Goal: Task Accomplishment & Management: Use online tool/utility

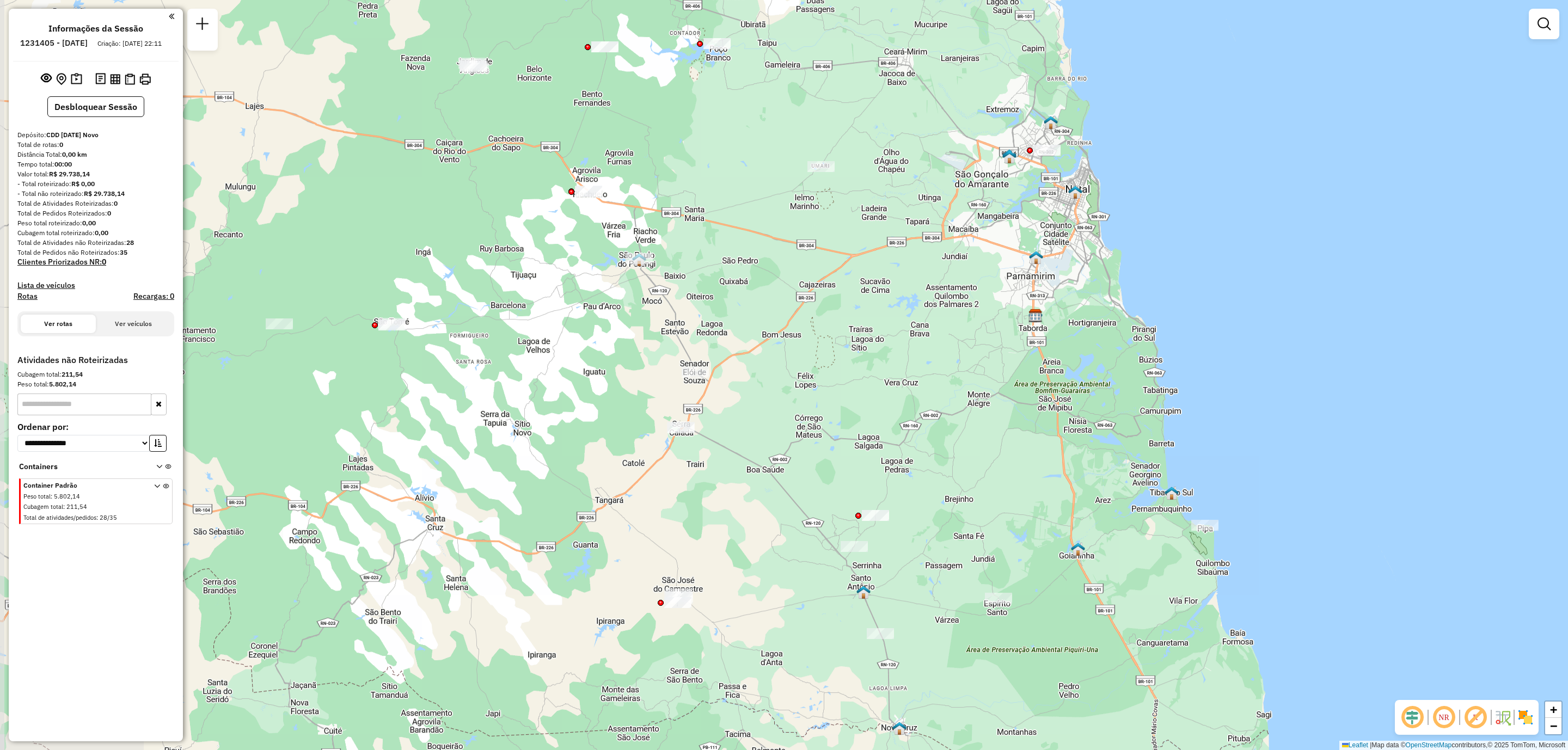
drag, startPoint x: 447, startPoint y: 265, endPoint x: 749, endPoint y: 386, distance: 325.3
click at [749, 386] on div "Janela de atendimento Grade de atendimento Capacidade Transportadoras Veículos …" at bounding box center [784, 375] width 1568 height 750
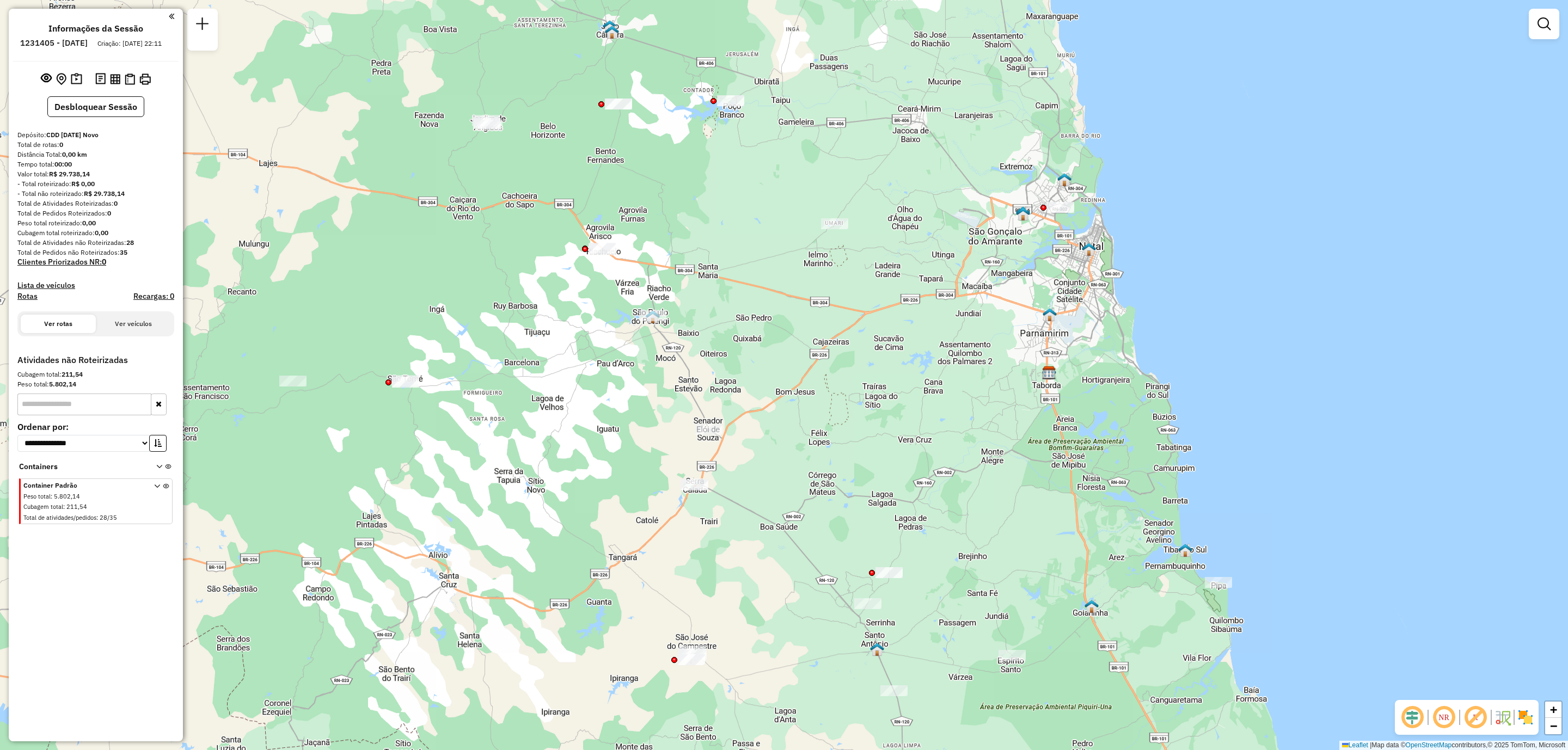
drag, startPoint x: 485, startPoint y: 352, endPoint x: 499, endPoint y: 407, distance: 56.8
click at [499, 407] on div "Janela de atendimento Grade de atendimento Capacidade Transportadoras Veículos …" at bounding box center [784, 375] width 1568 height 750
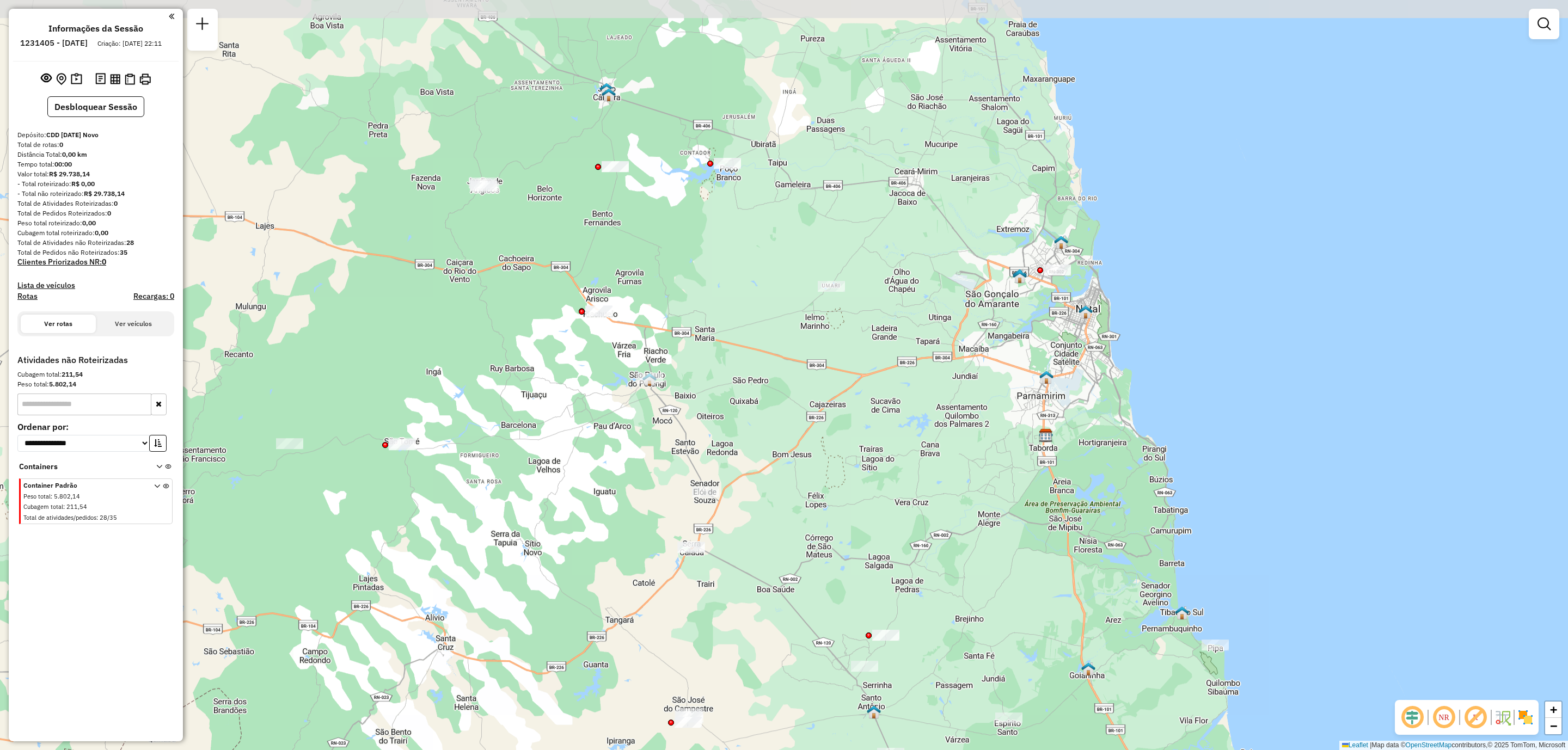
drag, startPoint x: 557, startPoint y: 357, endPoint x: 552, endPoint y: 414, distance: 57.2
click at [552, 414] on div "Janela de atendimento Grade de atendimento Capacidade Transportadoras Veículos …" at bounding box center [784, 375] width 1568 height 750
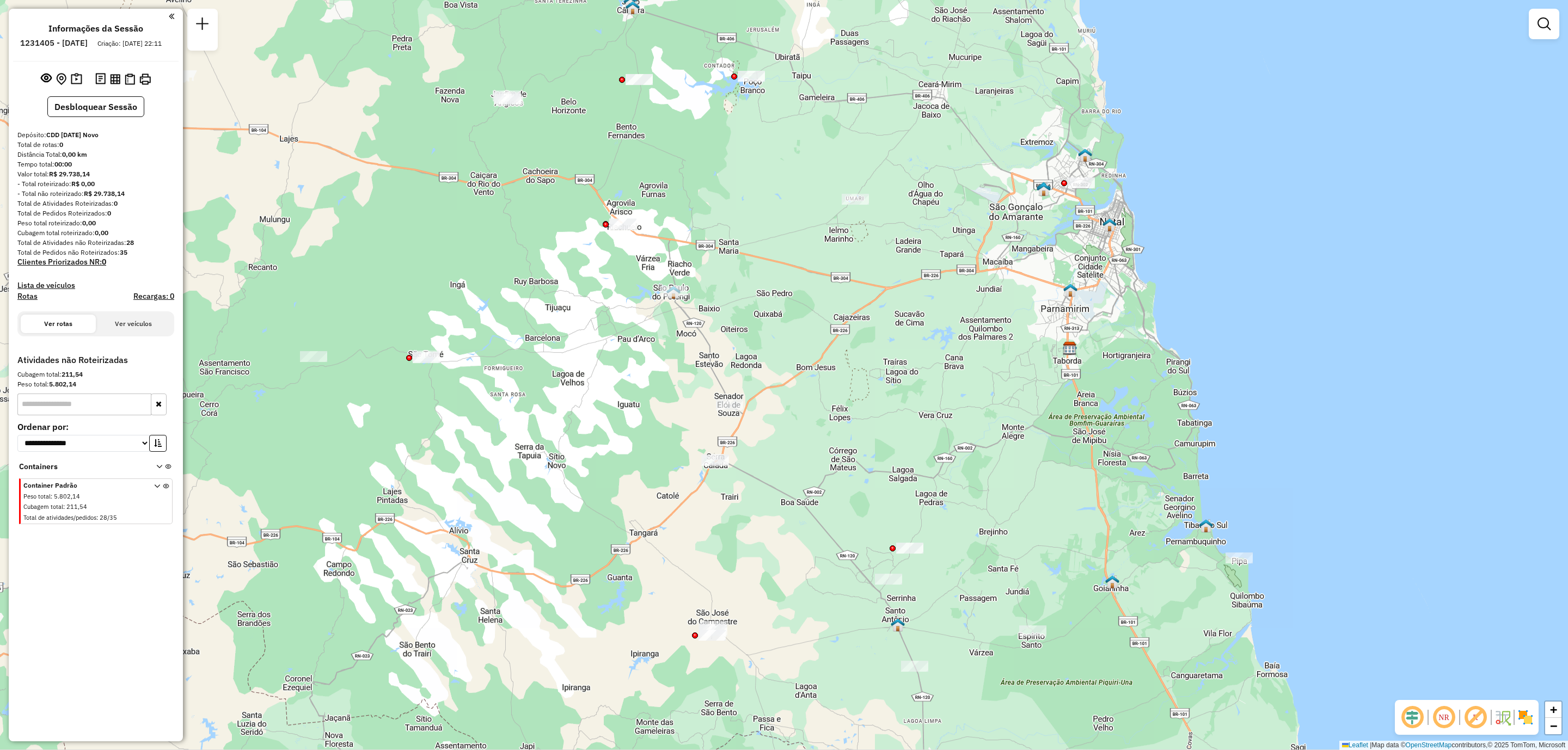
drag, startPoint x: 796, startPoint y: 479, endPoint x: 865, endPoint y: 397, distance: 107.2
click at [865, 397] on div "Janela de atendimento Grade de atendimento Capacidade Transportadoras Veículos …" at bounding box center [784, 375] width 1568 height 750
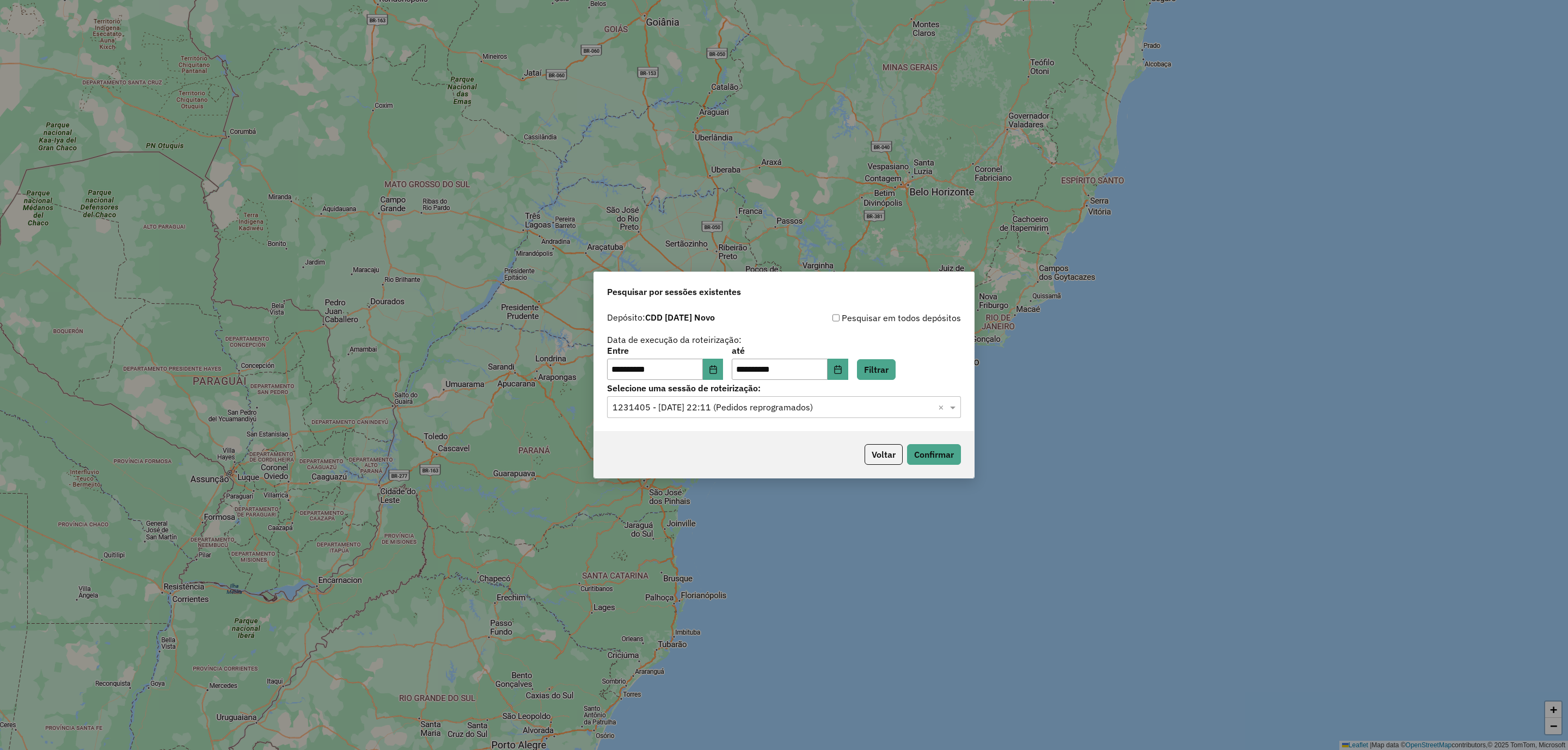
click at [774, 408] on input "text" at bounding box center [773, 407] width 321 height 13
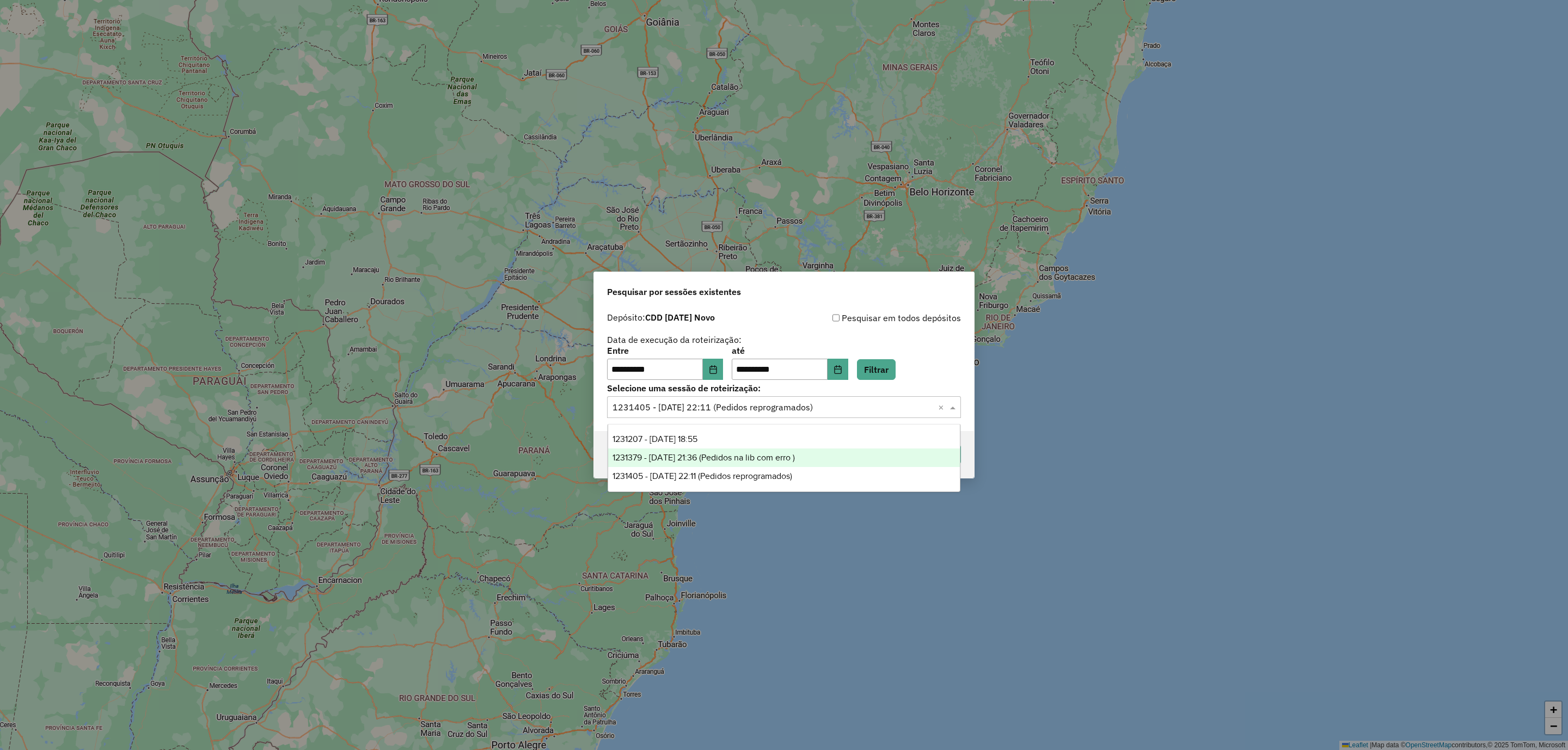
click at [764, 453] on span "1231379 - 19/08/2025 21:36 (Pedidos na lib com erro )" at bounding box center [704, 457] width 183 height 9
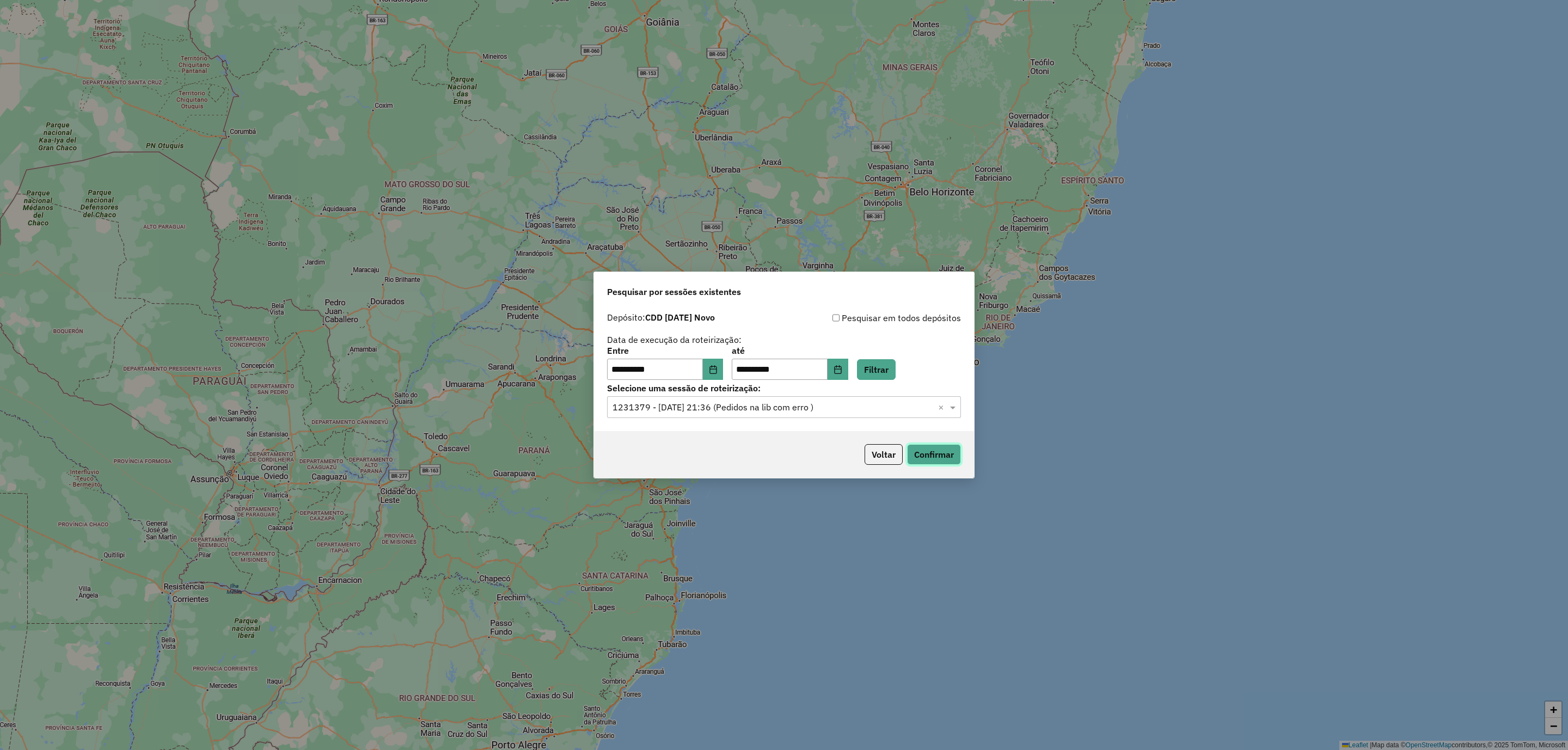
click at [933, 453] on button "Confirmar" at bounding box center [933, 454] width 54 height 21
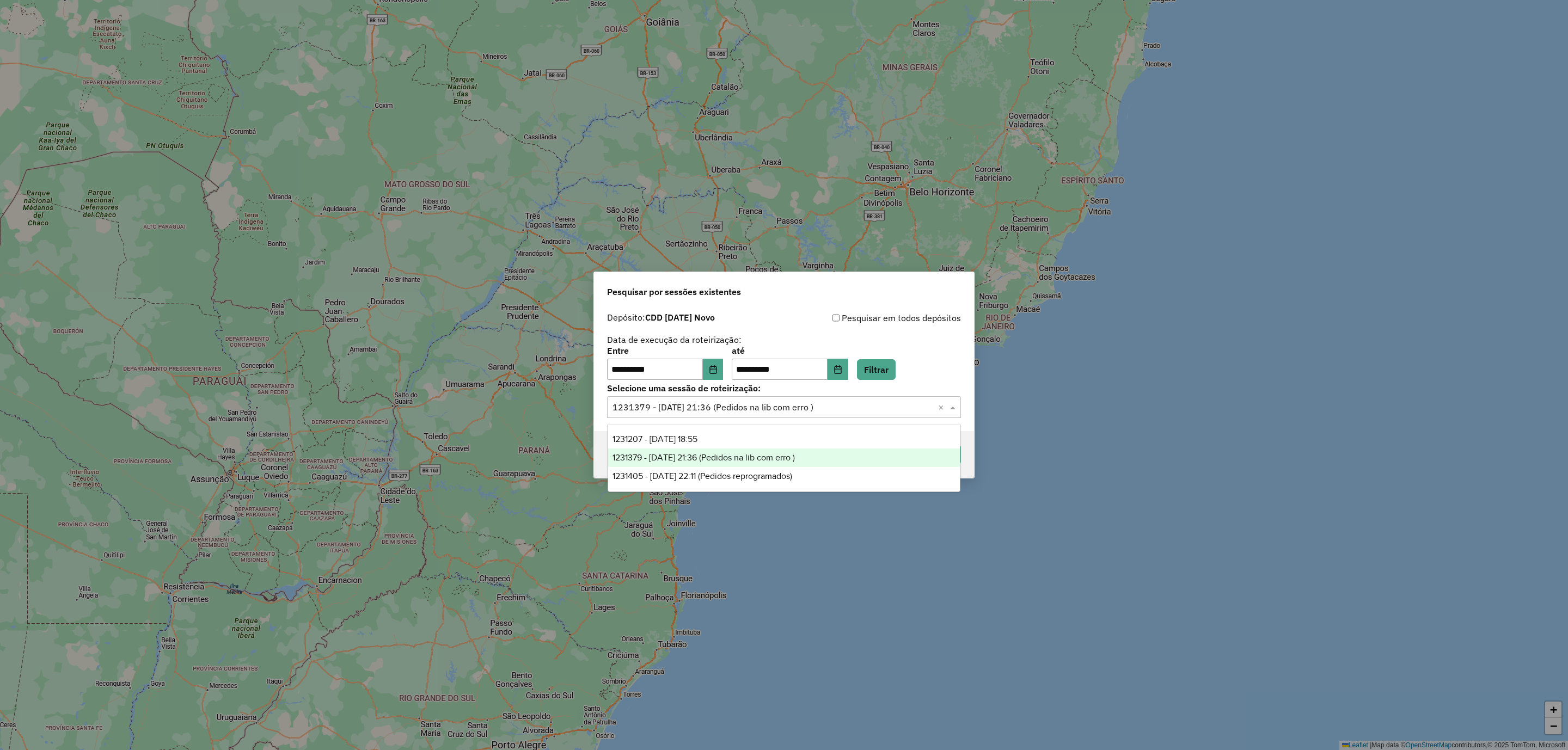
click at [742, 407] on input "text" at bounding box center [773, 407] width 321 height 13
click at [697, 436] on span "1231207 - [DATE] 18:55" at bounding box center [655, 439] width 85 height 9
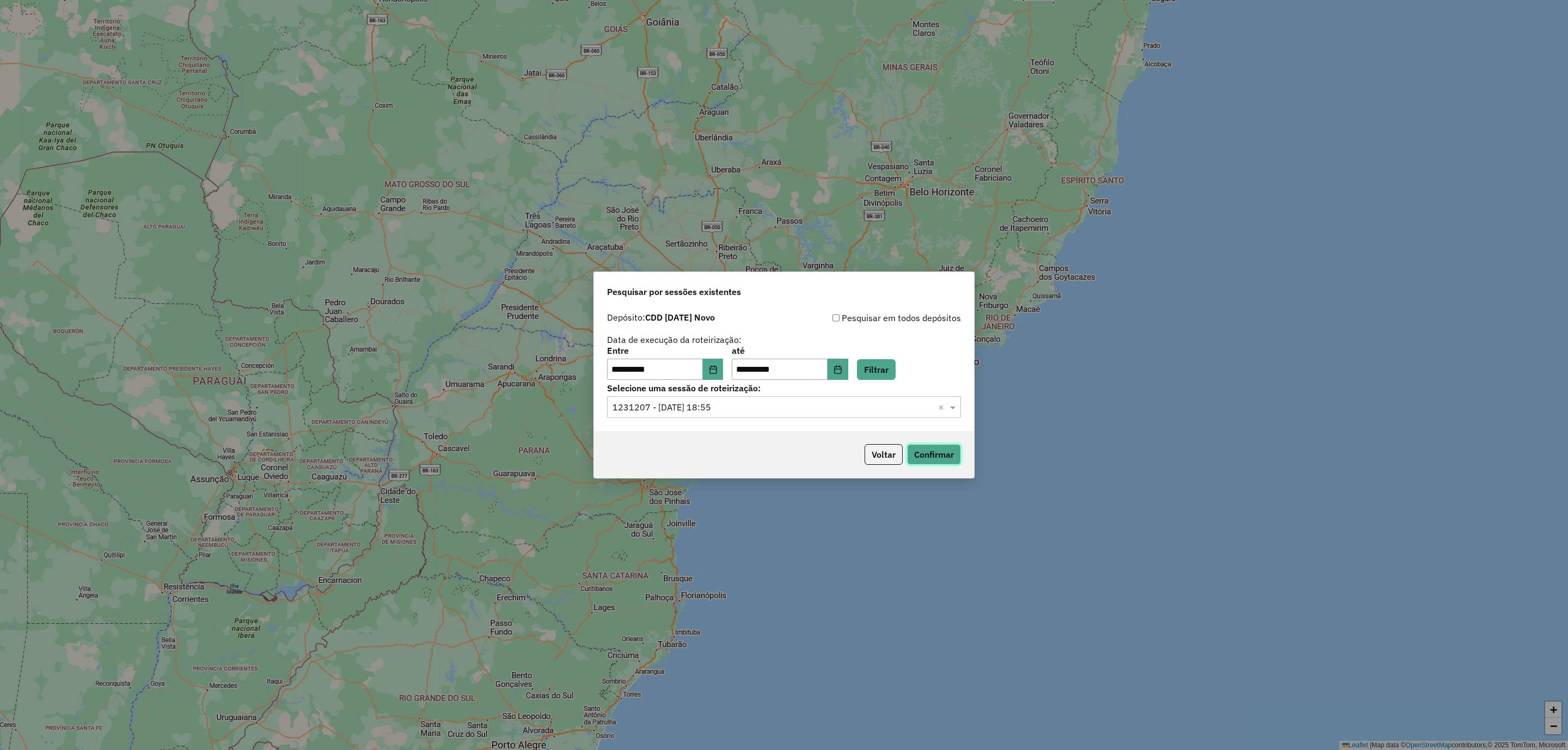
click at [927, 454] on button "Confirmar" at bounding box center [933, 454] width 54 height 21
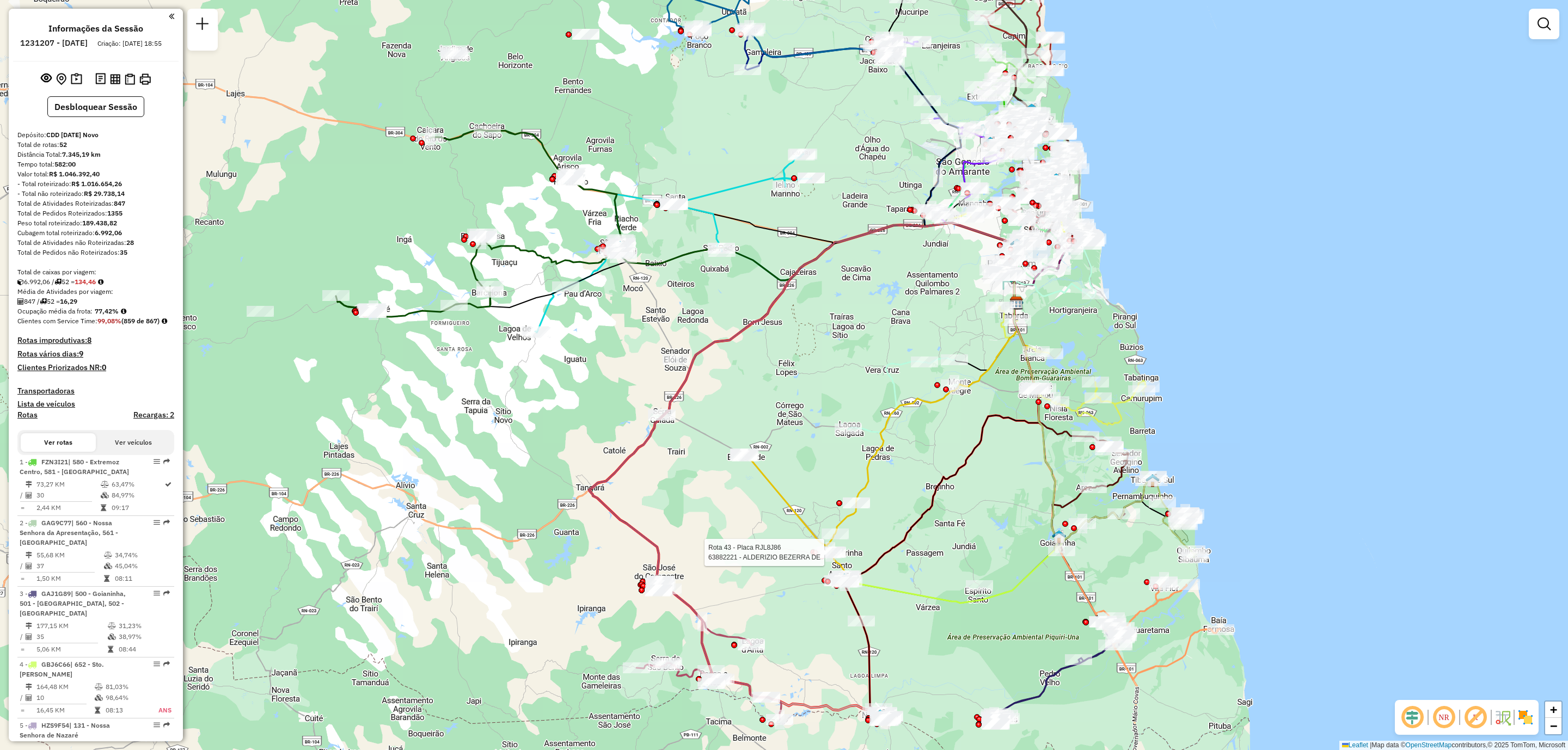
select select "**********"
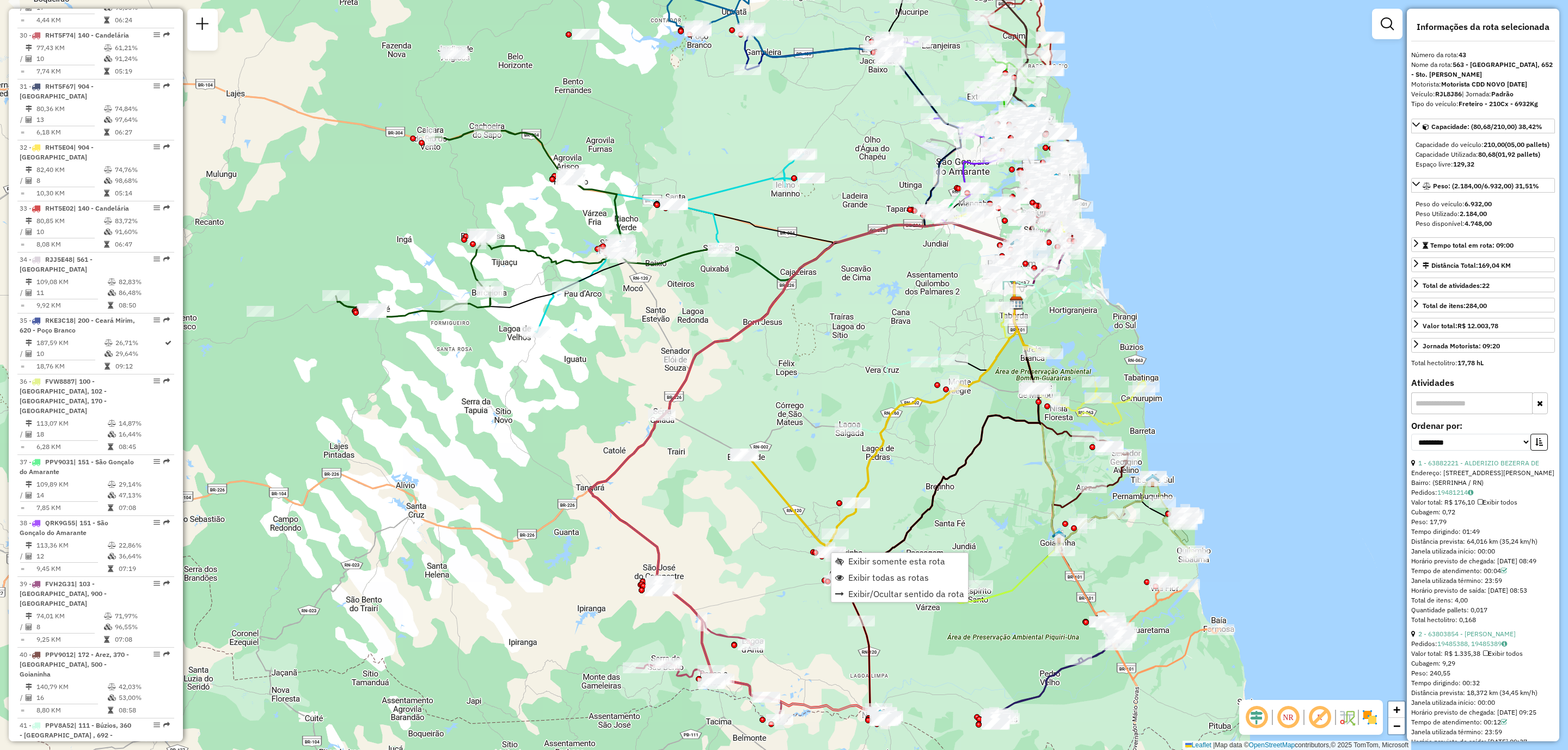
scroll to position [3084, 0]
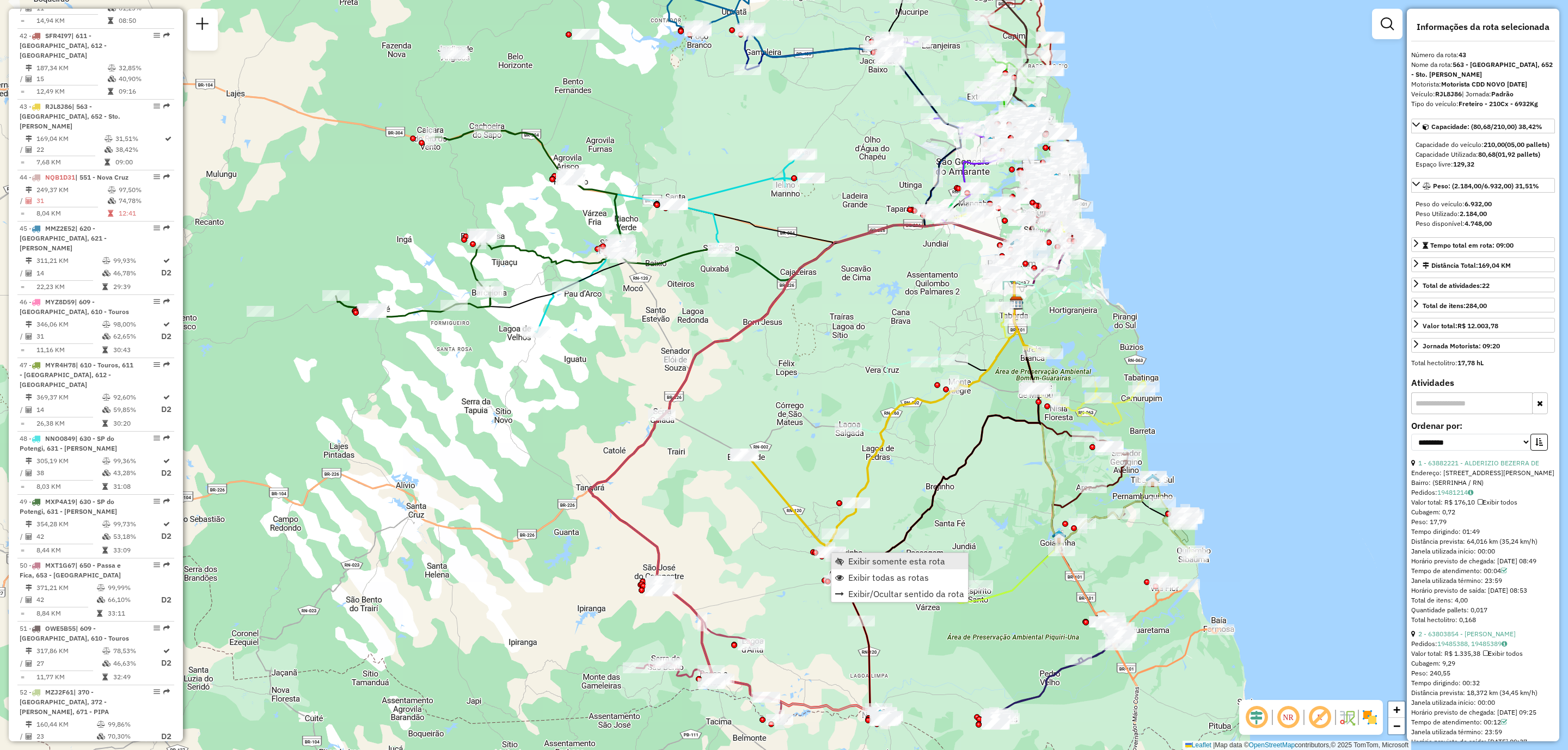
click at [926, 562] on span "Exibir somente esta rota" at bounding box center [897, 560] width 97 height 9
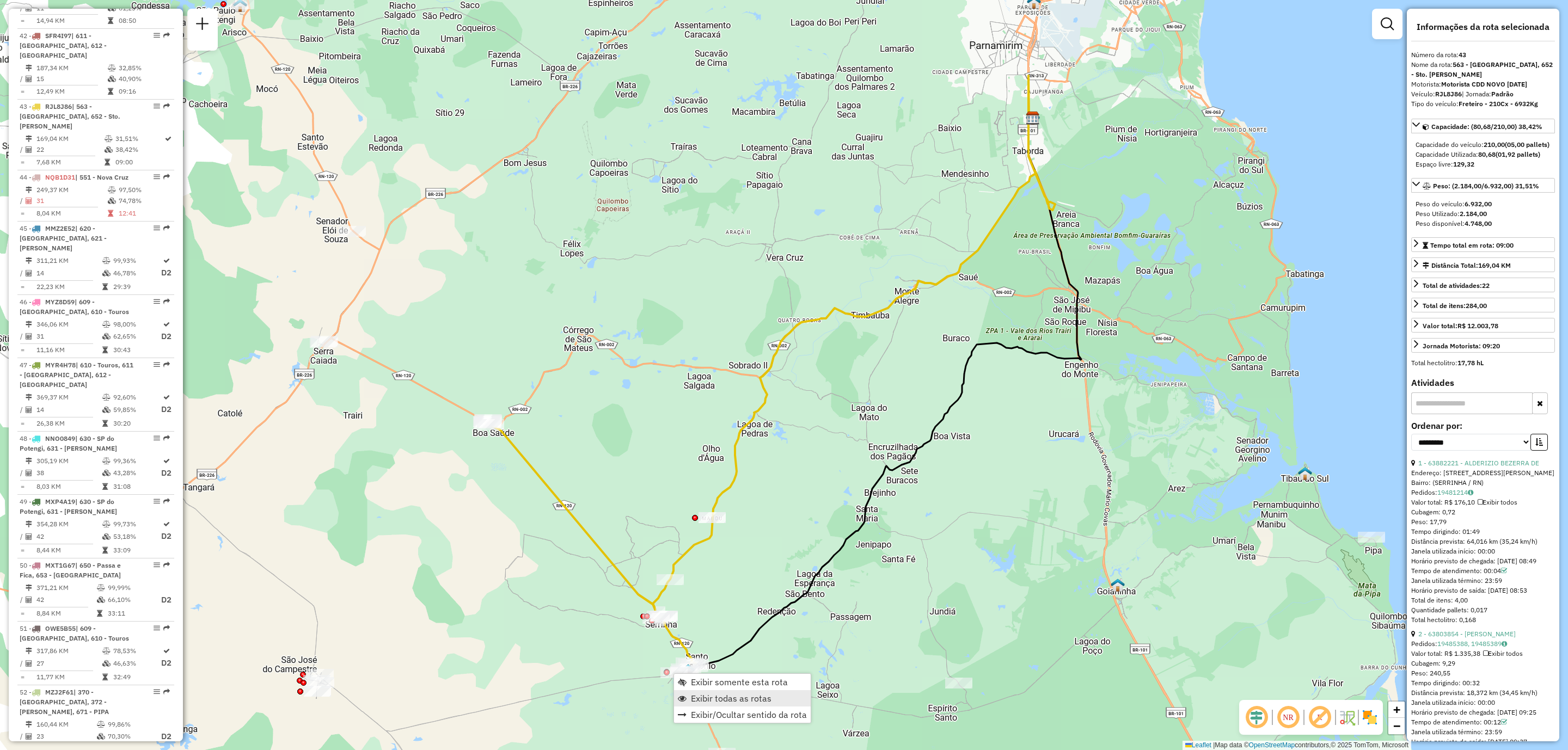
click at [771, 696] on link "Exibir todas as rotas" at bounding box center [741, 698] width 137 height 16
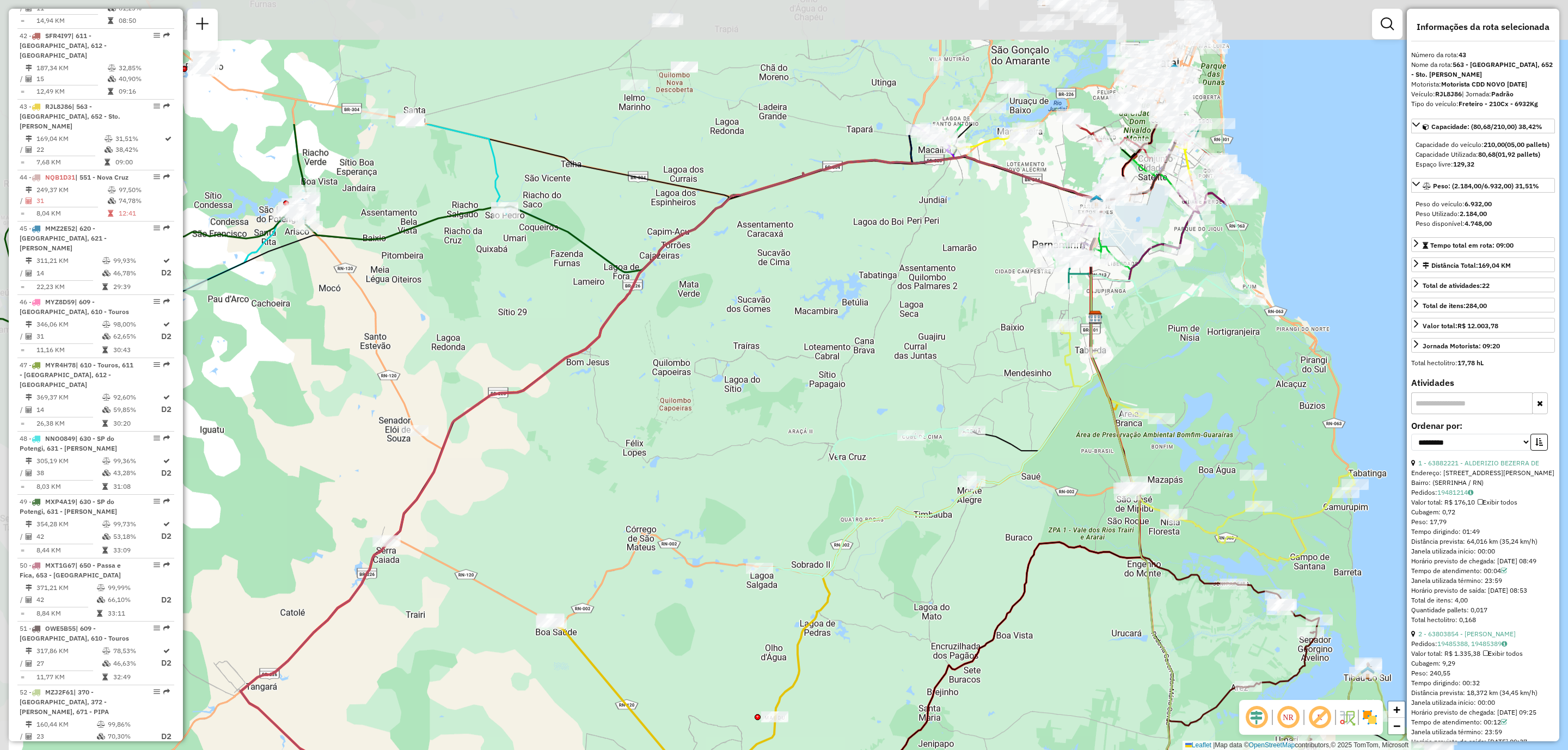
drag, startPoint x: 1178, startPoint y: 158, endPoint x: 1240, endPoint y: 357, distance: 208.4
click at [1240, 357] on div "Janela de atendimento Grade de atendimento Capacidade Transportadoras Veículos …" at bounding box center [784, 375] width 1568 height 750
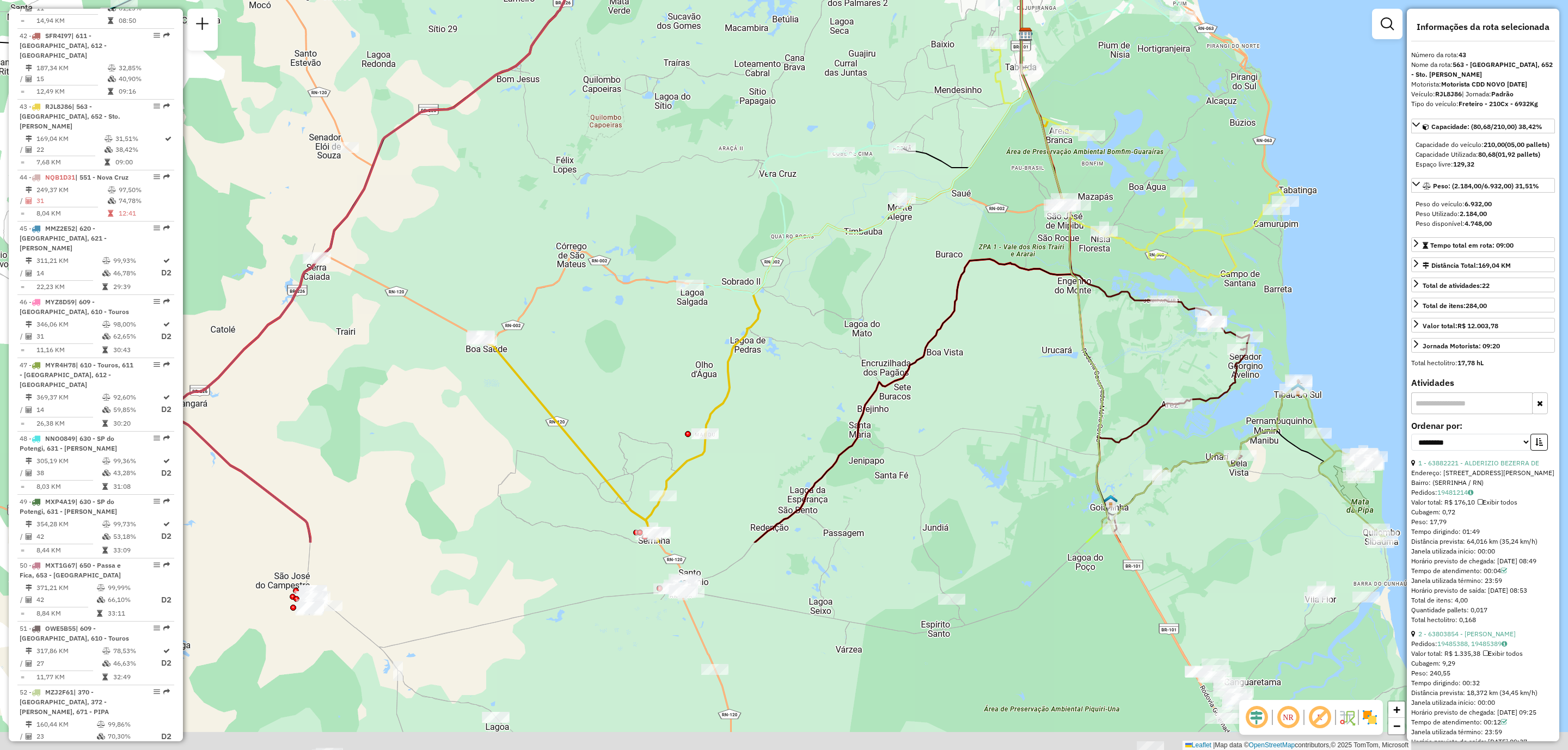
drag, startPoint x: 1094, startPoint y: 642, endPoint x: 979, endPoint y: 229, distance: 428.7
click at [985, 243] on div "Janela de atendimento Grade de atendimento Capacidade Transportadoras Veículos …" at bounding box center [784, 375] width 1568 height 750
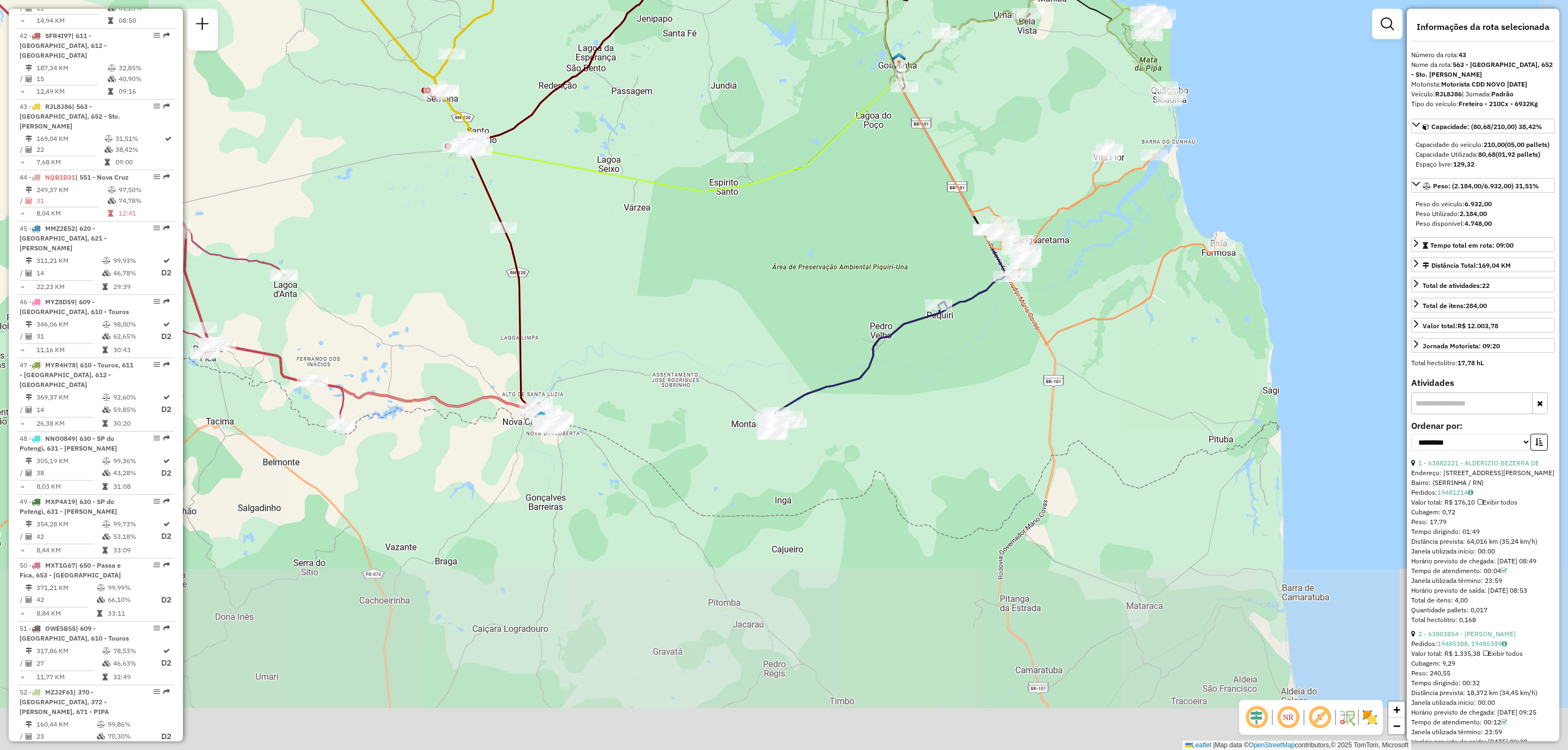
drag, startPoint x: 1220, startPoint y: 601, endPoint x: 1072, endPoint y: 323, distance: 314.9
click at [1072, 323] on icon at bounding box center [1103, 247] width 237 height 196
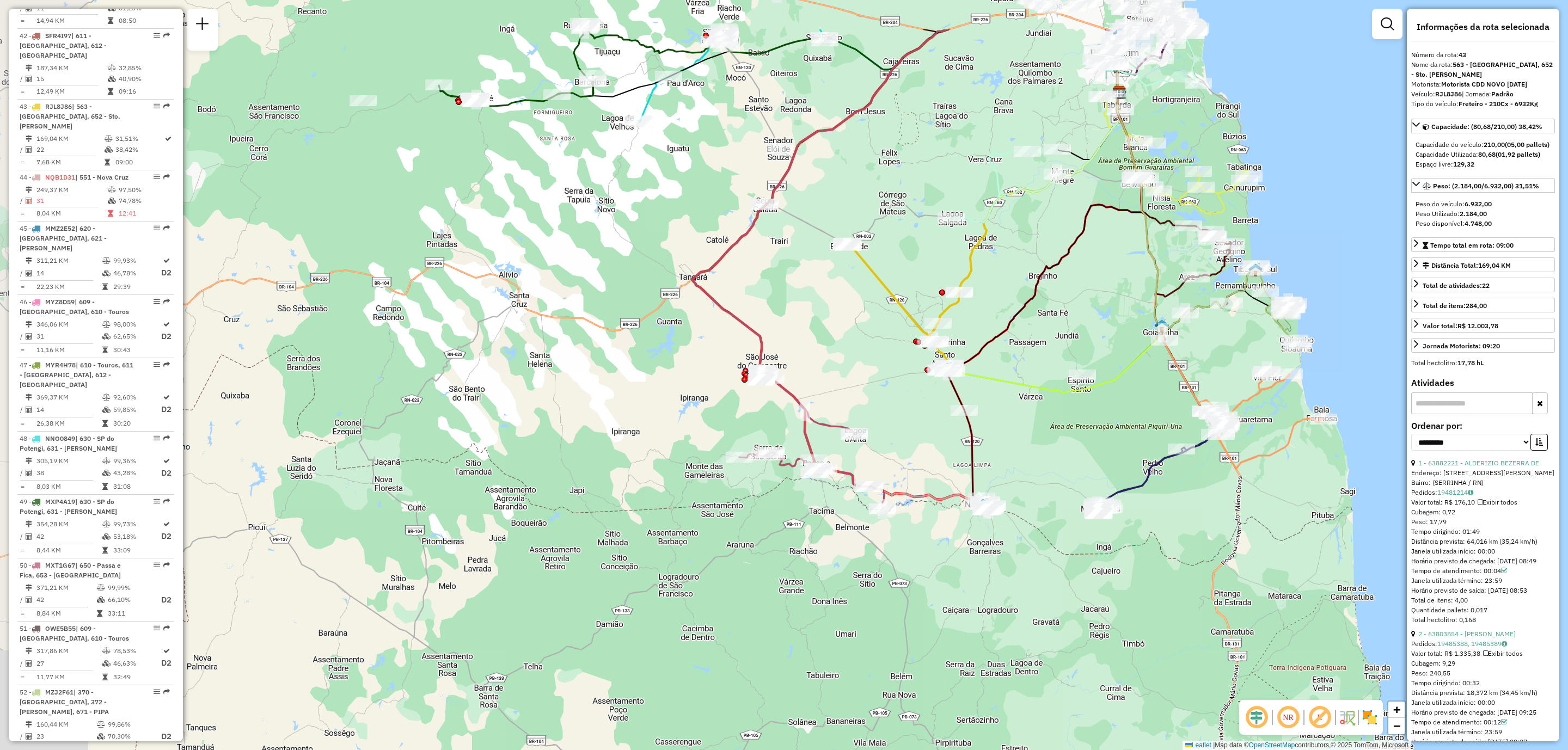
drag, startPoint x: 750, startPoint y: 343, endPoint x: 1065, endPoint y: 448, distance: 332.0
click at [1065, 448] on div "Janela de atendimento Grade de atendimento Capacidade Transportadoras Veículos …" at bounding box center [784, 375] width 1568 height 750
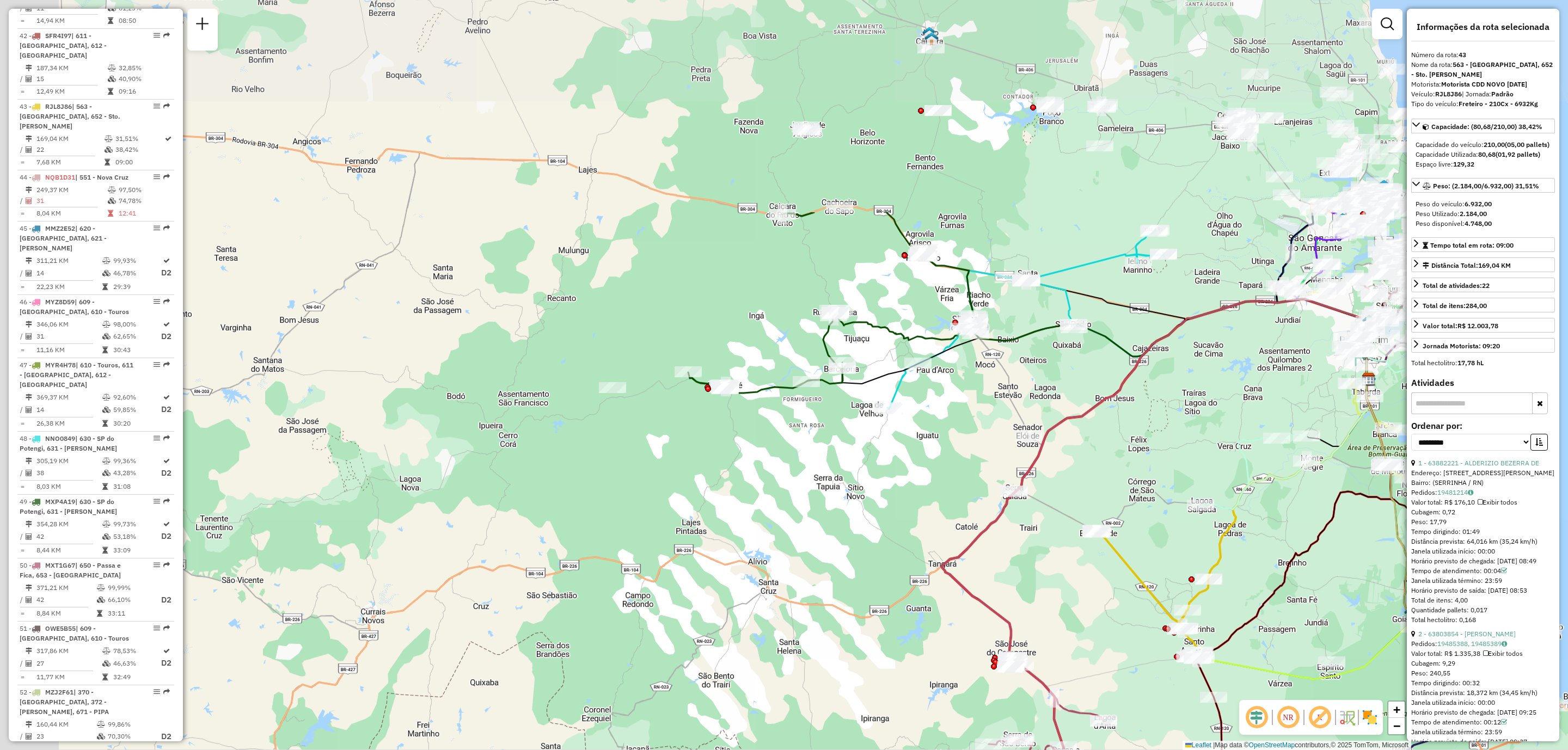
drag, startPoint x: 649, startPoint y: 272, endPoint x: 902, endPoint y: 474, distance: 323.7
click at [902, 474] on div "Janela de atendimento Grade de atendimento Capacidade Transportadoras Veículos …" at bounding box center [784, 375] width 1568 height 750
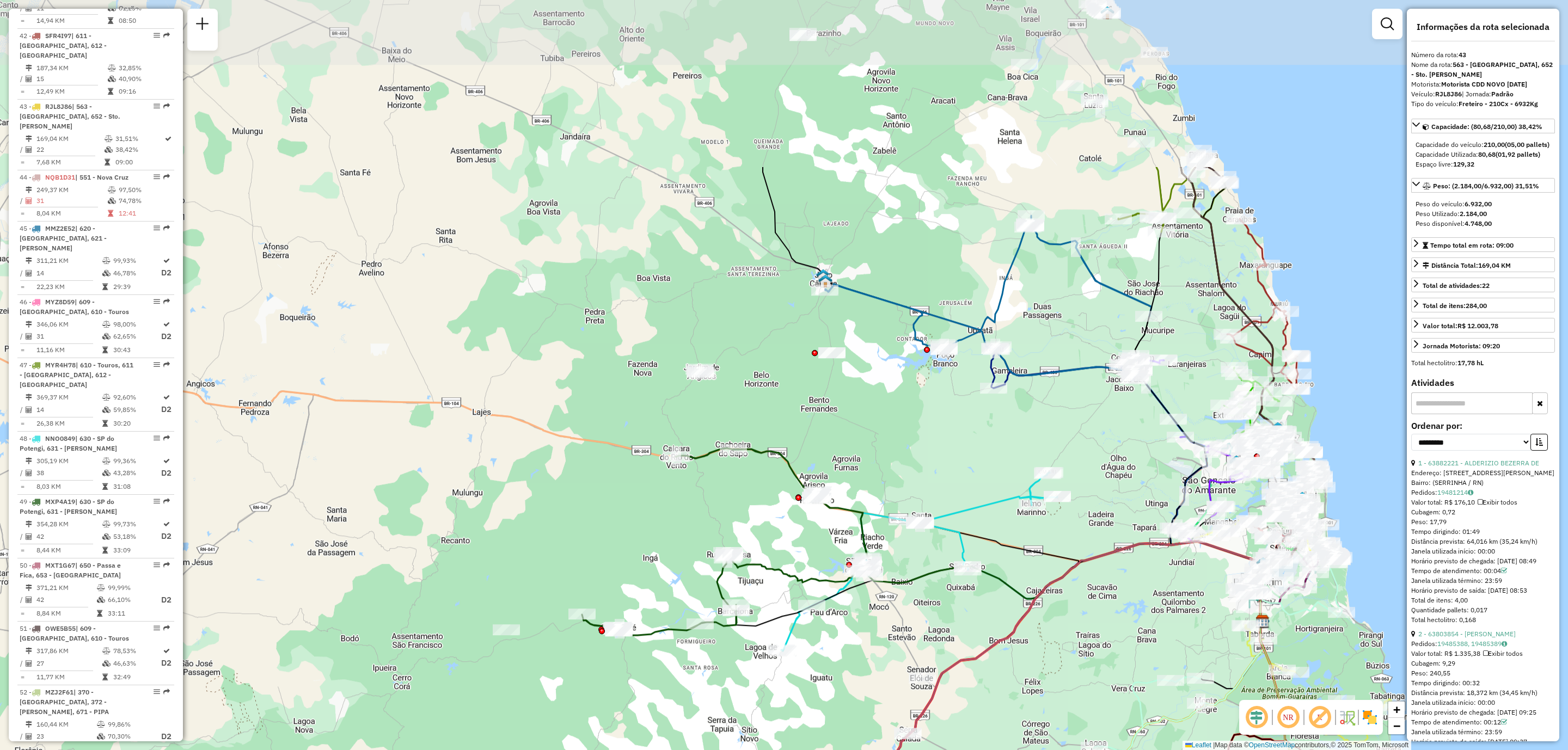
drag, startPoint x: 1122, startPoint y: 201, endPoint x: 1015, endPoint y: 444, distance: 265.5
click at [1014, 447] on div "Janela de atendimento Grade de atendimento Capacidade Transportadoras Veículos …" at bounding box center [784, 375] width 1568 height 750
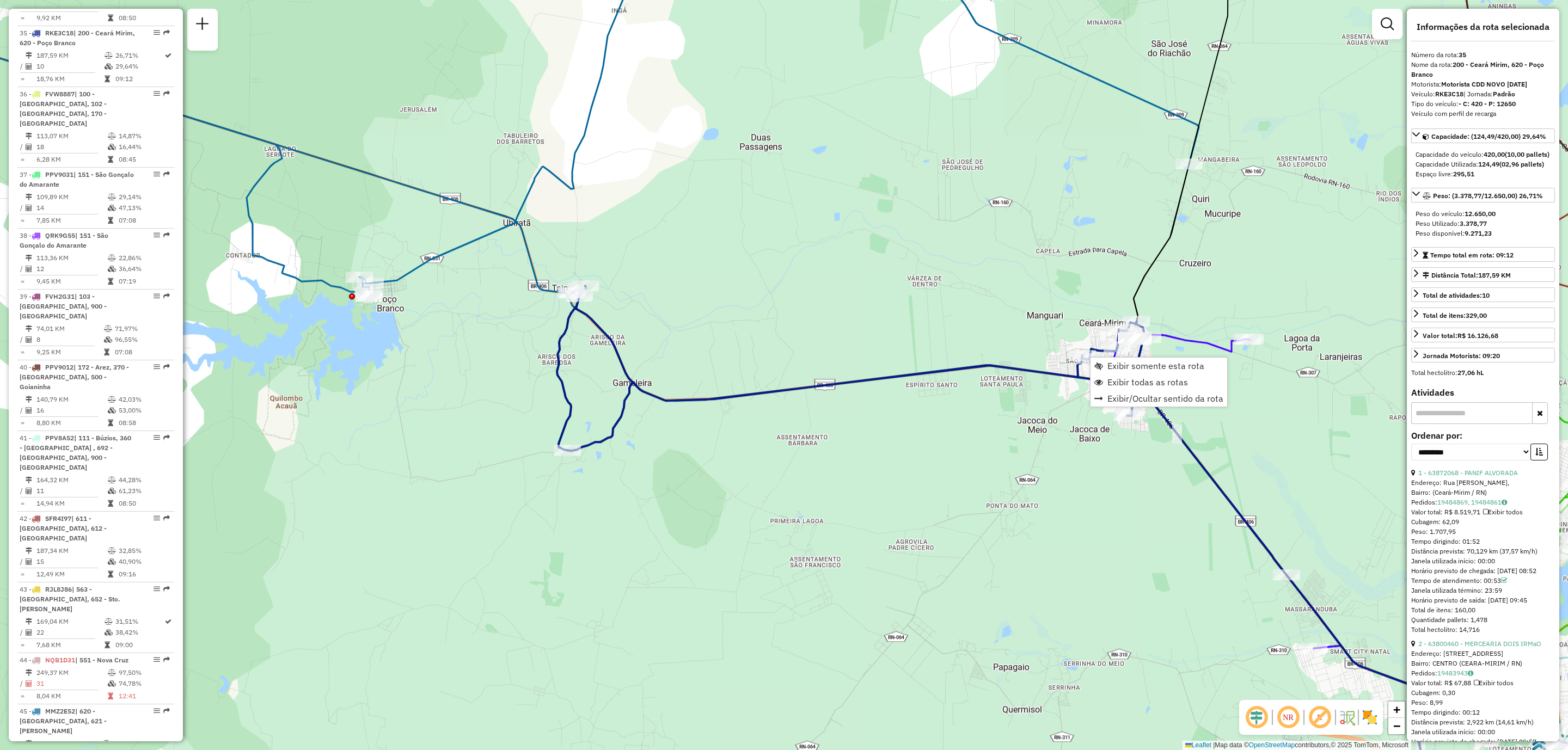
scroll to position [2575, 0]
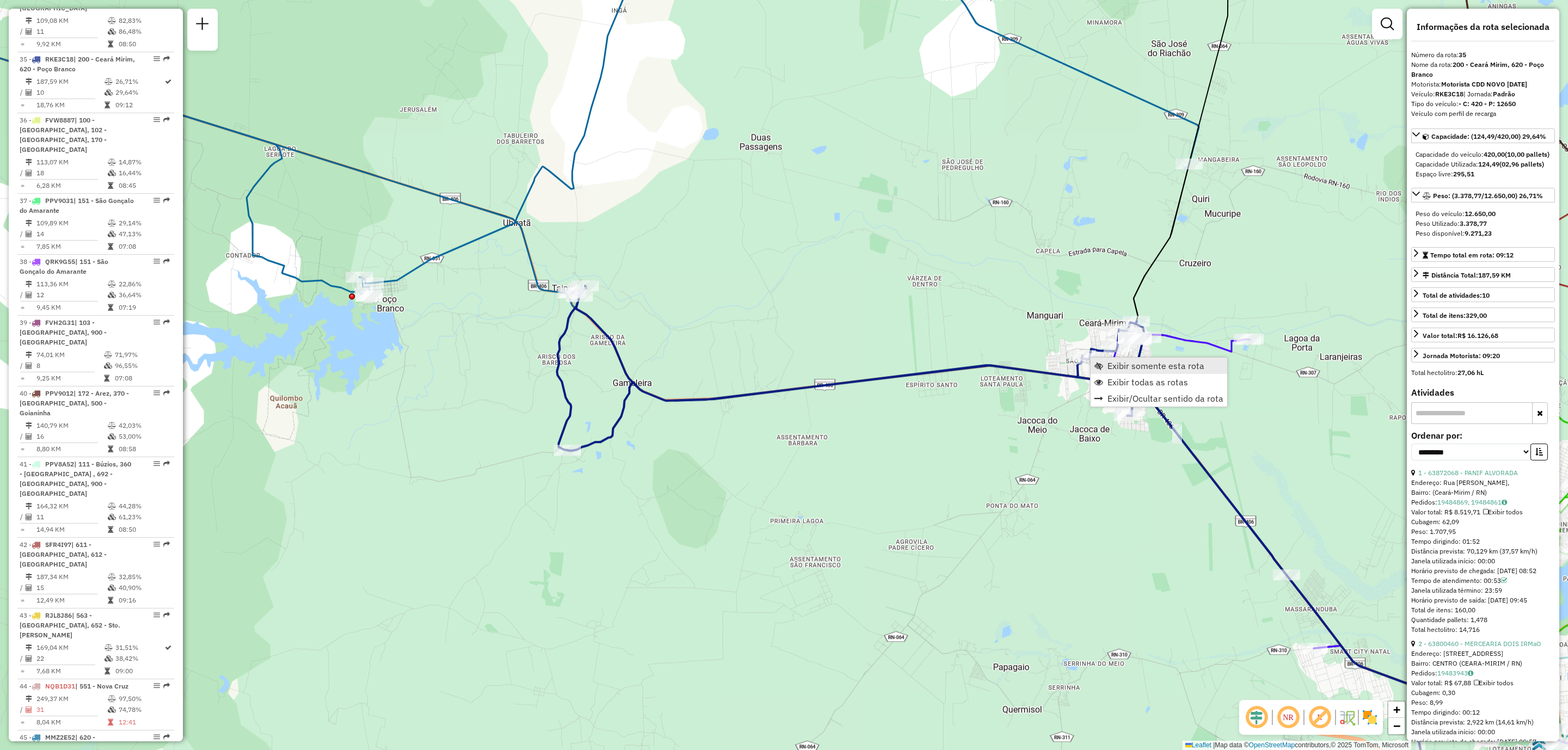
click at [1157, 370] on span "Exibir somente esta rota" at bounding box center [1156, 365] width 97 height 9
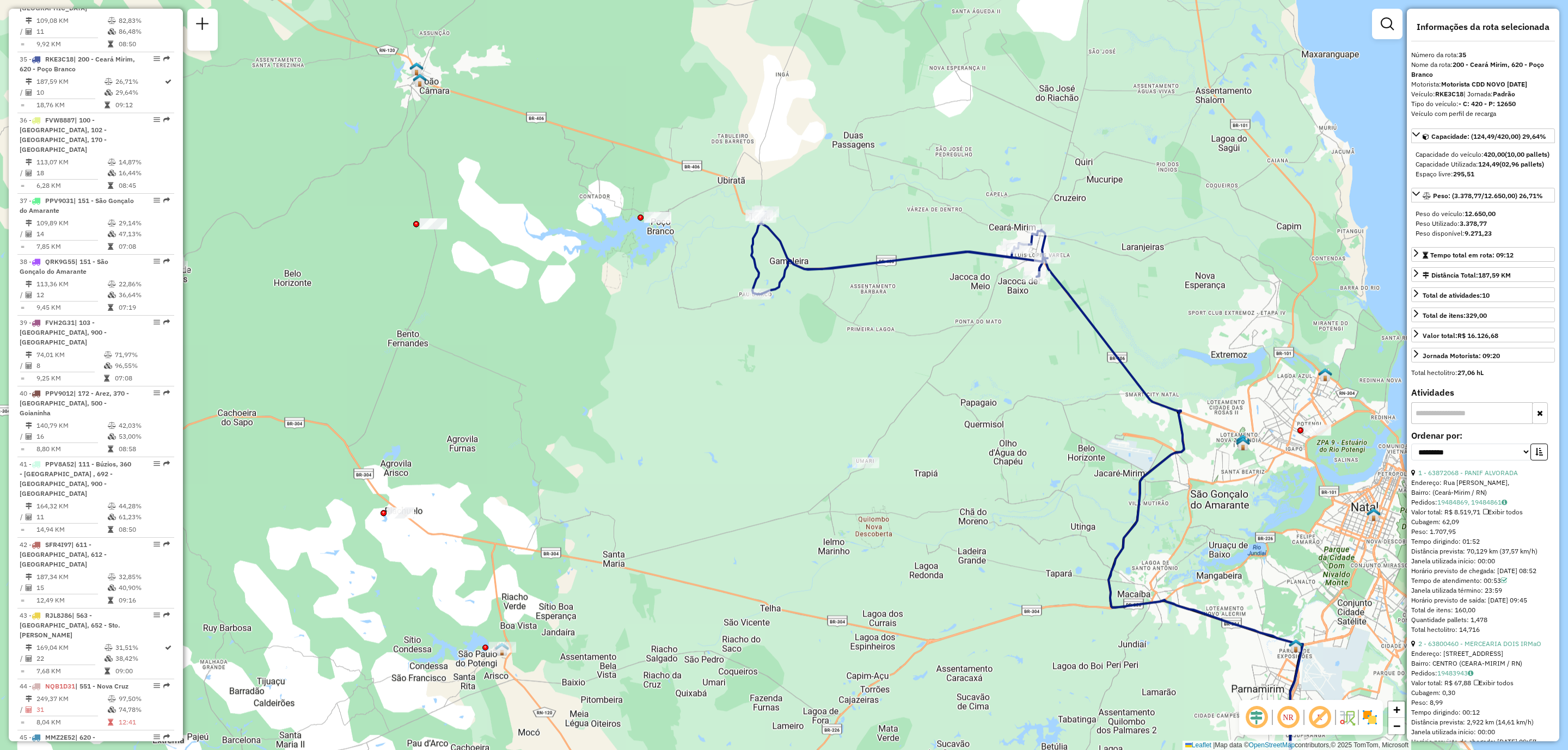
drag, startPoint x: 596, startPoint y: 158, endPoint x: 839, endPoint y: 297, distance: 279.9
click at [839, 297] on div "Janela de atendimento Grade de atendimento Capacidade Transportadoras Veículos …" at bounding box center [784, 375] width 1568 height 750
click at [832, 322] on span "Exibir todas as rotas" at bounding box center [817, 321] width 80 height 9
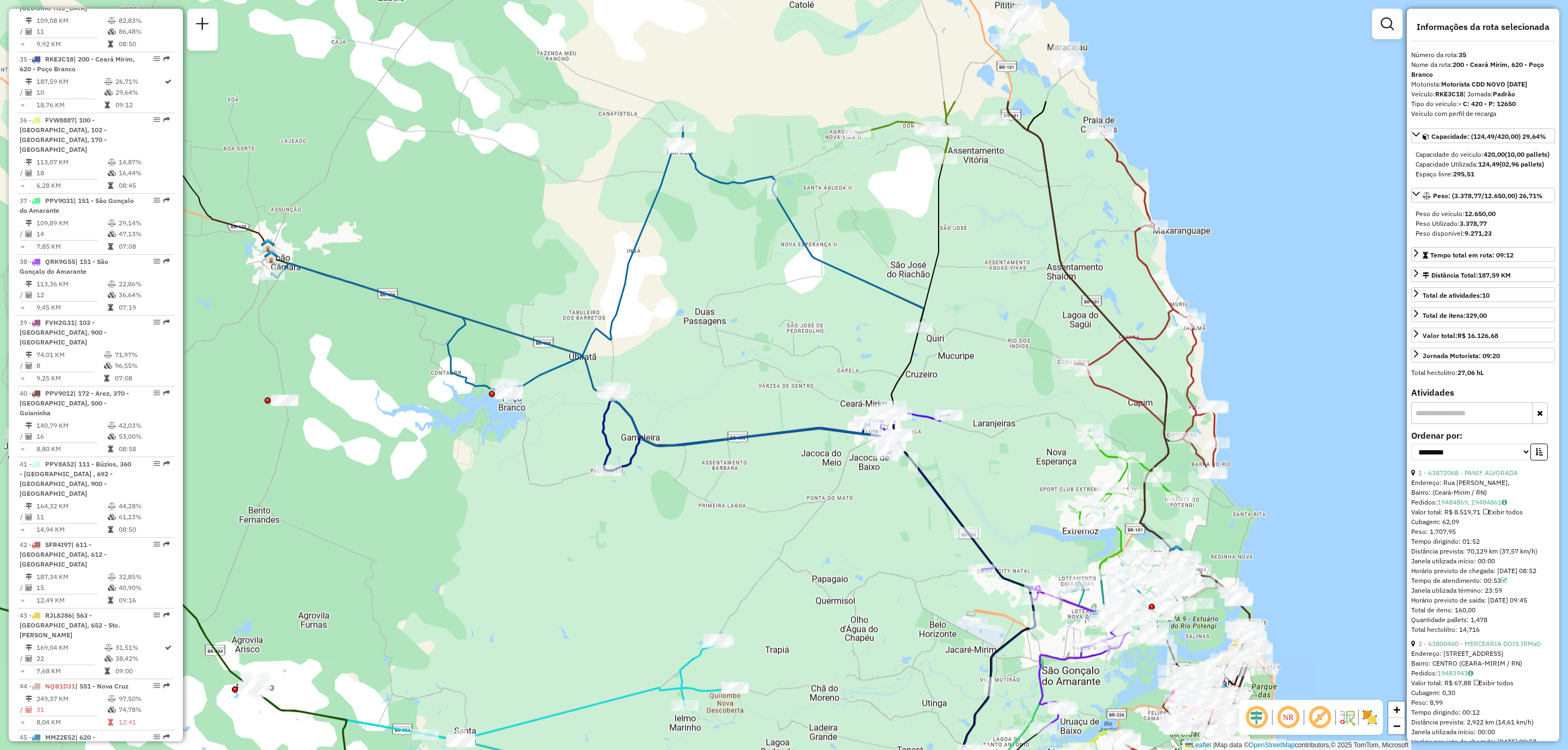
drag, startPoint x: 1175, startPoint y: 288, endPoint x: 1024, endPoint y: 447, distance: 219.3
click at [1027, 464] on div "Janela de atendimento Grade de atendimento Capacidade Transportadoras Veículos …" at bounding box center [784, 375] width 1568 height 750
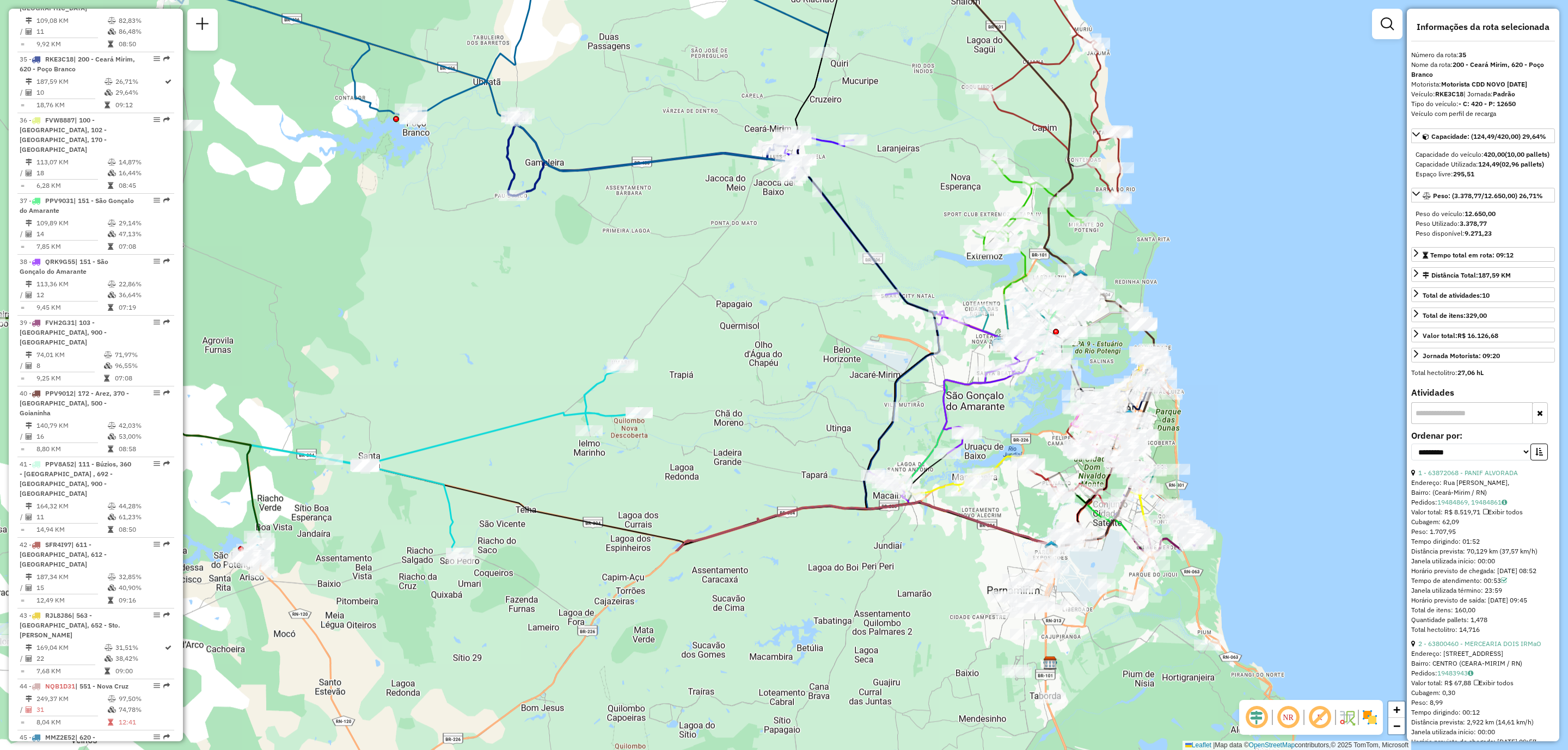
drag, startPoint x: 1034, startPoint y: 472, endPoint x: 938, endPoint y: 211, distance: 278.1
click at [938, 211] on div "Janela de atendimento Grade de atendimento Capacidade Transportadoras Veículos …" at bounding box center [784, 375] width 1568 height 750
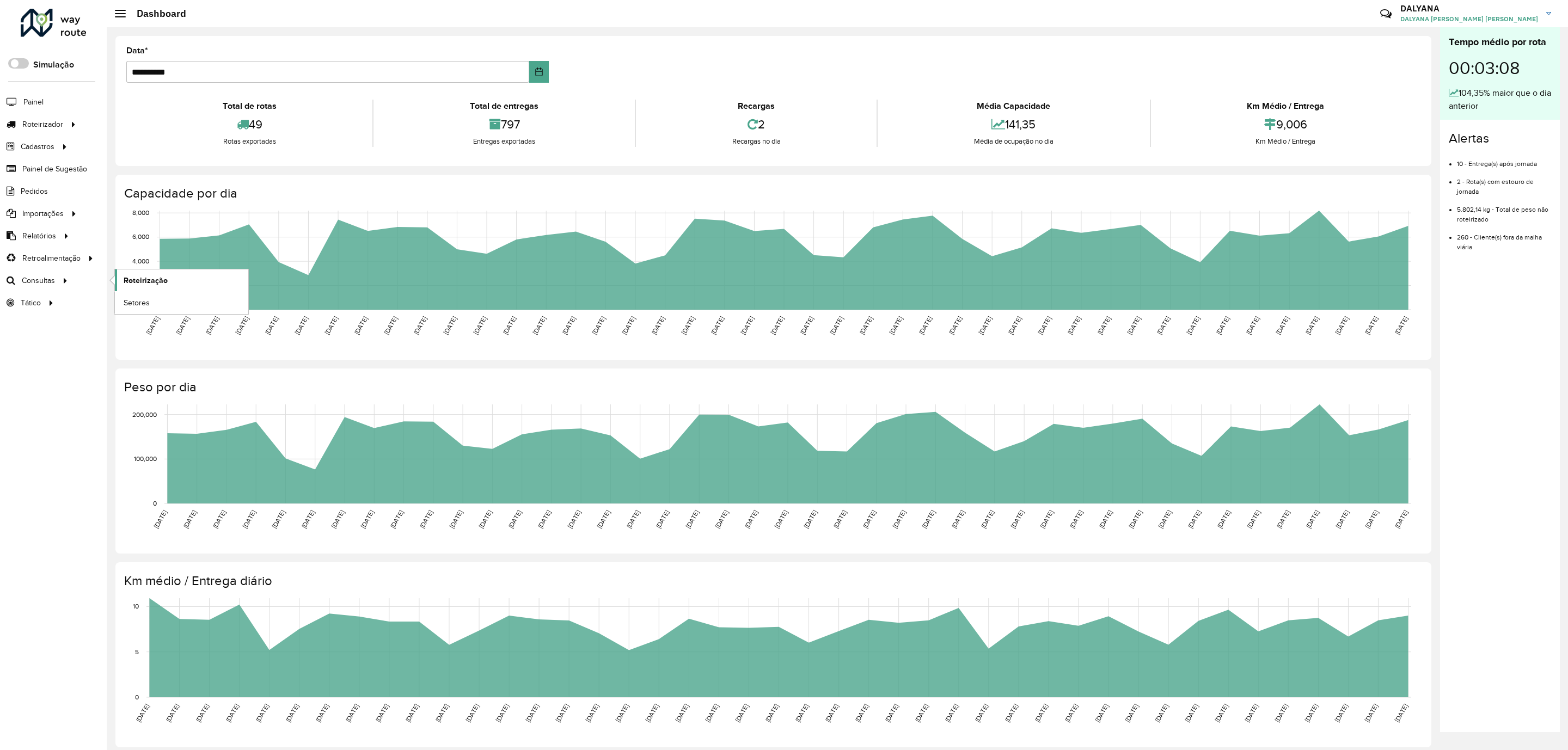
click at [152, 286] on span "Roteirização" at bounding box center [145, 280] width 44 height 12
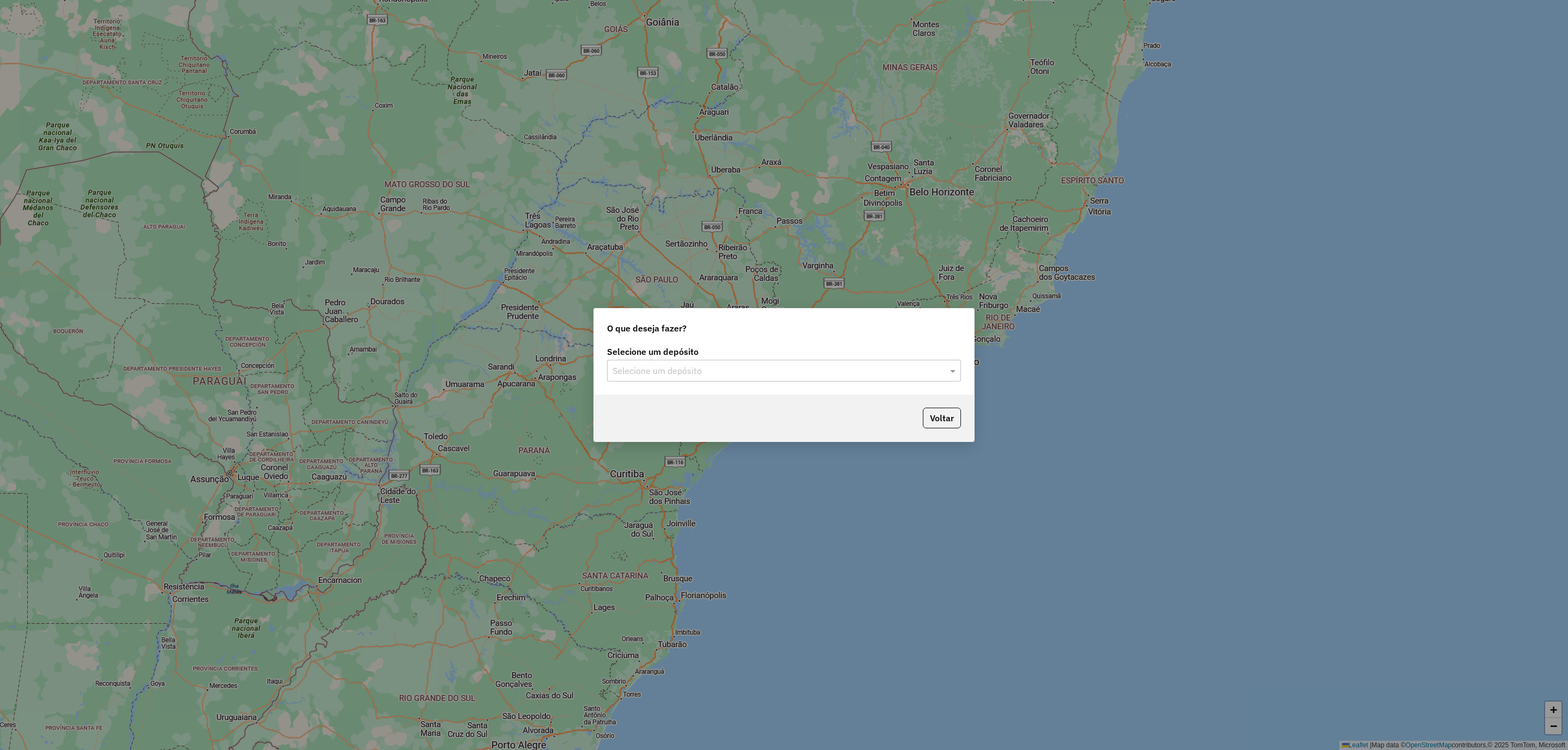
click at [771, 368] on input "text" at bounding box center [773, 371] width 321 height 13
click at [671, 403] on span "CDD [DATE] Novo" at bounding box center [647, 402] width 69 height 9
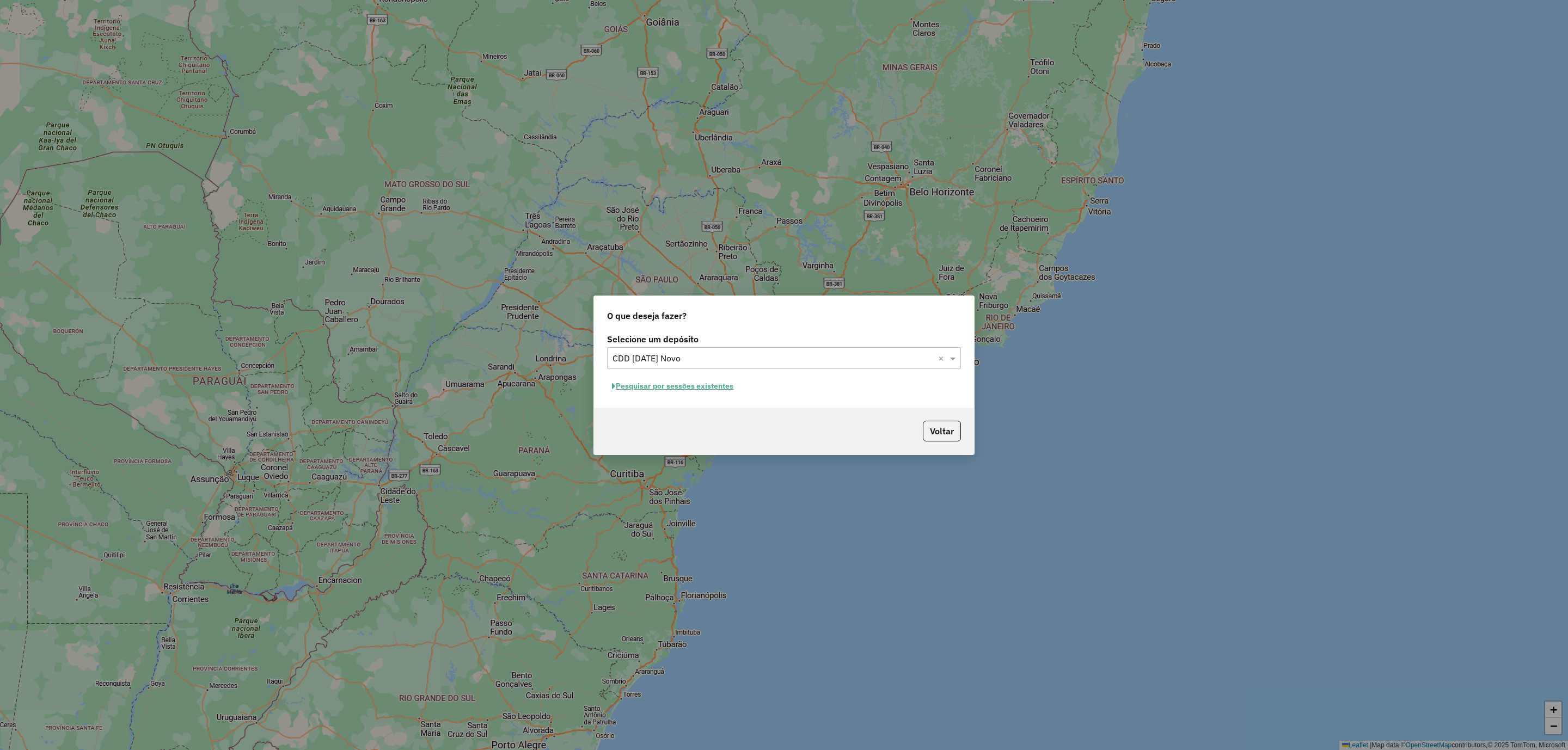
click at [684, 389] on button "Pesquisar por sessões existentes" at bounding box center [673, 386] width 131 height 17
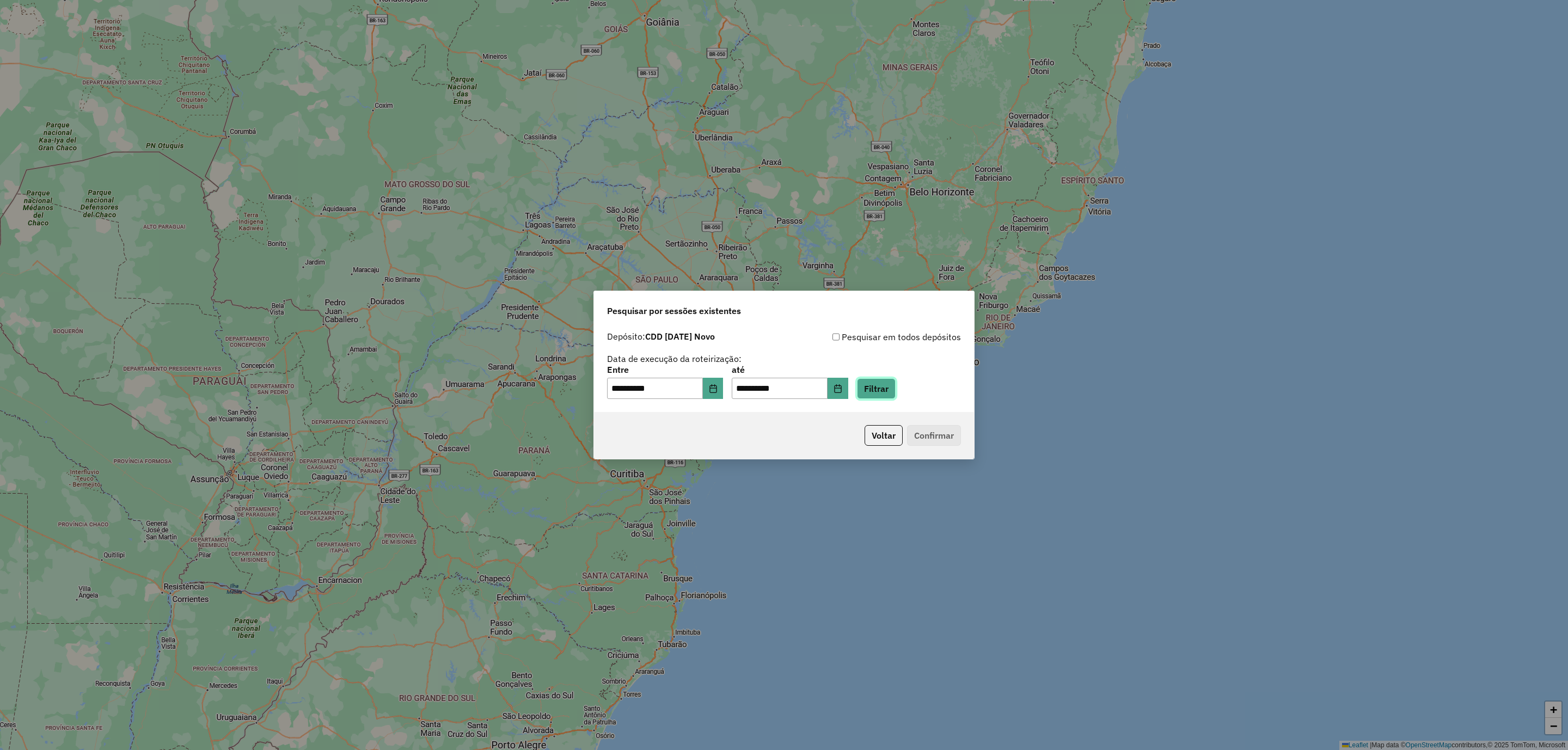
click at [887, 390] on button "Filtrar" at bounding box center [876, 389] width 39 height 21
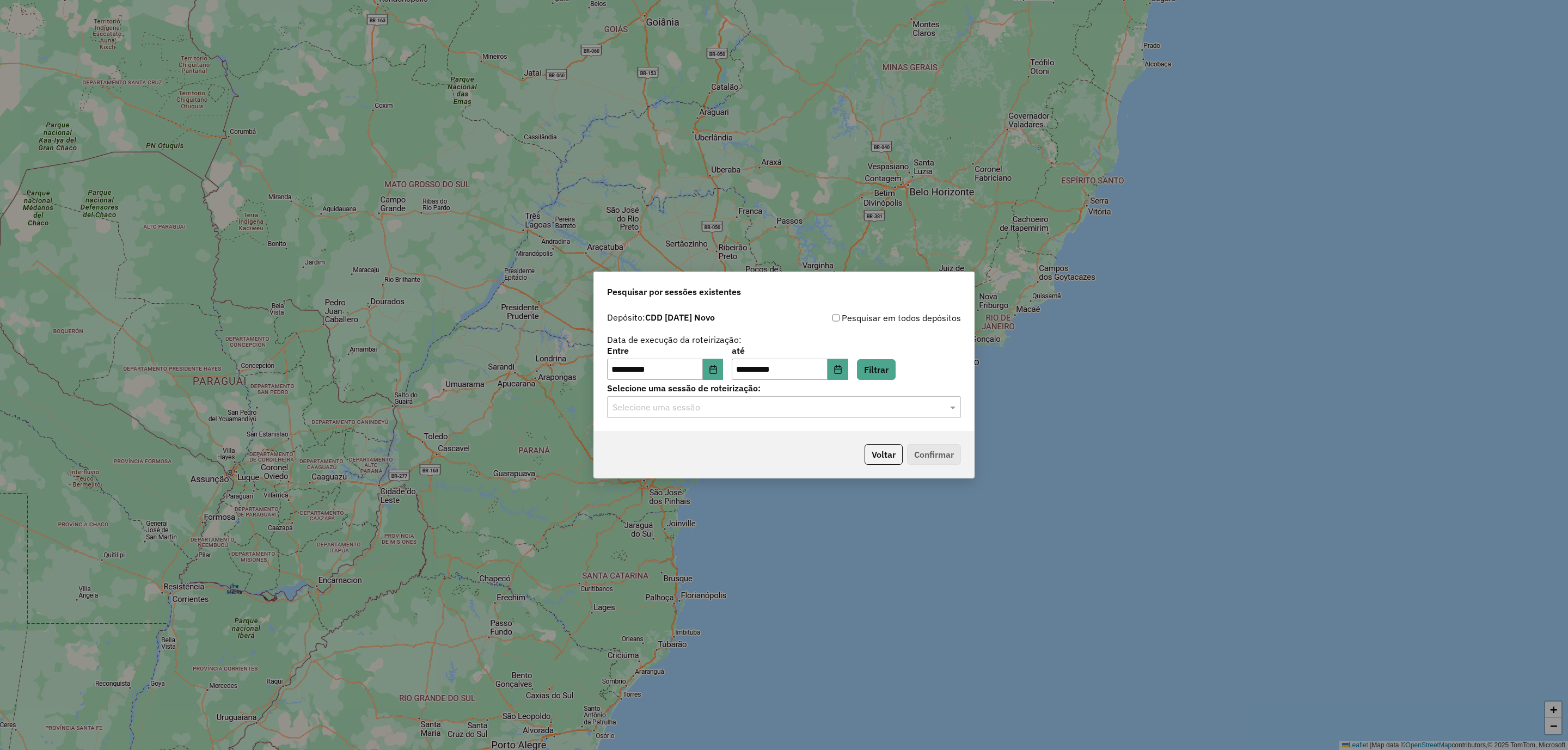
click at [730, 402] on input "text" at bounding box center [773, 407] width 321 height 13
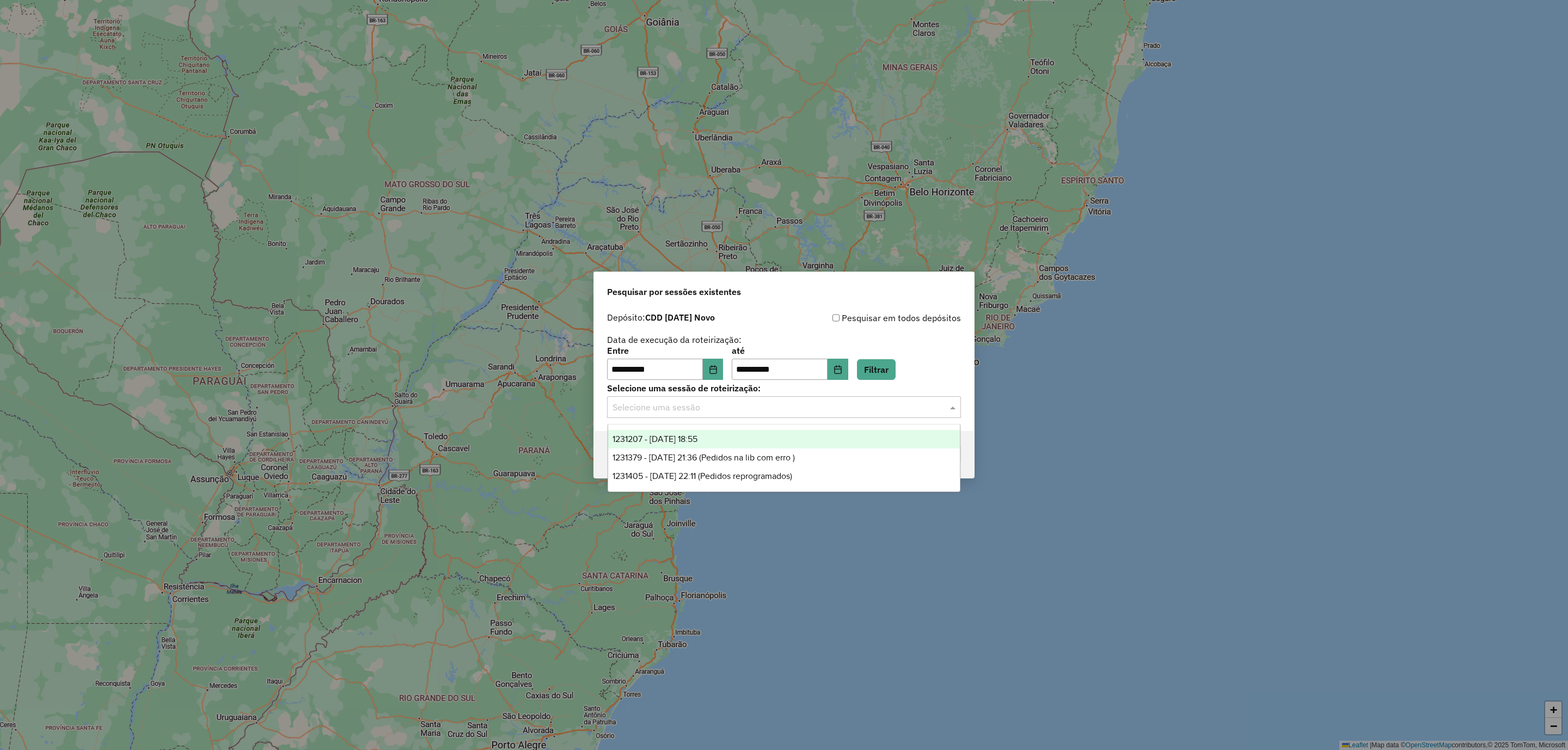
click at [695, 443] on span "1231207 - 19/08/2025 18:55" at bounding box center [655, 439] width 85 height 9
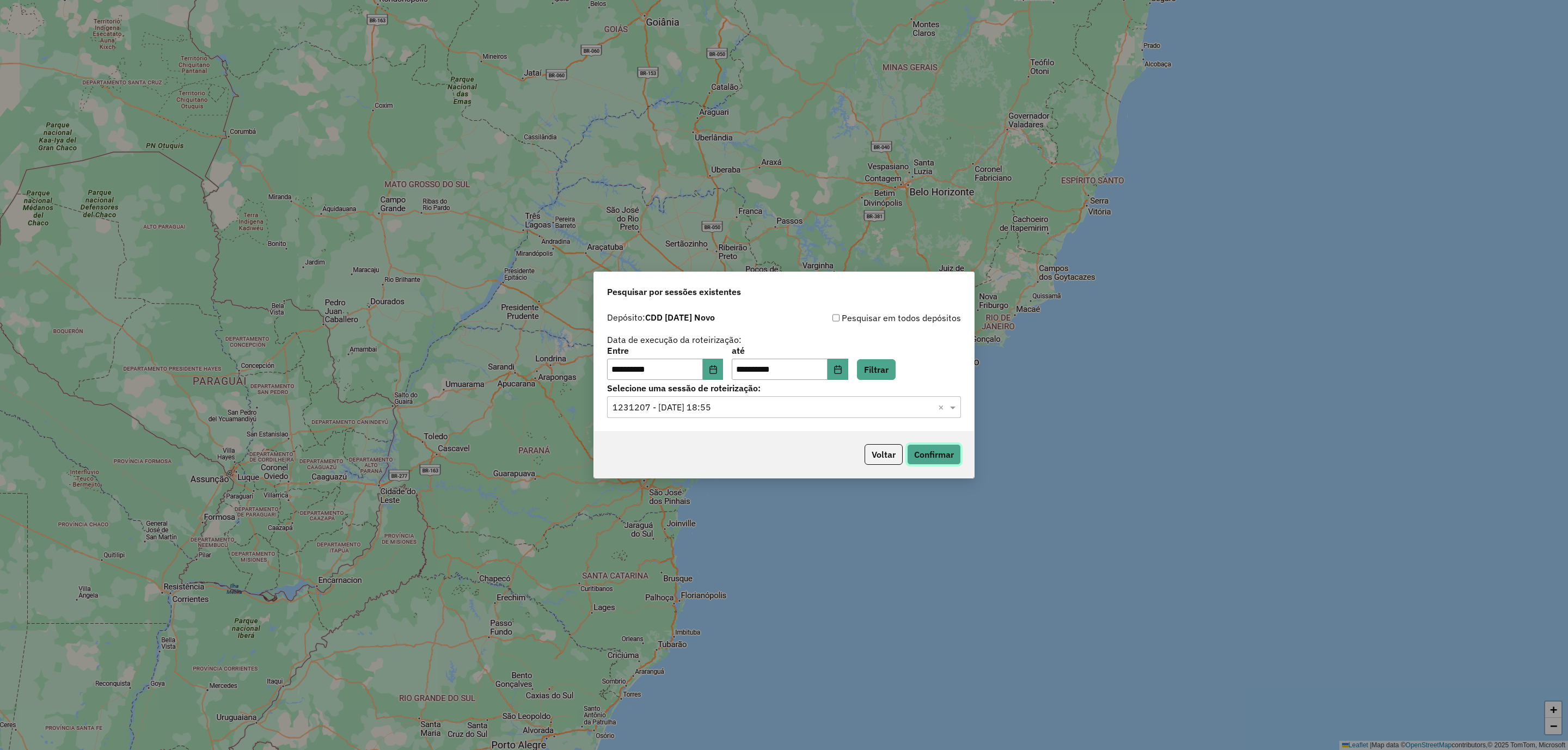
click at [941, 456] on button "Confirmar" at bounding box center [933, 454] width 54 height 21
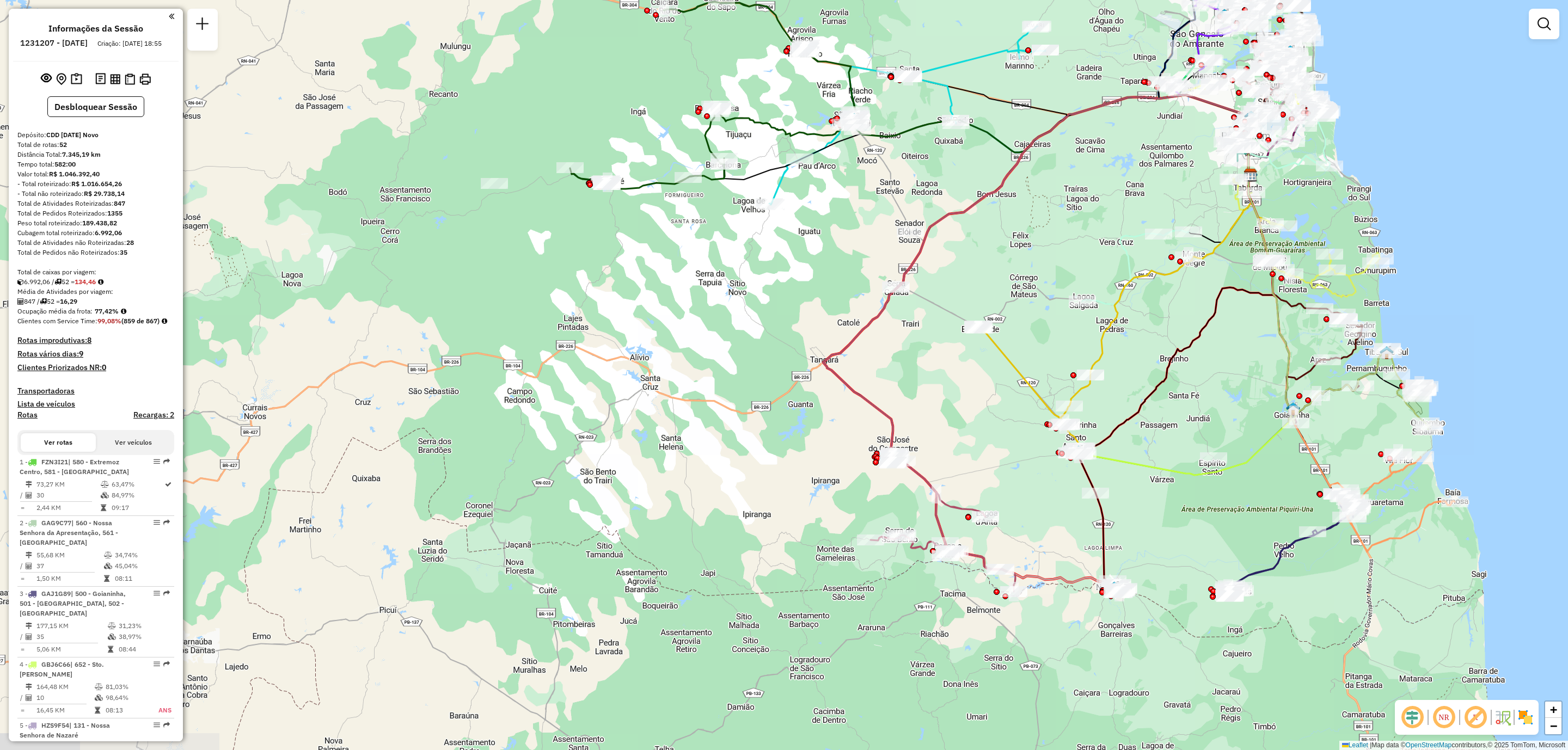
drag, startPoint x: 482, startPoint y: 332, endPoint x: 1121, endPoint y: 373, distance: 640.3
click at [1121, 373] on div "Janela de atendimento Grade de atendimento Capacidade Transportadoras Veículos …" at bounding box center [784, 375] width 1568 height 750
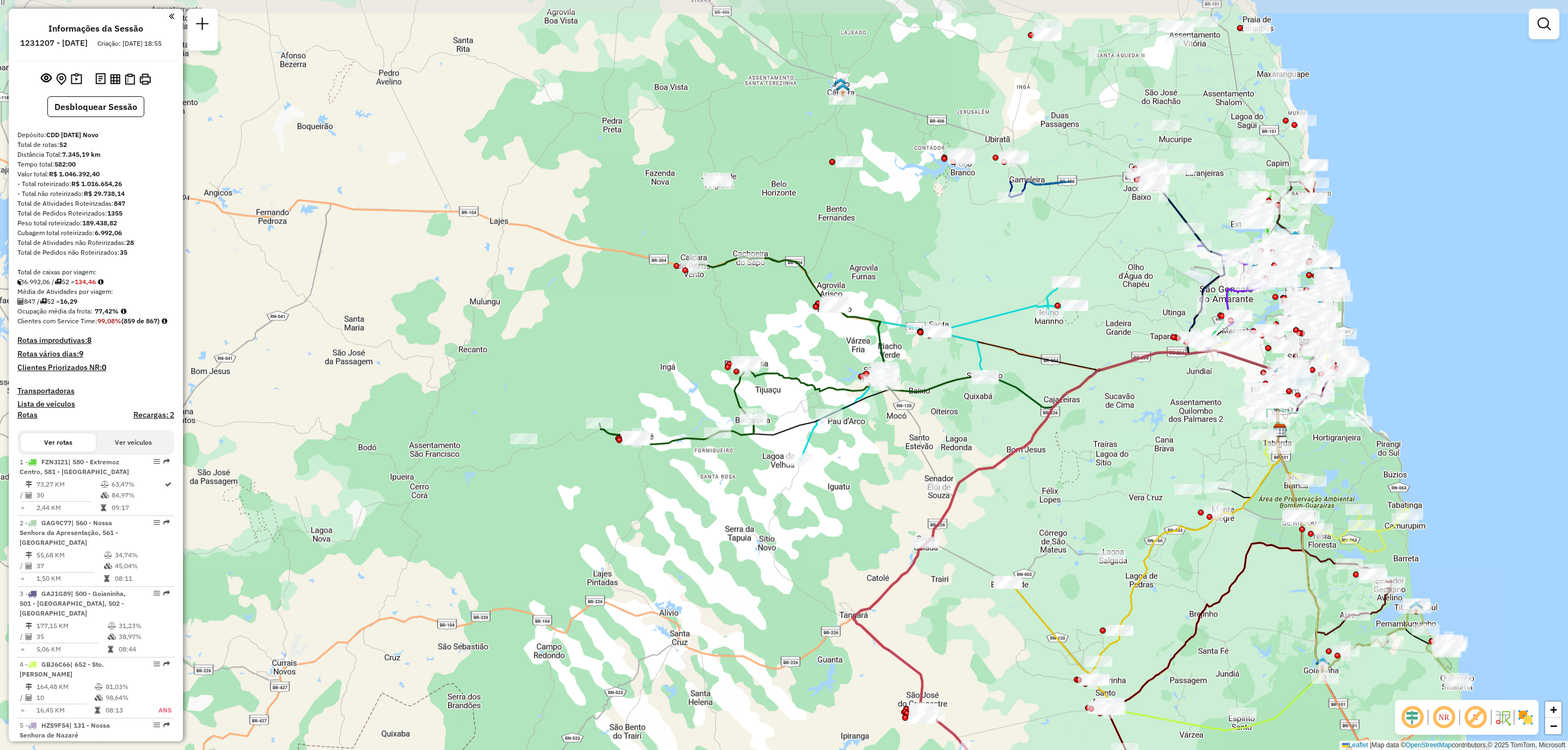
drag, startPoint x: 1042, startPoint y: 197, endPoint x: 1072, endPoint y: 454, distance: 258.7
click at [1072, 454] on div "Janela de atendimento Grade de atendimento Capacidade Transportadoras Veículos …" at bounding box center [784, 375] width 1568 height 750
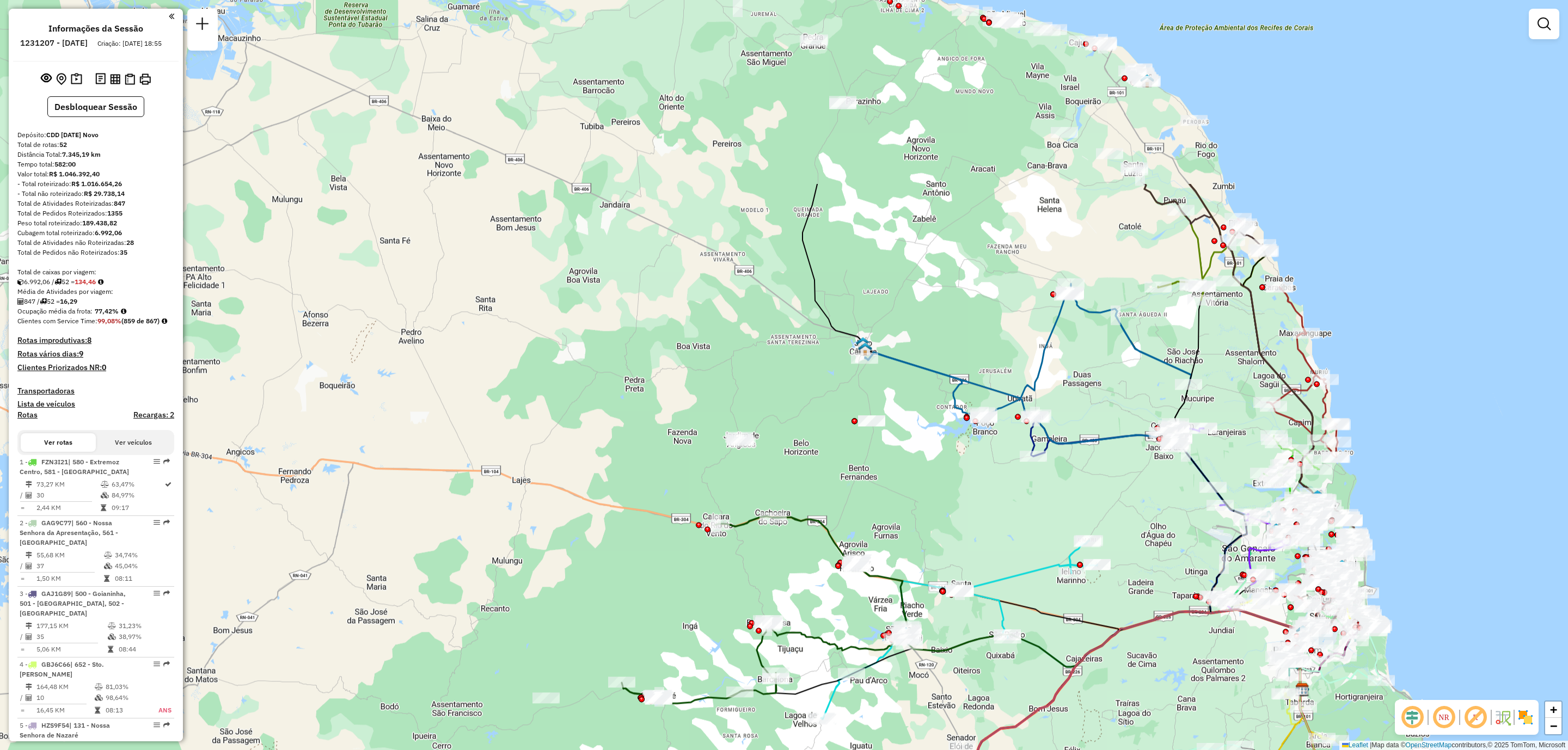
drag, startPoint x: 940, startPoint y: 231, endPoint x: 939, endPoint y: 476, distance: 245.0
click at [957, 484] on div "Janela de atendimento Grade de atendimento Capacidade Transportadoras Veículos …" at bounding box center [784, 375] width 1568 height 750
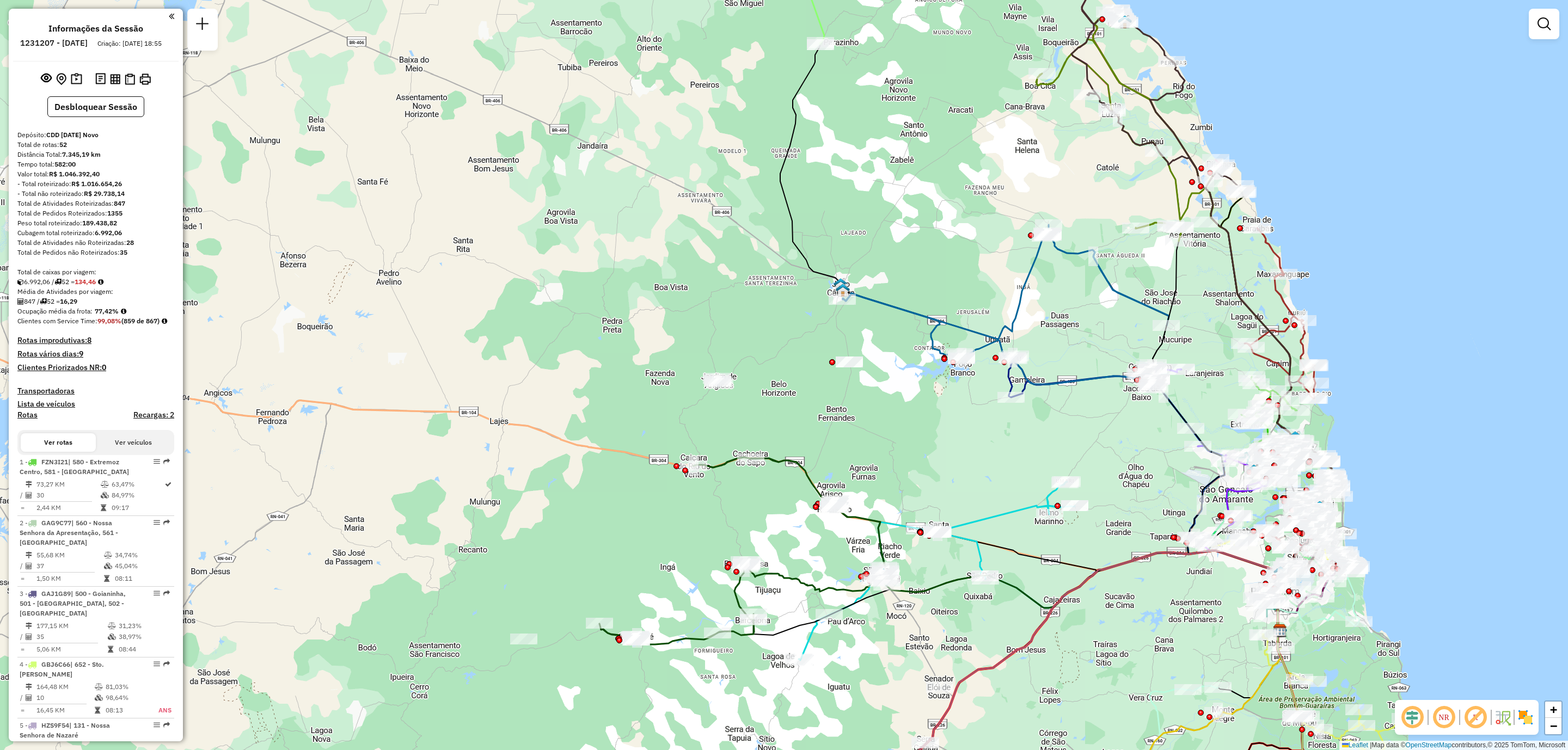
drag, startPoint x: 595, startPoint y: 720, endPoint x: 556, endPoint y: 544, distance: 180.3
click at [559, 549] on div "Janela de atendimento Grade de atendimento Capacidade Transportadoras Veículos …" at bounding box center [784, 375] width 1568 height 750
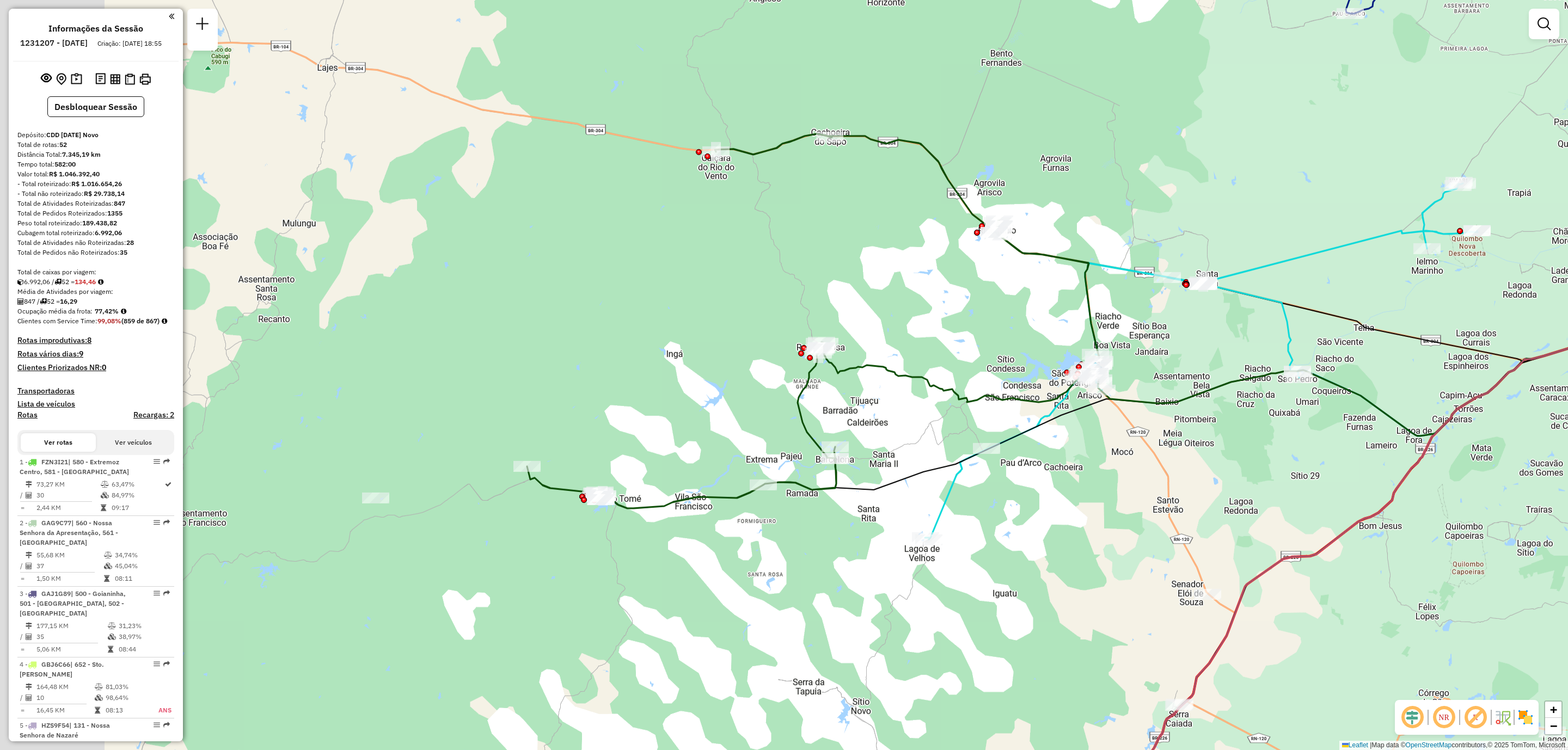
drag, startPoint x: 248, startPoint y: 532, endPoint x: 454, endPoint y: 489, distance: 210.4
click at [454, 489] on div "Janela de atendimento Grade de atendimento Capacidade Transportadoras Veículos …" at bounding box center [784, 375] width 1568 height 750
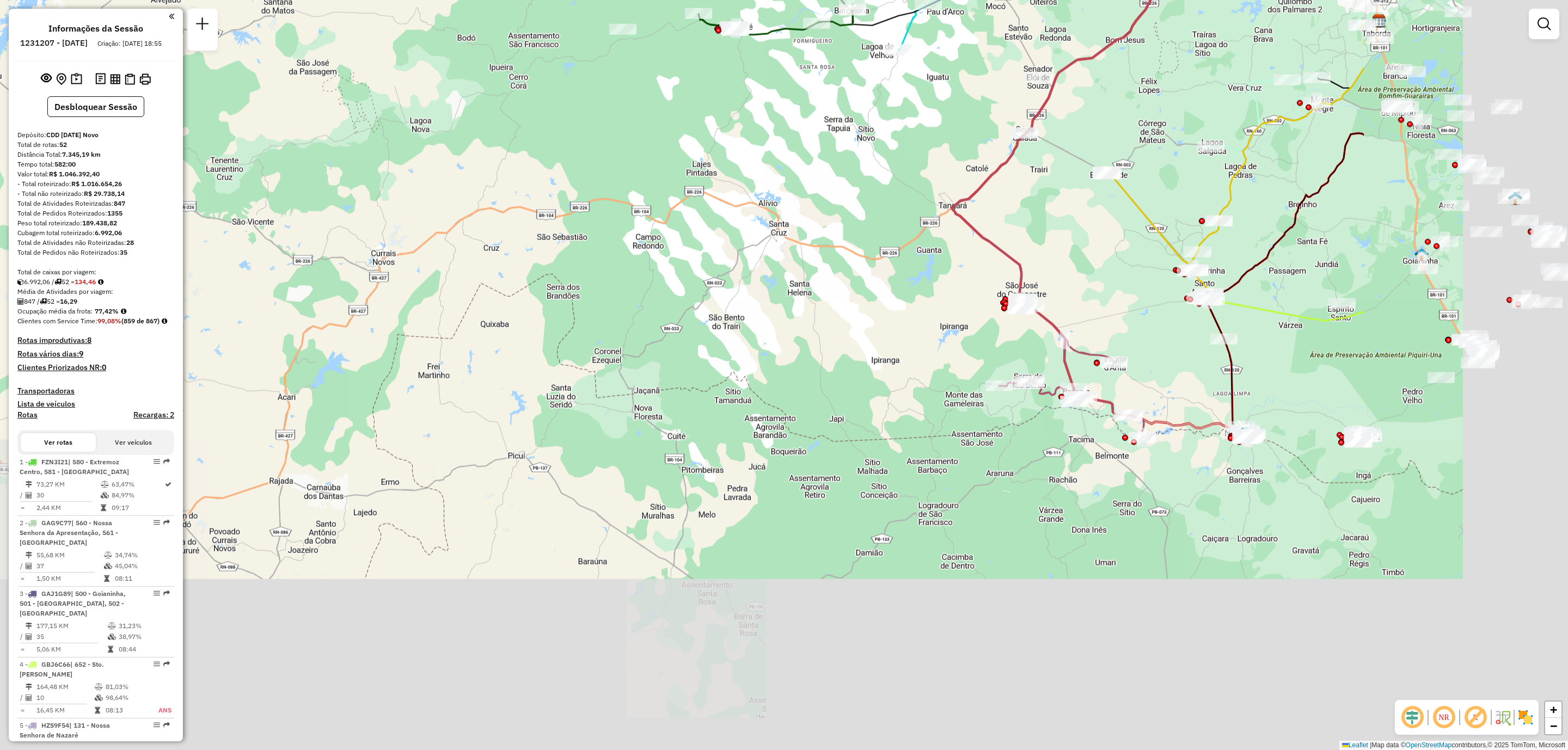
drag, startPoint x: 1140, startPoint y: 624, endPoint x: 779, endPoint y: 293, distance: 489.8
click at [779, 293] on div "Janela de atendimento Grade de atendimento Capacidade Transportadoras Veículos …" at bounding box center [784, 375] width 1568 height 750
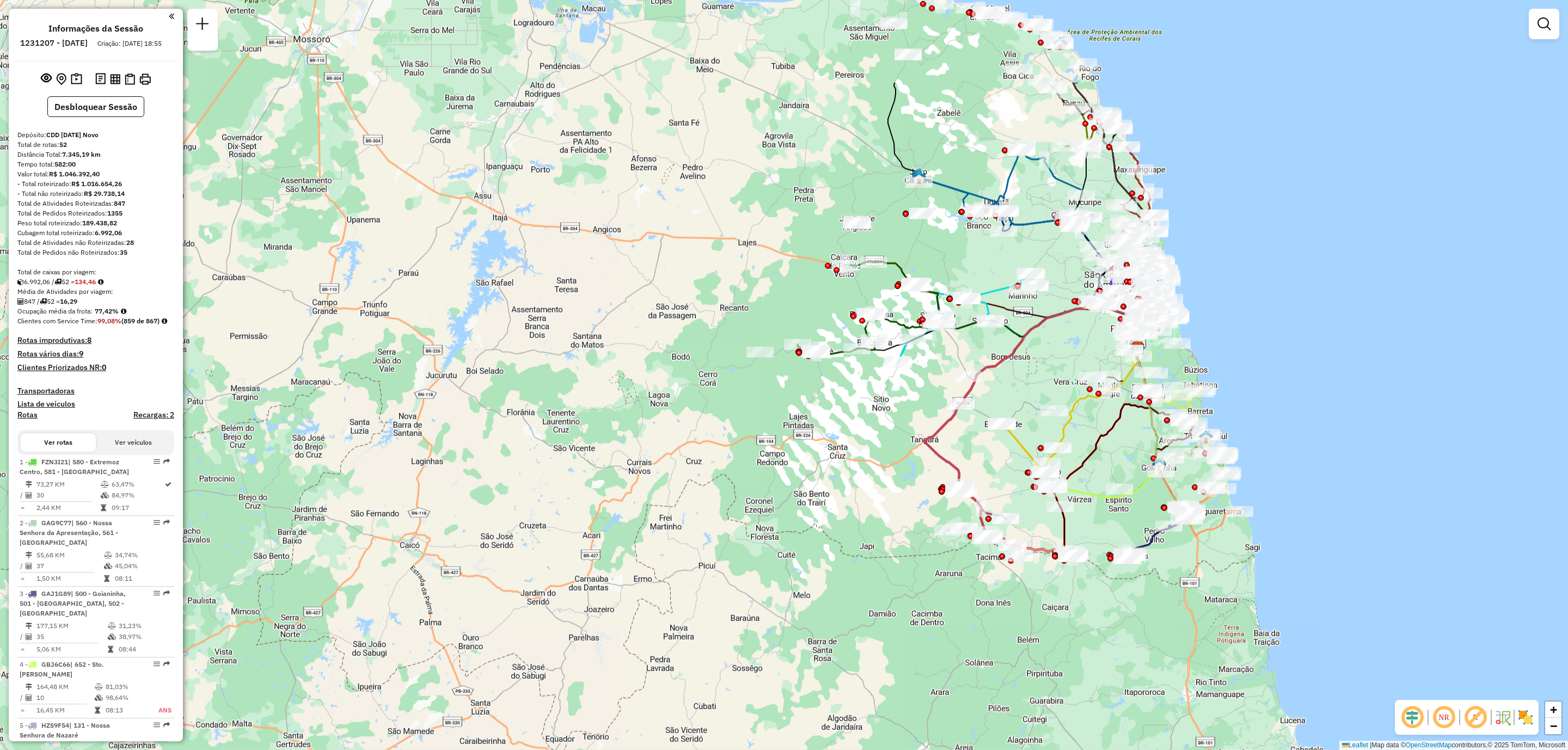
drag, startPoint x: 847, startPoint y: 296, endPoint x: 810, endPoint y: 454, distance: 162.3
click at [810, 454] on div "Janela de atendimento Grade de atendimento Capacidade Transportadoras Veículos …" at bounding box center [784, 375] width 1568 height 750
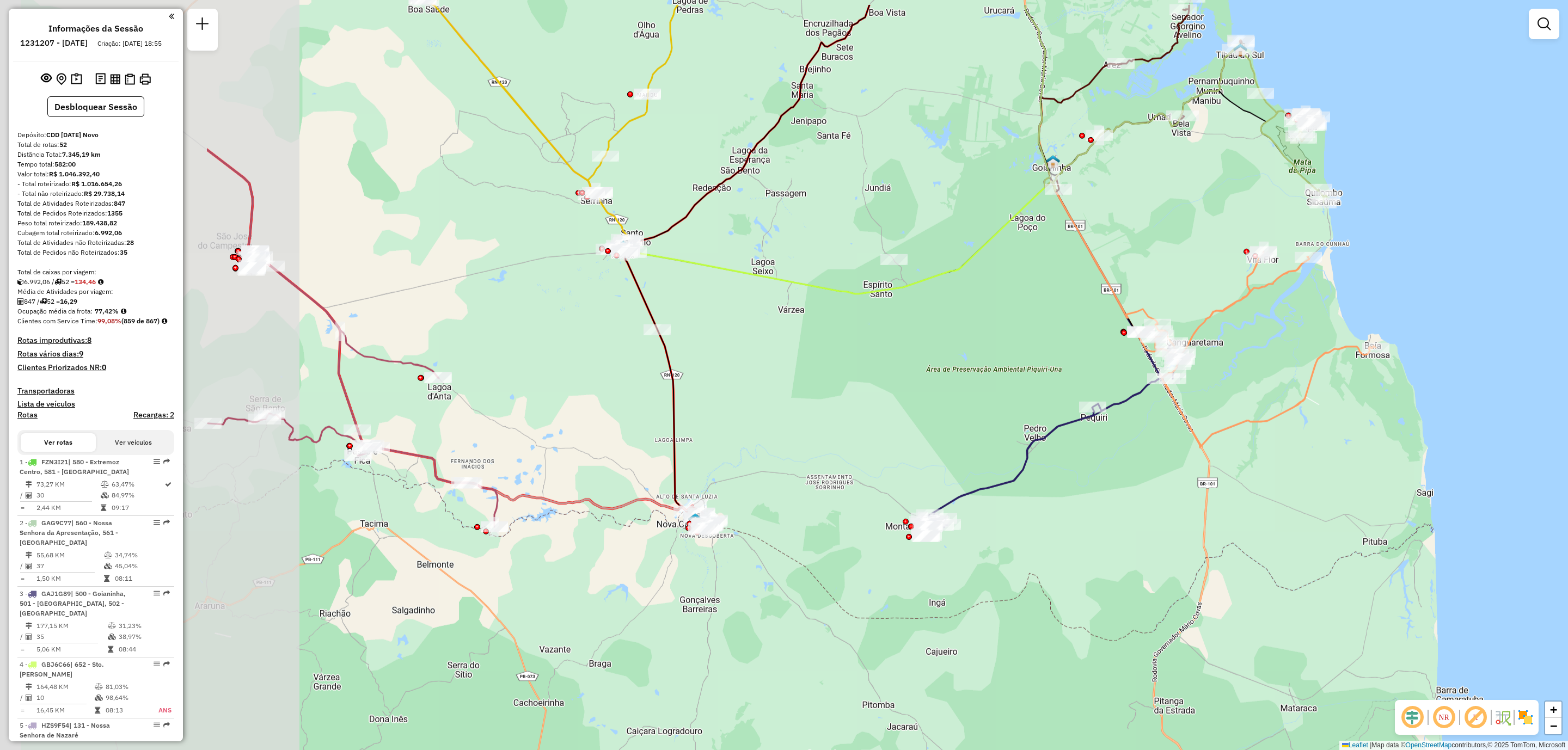
drag, startPoint x: 807, startPoint y: 389, endPoint x: 1175, endPoint y: 418, distance: 369.1
click at [1174, 453] on div "Janela de atendimento Grade de atendimento Capacidade Transportadoras Veículos …" at bounding box center [784, 375] width 1568 height 750
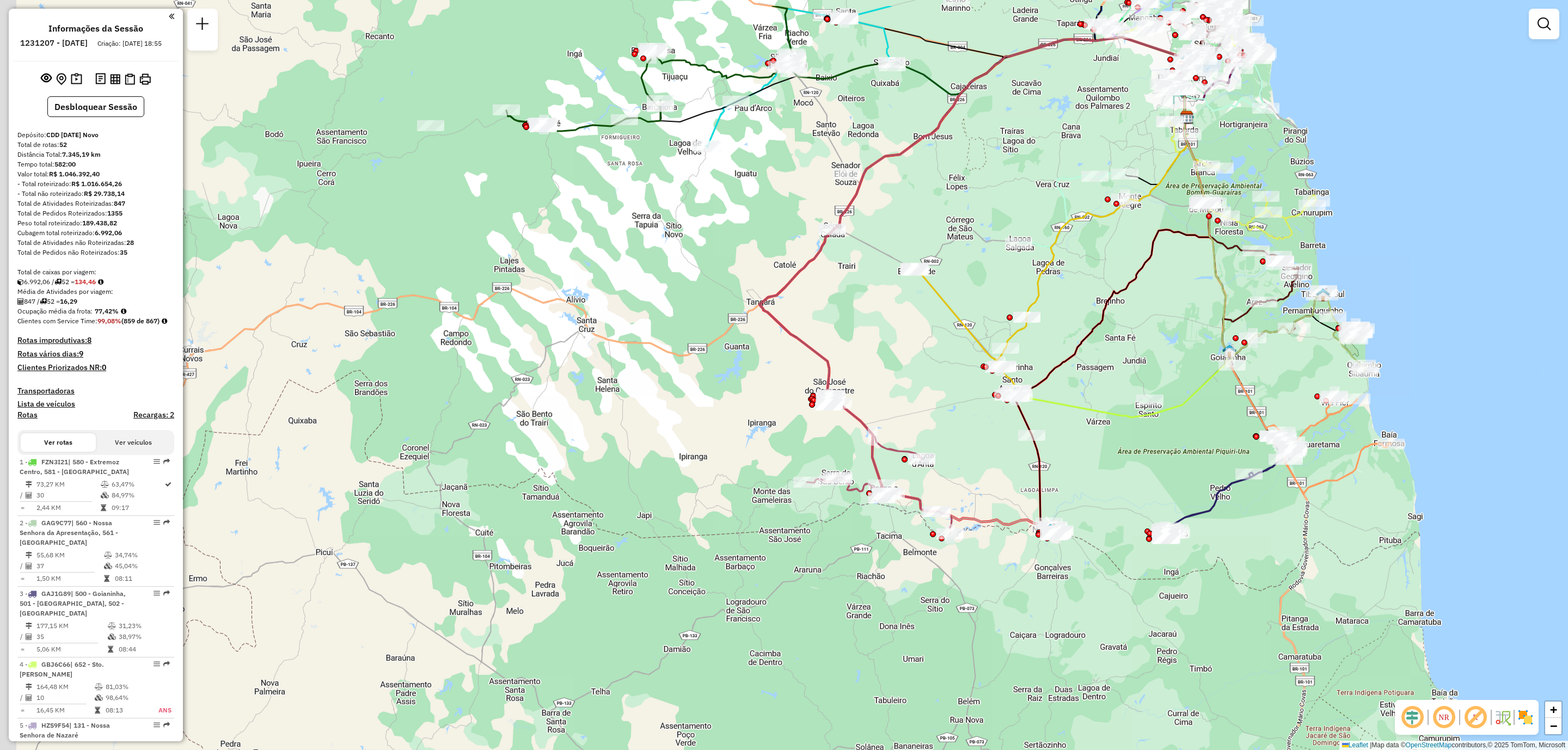
drag, startPoint x: 967, startPoint y: 355, endPoint x: 1115, endPoint y: 389, distance: 151.9
click at [1130, 451] on div "Janela de atendimento Grade de atendimento Capacidade Transportadoras Veículos …" at bounding box center [784, 375] width 1568 height 750
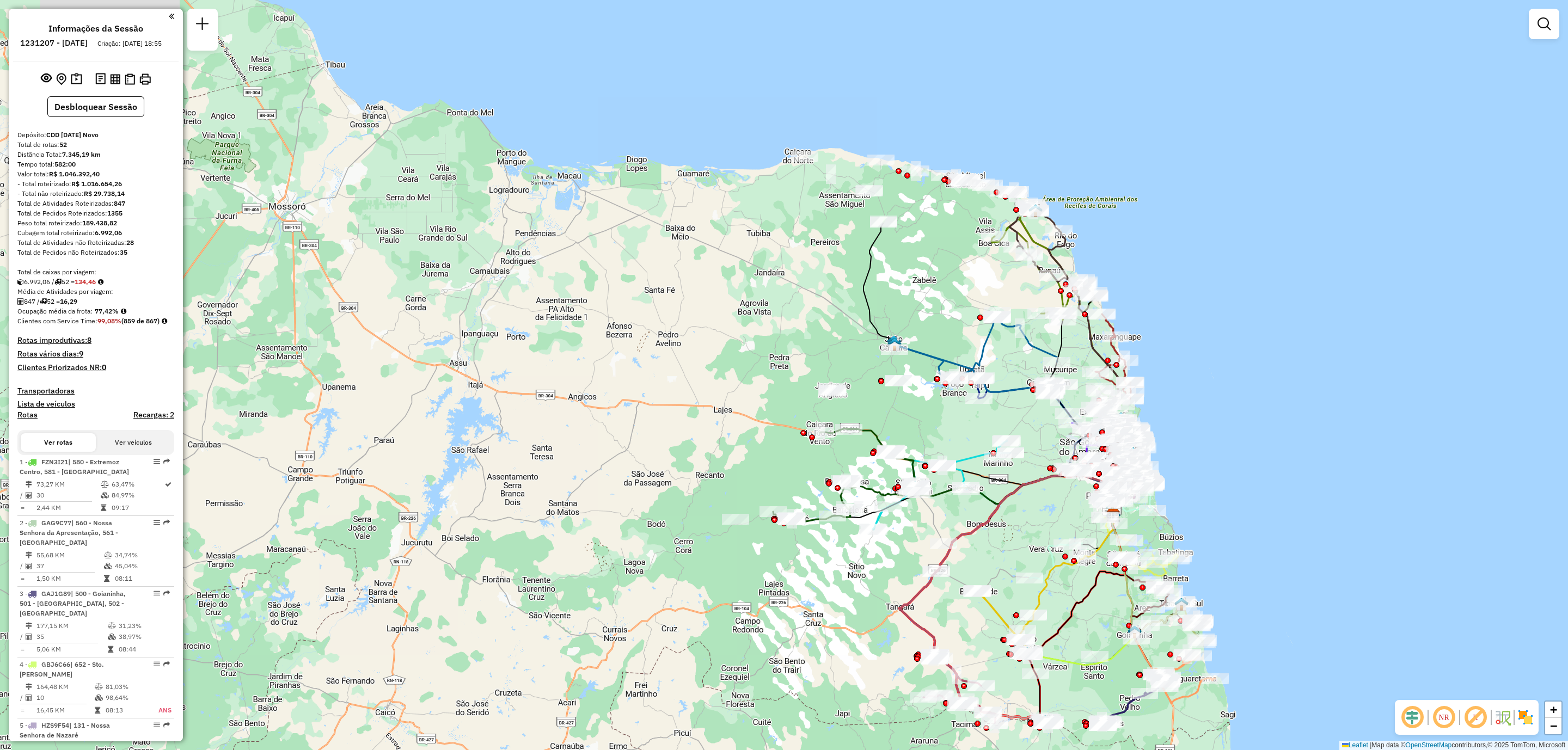
drag, startPoint x: 745, startPoint y: 285, endPoint x: 819, endPoint y: 577, distance: 301.2
click at [819, 577] on div "Janela de atendimento Grade de atendimento Capacidade Transportadoras Veículos …" at bounding box center [784, 375] width 1568 height 750
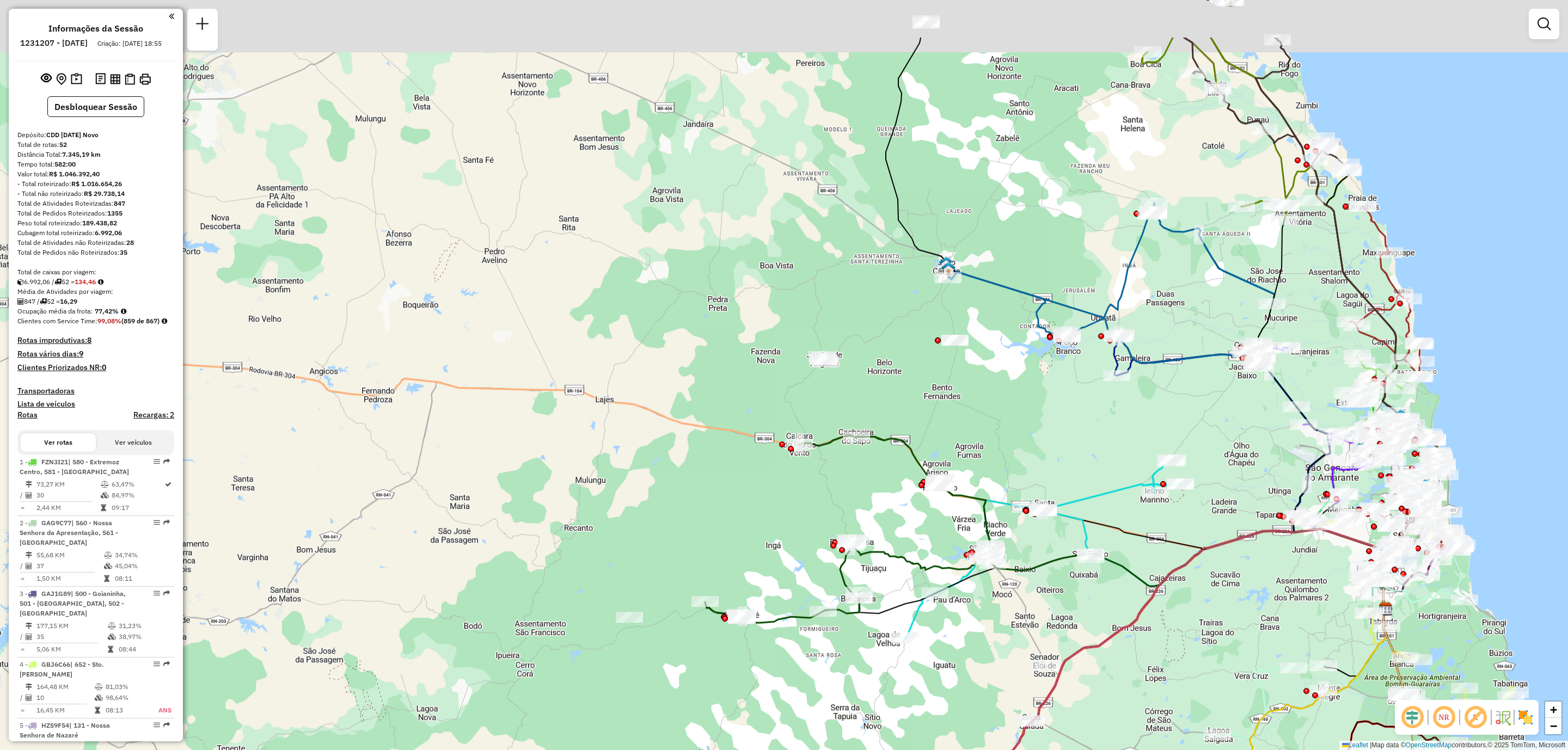
drag, startPoint x: 1065, startPoint y: 283, endPoint x: 1079, endPoint y: 409, distance: 126.8
click at [1079, 407] on div "Janela de atendimento Grade de atendimento Capacidade Transportadoras Veículos …" at bounding box center [784, 375] width 1568 height 750
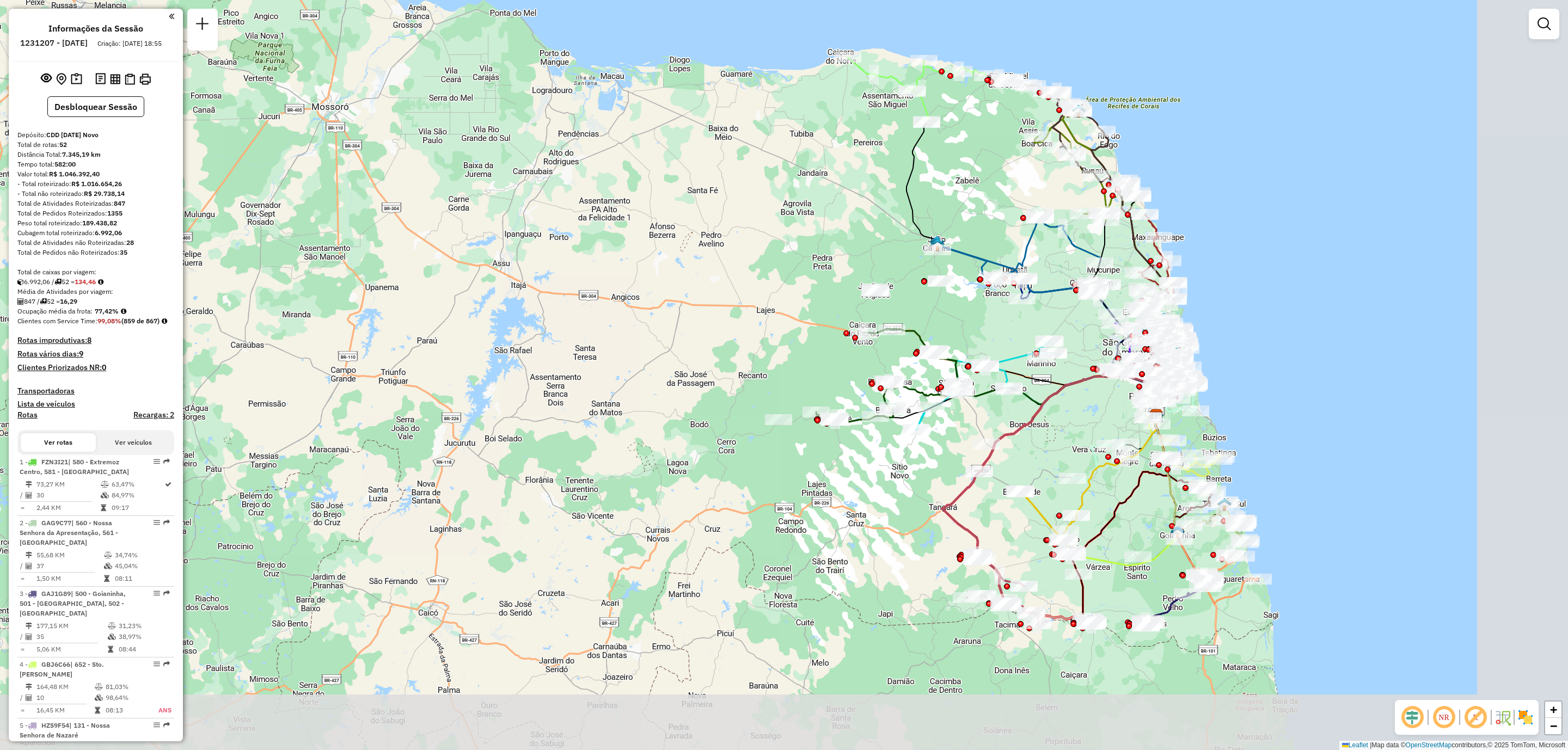
drag, startPoint x: 1048, startPoint y: 580, endPoint x: 900, endPoint y: 447, distance: 199.0
click at [898, 449] on div "Janela de atendimento Grade de atendimento Capacidade Transportadoras Veículos …" at bounding box center [784, 375] width 1568 height 750
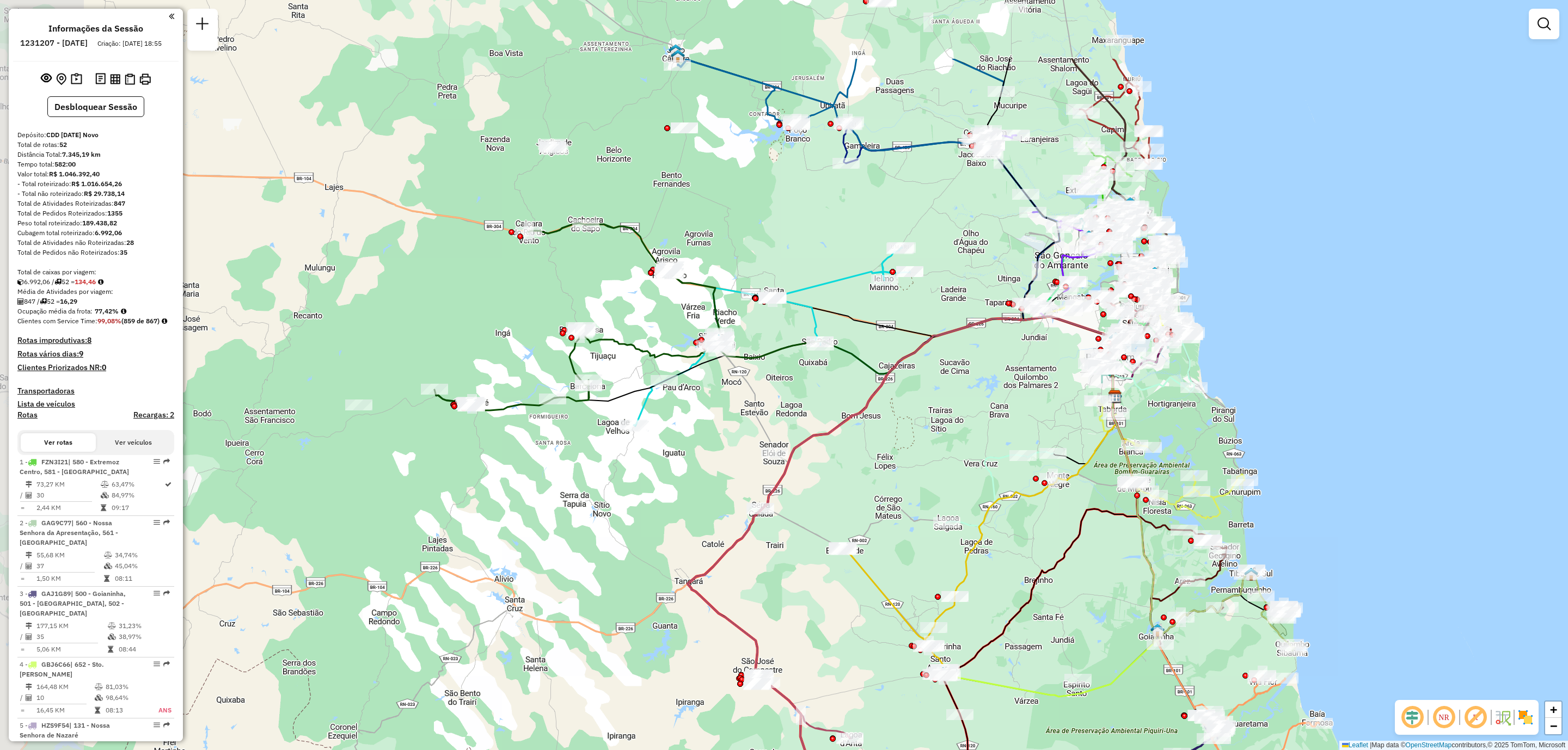
drag, startPoint x: 1064, startPoint y: 258, endPoint x: 1160, endPoint y: 395, distance: 167.3
click at [1158, 396] on div "Janela de atendimento Grade de atendimento Capacidade Transportadoras Veículos …" at bounding box center [784, 375] width 1568 height 750
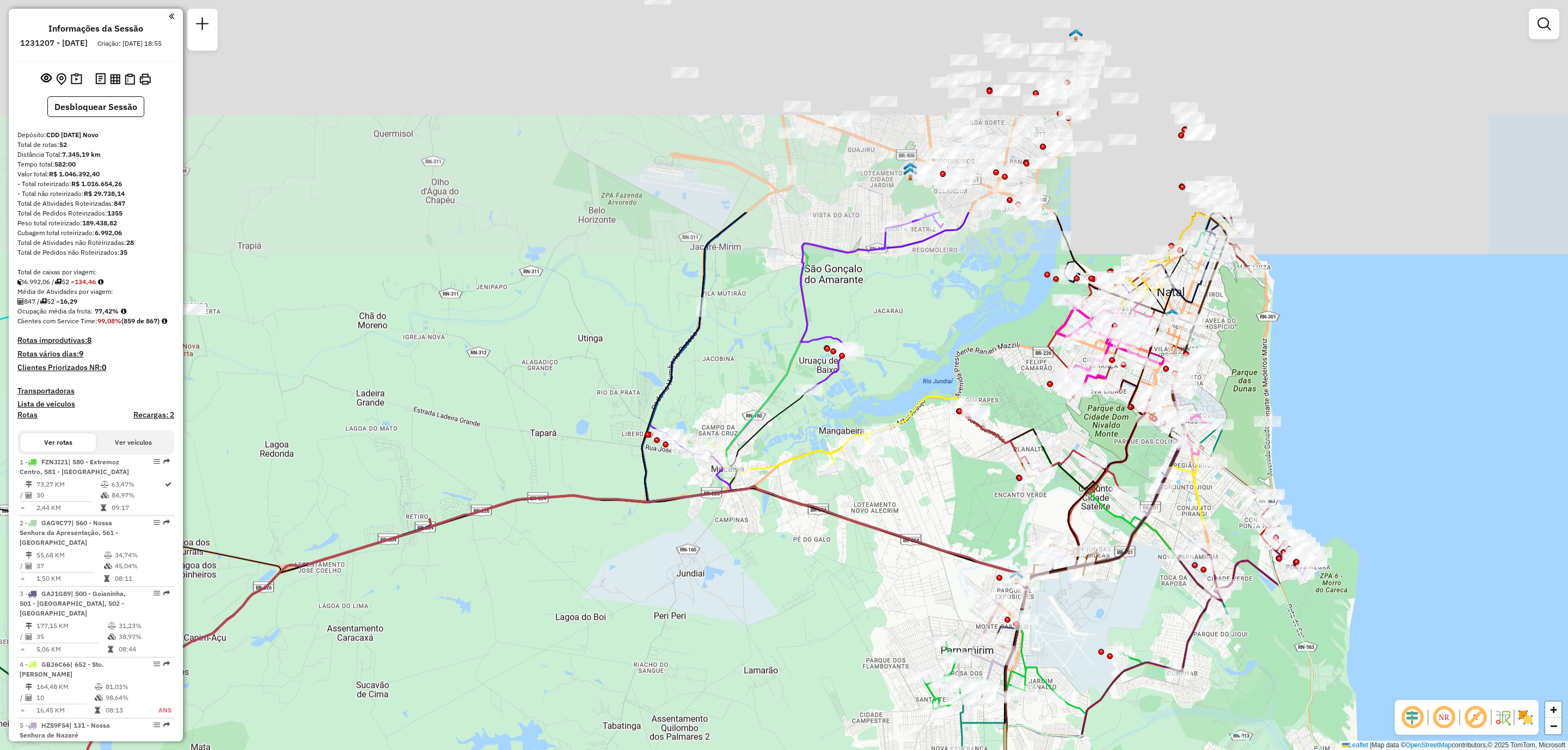
drag, startPoint x: 1182, startPoint y: 352, endPoint x: 1259, endPoint y: 645, distance: 302.9
click at [1259, 645] on div "Janela de atendimento Grade de atendimento Capacidade Transportadoras Veículos …" at bounding box center [784, 375] width 1568 height 750
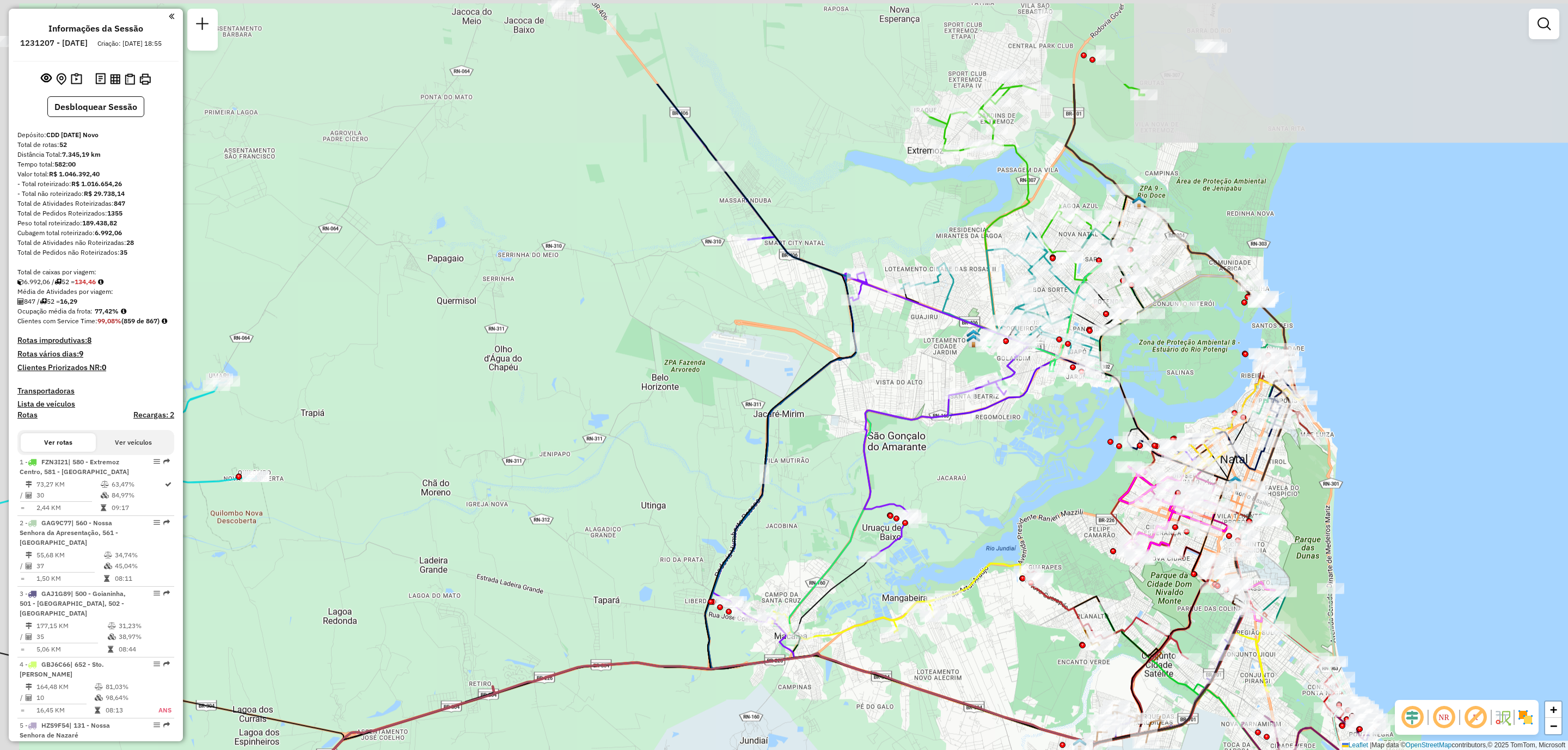
drag, startPoint x: 952, startPoint y: 271, endPoint x: 1008, endPoint y: 414, distance: 153.6
click at [1006, 439] on div "Janela de atendimento Grade de atendimento Capacidade Transportadoras Veículos …" at bounding box center [784, 375] width 1568 height 750
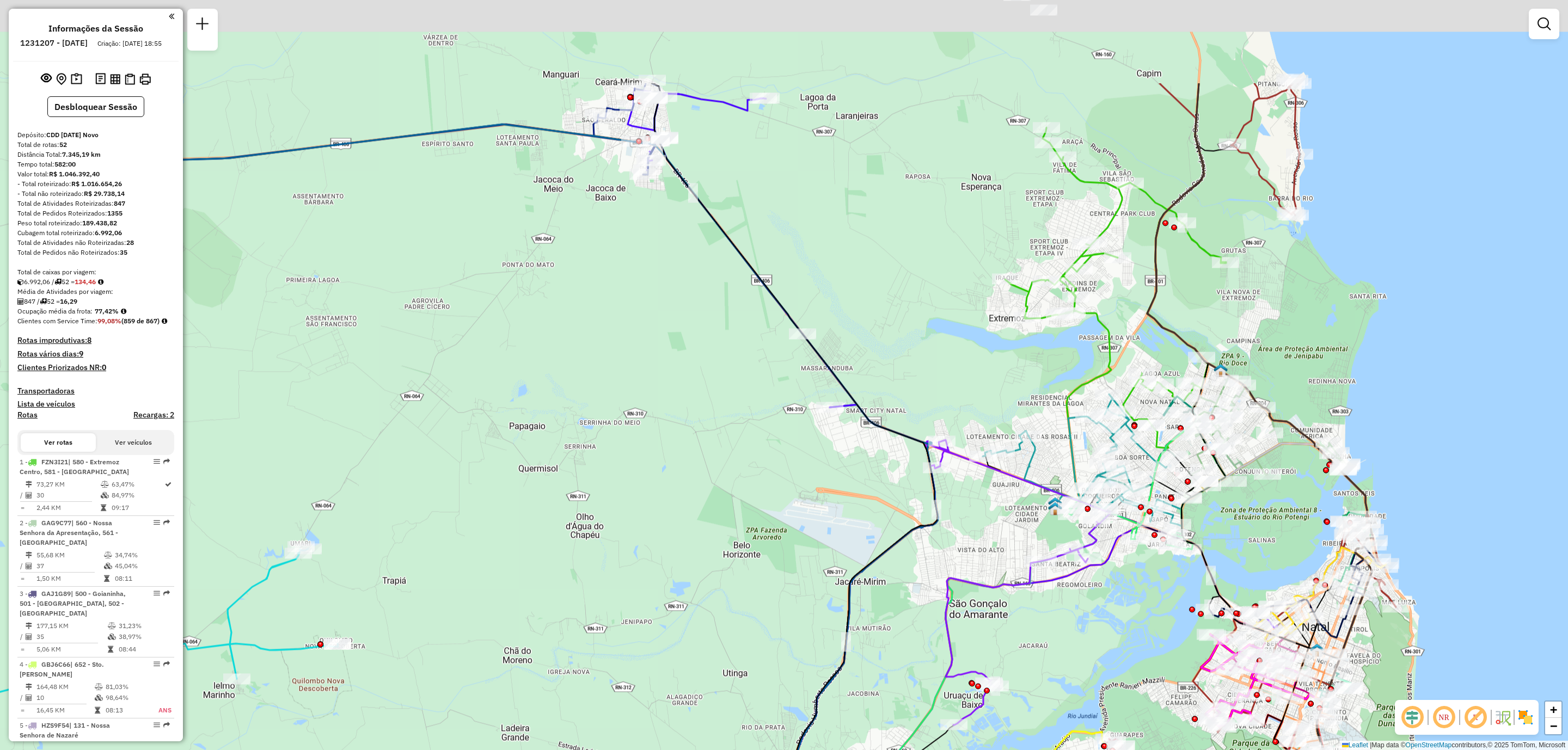
drag, startPoint x: 1193, startPoint y: 151, endPoint x: 1284, endPoint y: 342, distance: 211.6
click at [1284, 339] on div "Janela de atendimento Grade de atendimento Capacidade Transportadoras Veículos …" at bounding box center [784, 375] width 1568 height 750
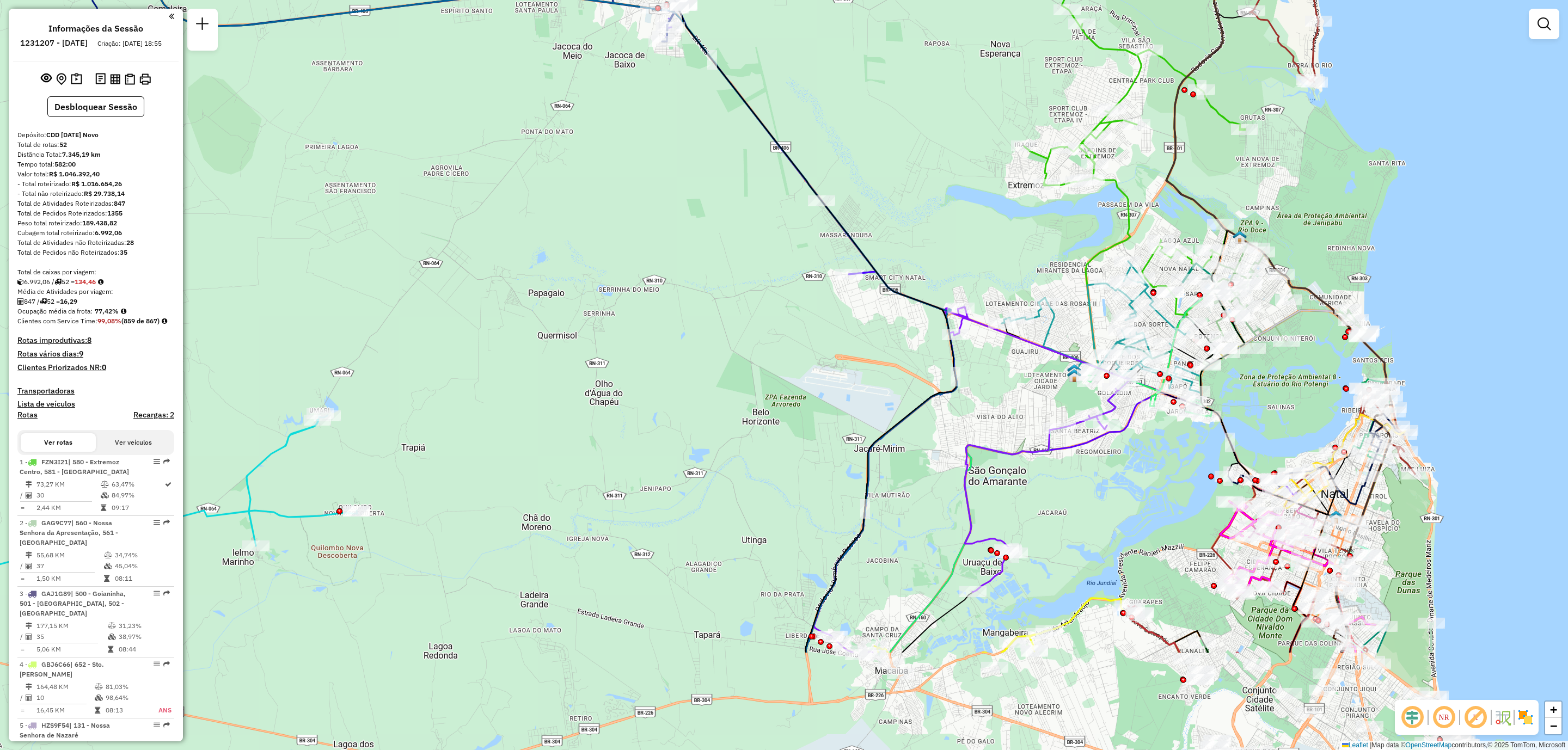
drag, startPoint x: 1246, startPoint y: 614, endPoint x: 1255, endPoint y: 442, distance: 172.2
click at [1255, 442] on div "Janela de atendimento Grade de atendimento Capacidade Transportadoras Veículos …" at bounding box center [784, 375] width 1568 height 750
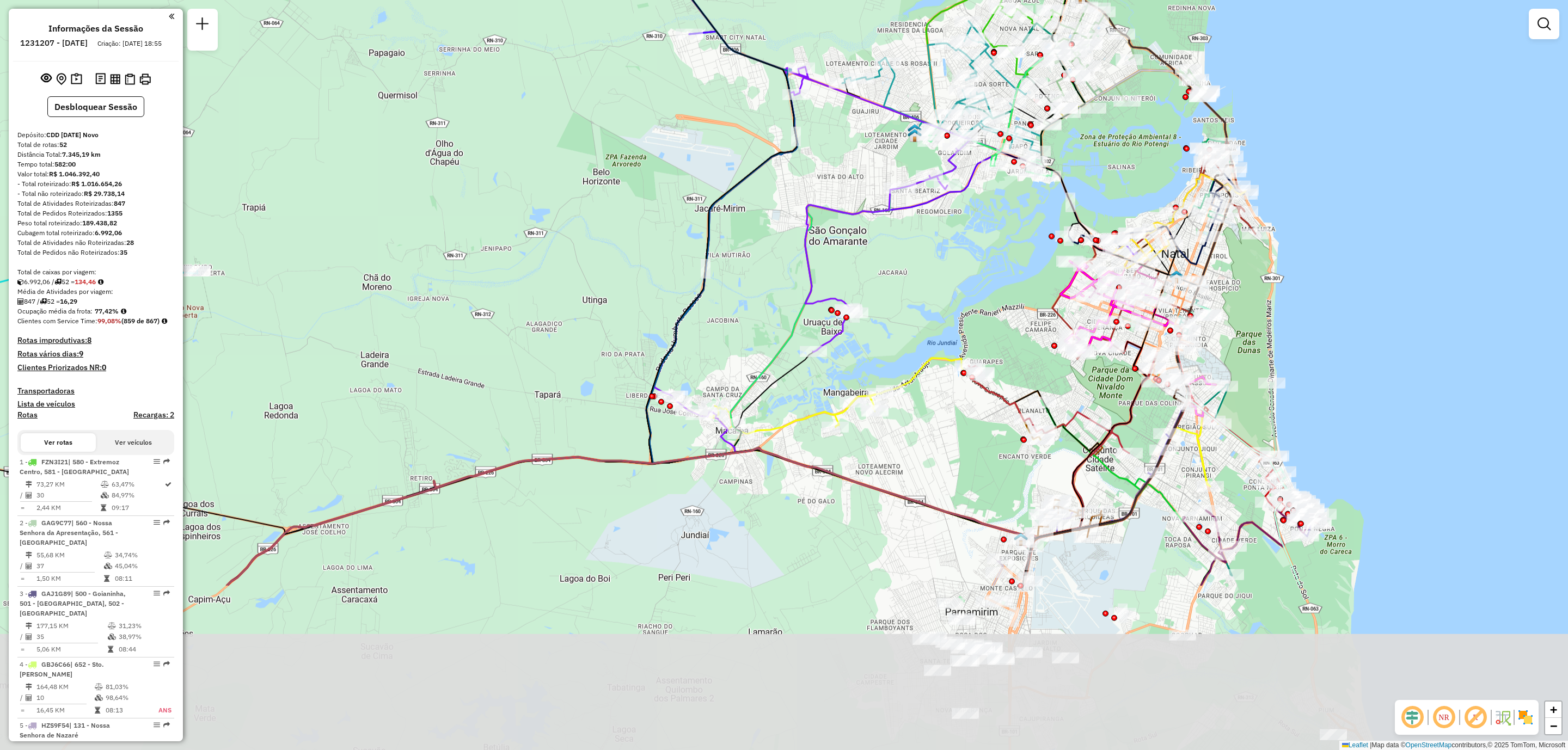
drag, startPoint x: 1395, startPoint y: 595, endPoint x: 1235, endPoint y: 354, distance: 289.3
click at [1235, 354] on div "Janela de atendimento Grade de atendimento Capacidade Transportadoras Veículos …" at bounding box center [784, 375] width 1568 height 750
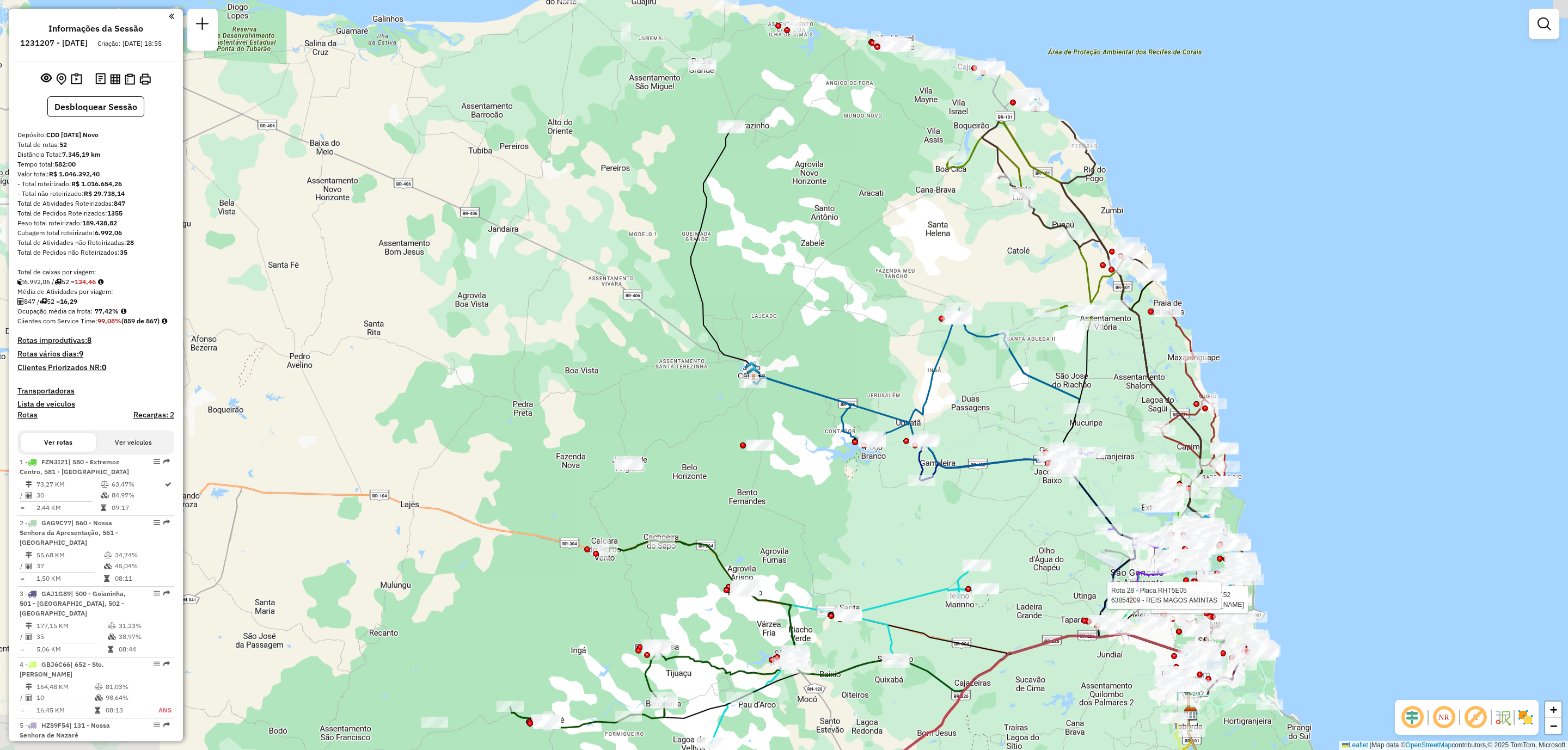
drag, startPoint x: 585, startPoint y: 318, endPoint x: 840, endPoint y: 508, distance: 318.0
click at [840, 508] on div "Rota 41 - Placa PPV8A52 63864116 - Gela Homer Rota 28 - Placa RHT5E05 63854209 …" at bounding box center [784, 375] width 1568 height 750
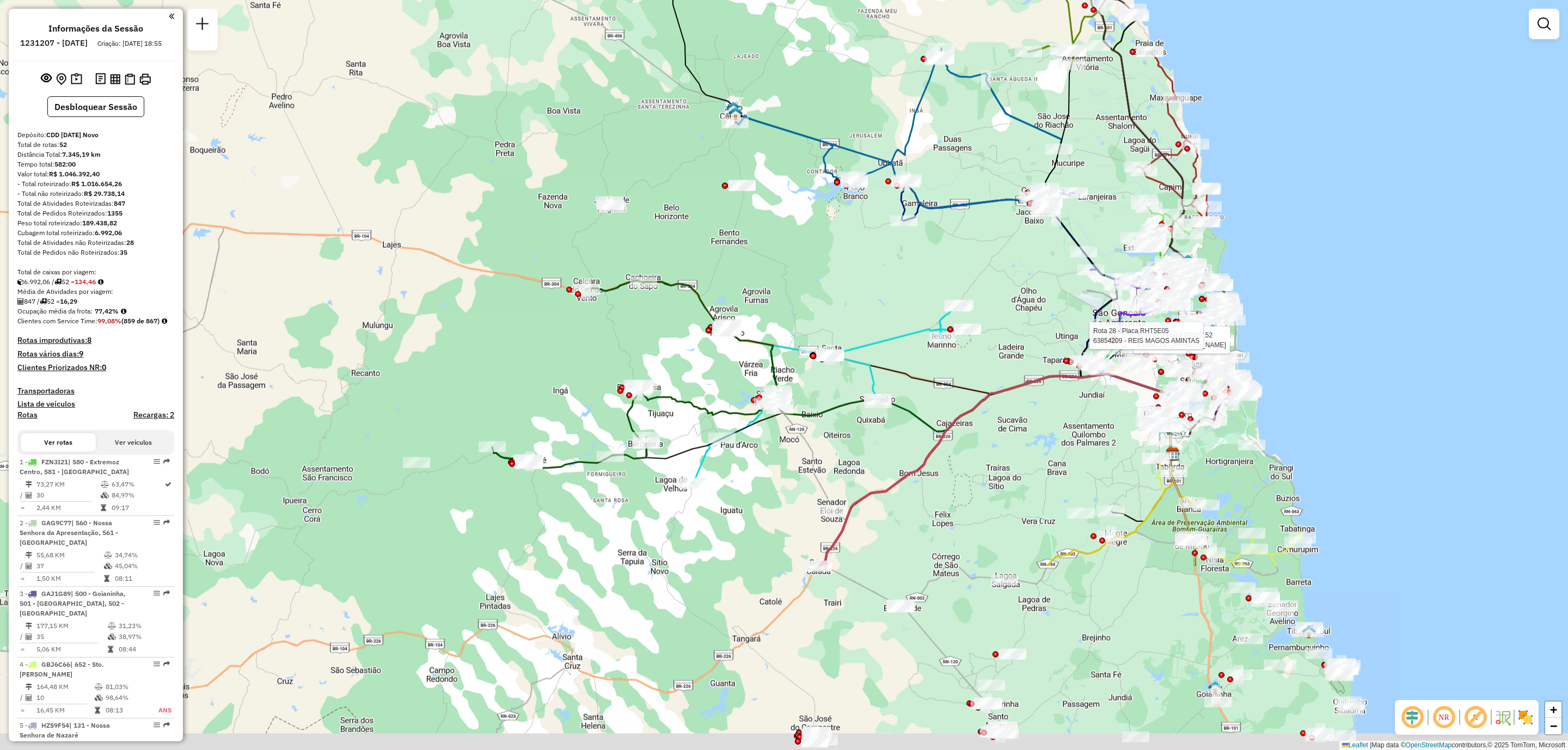
drag, startPoint x: 869, startPoint y: 529, endPoint x: 844, endPoint y: 229, distance: 301.0
click at [853, 230] on div "Rota 41 - Placa PPV8A52 63864116 - Gela Homer Rota 28 - Placa RHT5E05 63854209 …" at bounding box center [784, 375] width 1568 height 750
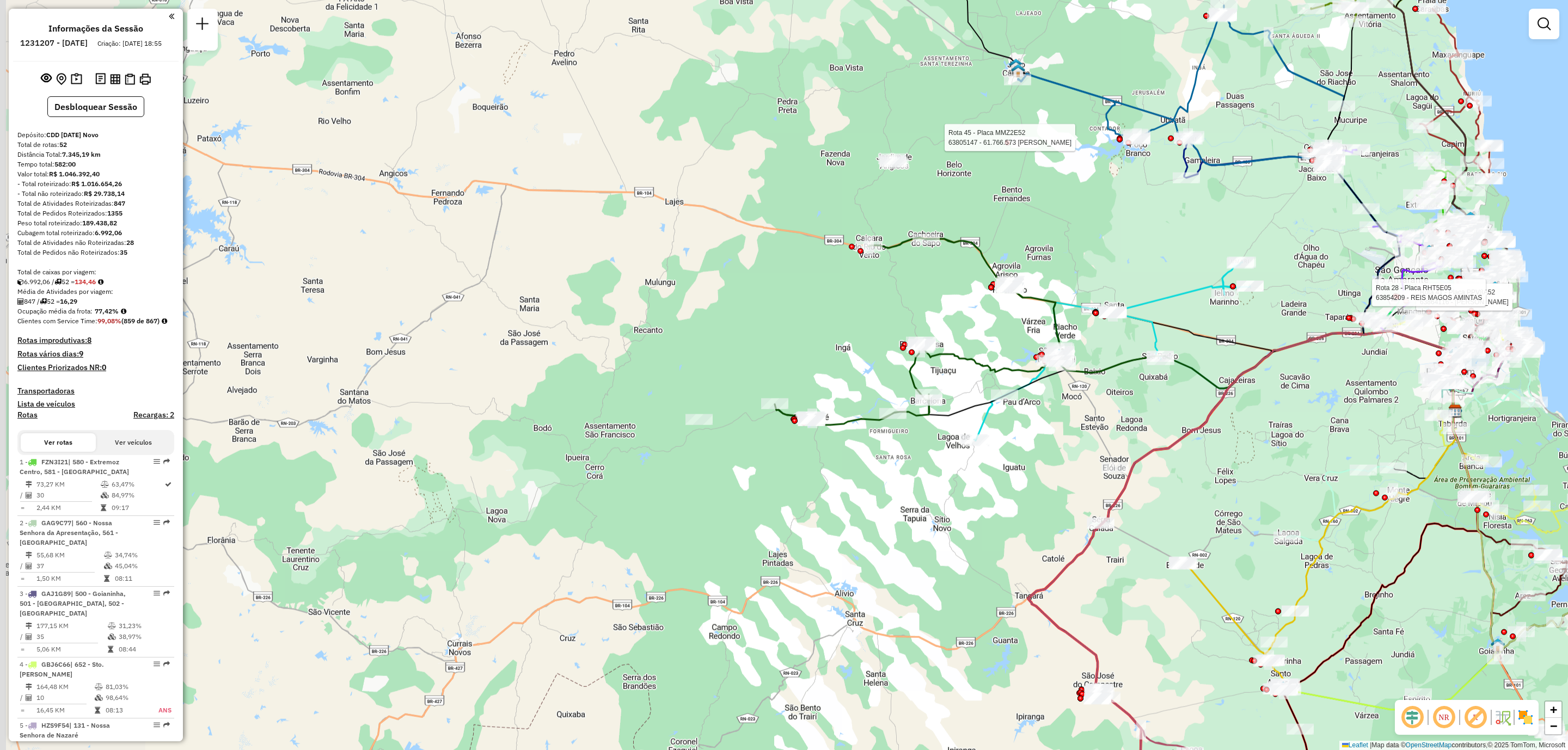
drag, startPoint x: 683, startPoint y: 523, endPoint x: 963, endPoint y: 521, distance: 280.0
click at [963, 521] on div "Rota 41 - Placa PPV8A52 63864116 - Gela Homer Rota 28 - Placa RHT5E05 63854209 …" at bounding box center [784, 375] width 1568 height 750
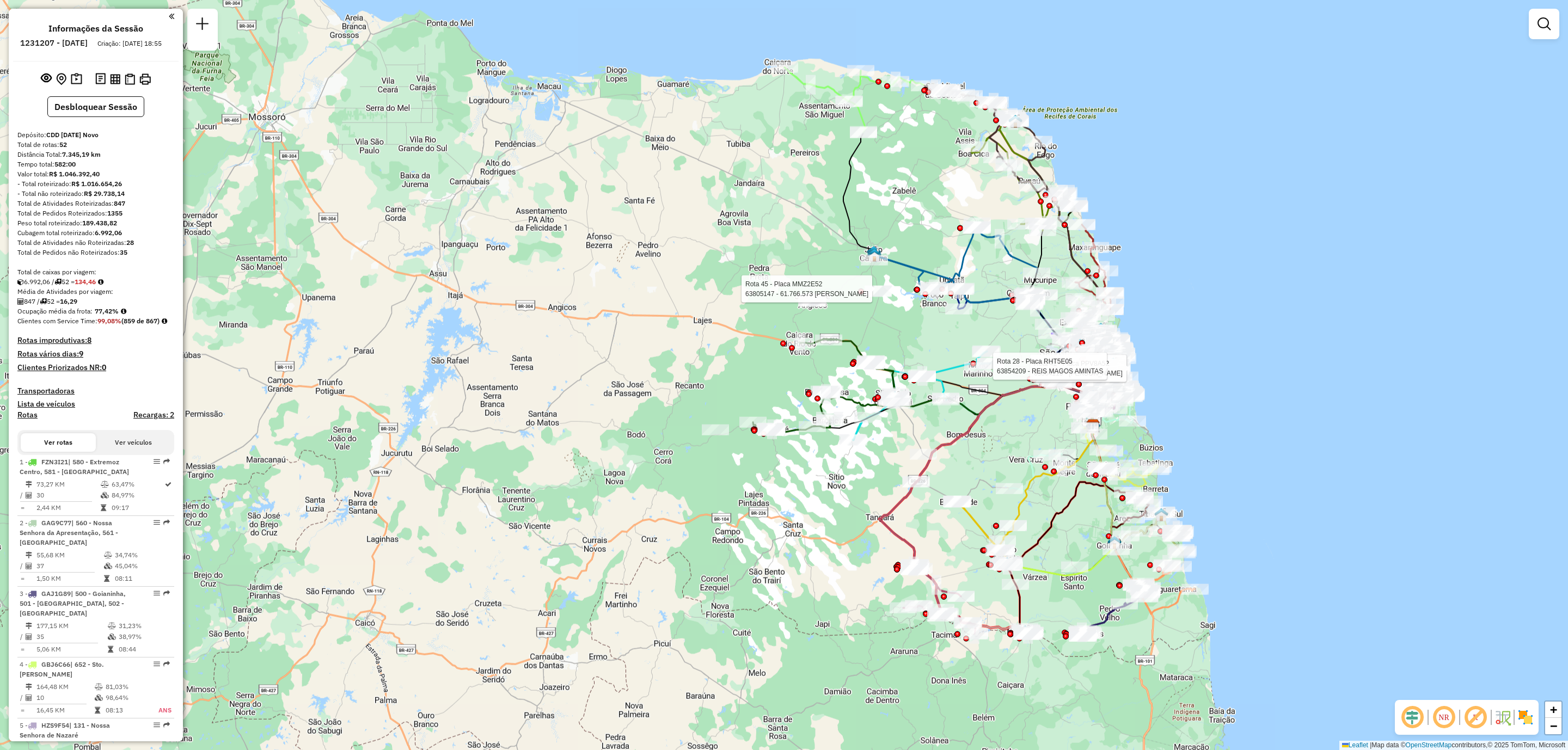
drag, startPoint x: 1086, startPoint y: 356, endPoint x: 948, endPoint y: 311, distance: 145.2
click at [937, 317] on div "Rota 41 - Placa PPV8A52 63864116 - Gela Homer Rota 28 - Placa RHT5E05 63854209 …" at bounding box center [784, 375] width 1568 height 750
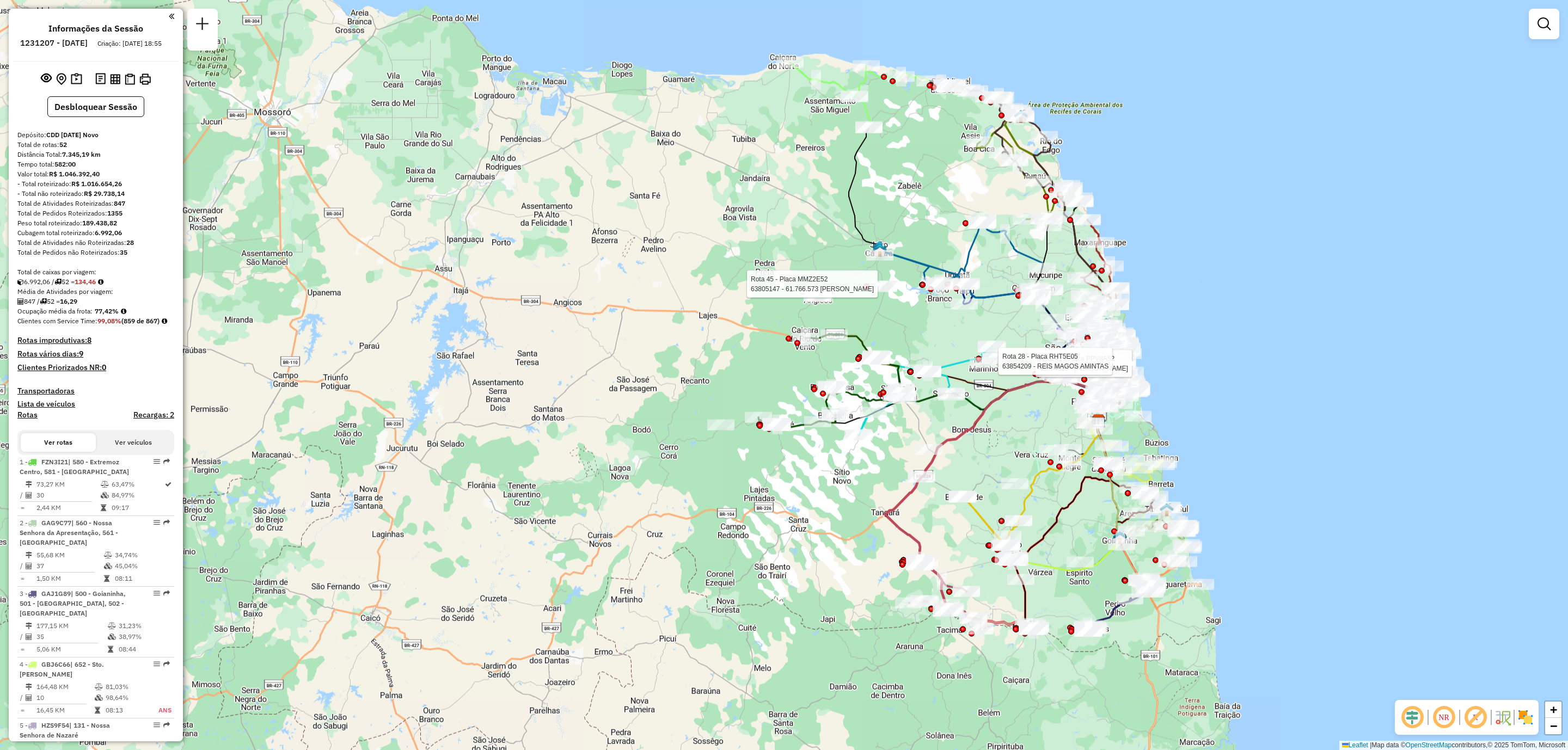
click at [875, 325] on div "Rota 41 - Placa PPV8A52 63864116 - Gela Homer Rota 28 - Placa RHT5E05 63854209 …" at bounding box center [784, 375] width 1568 height 750
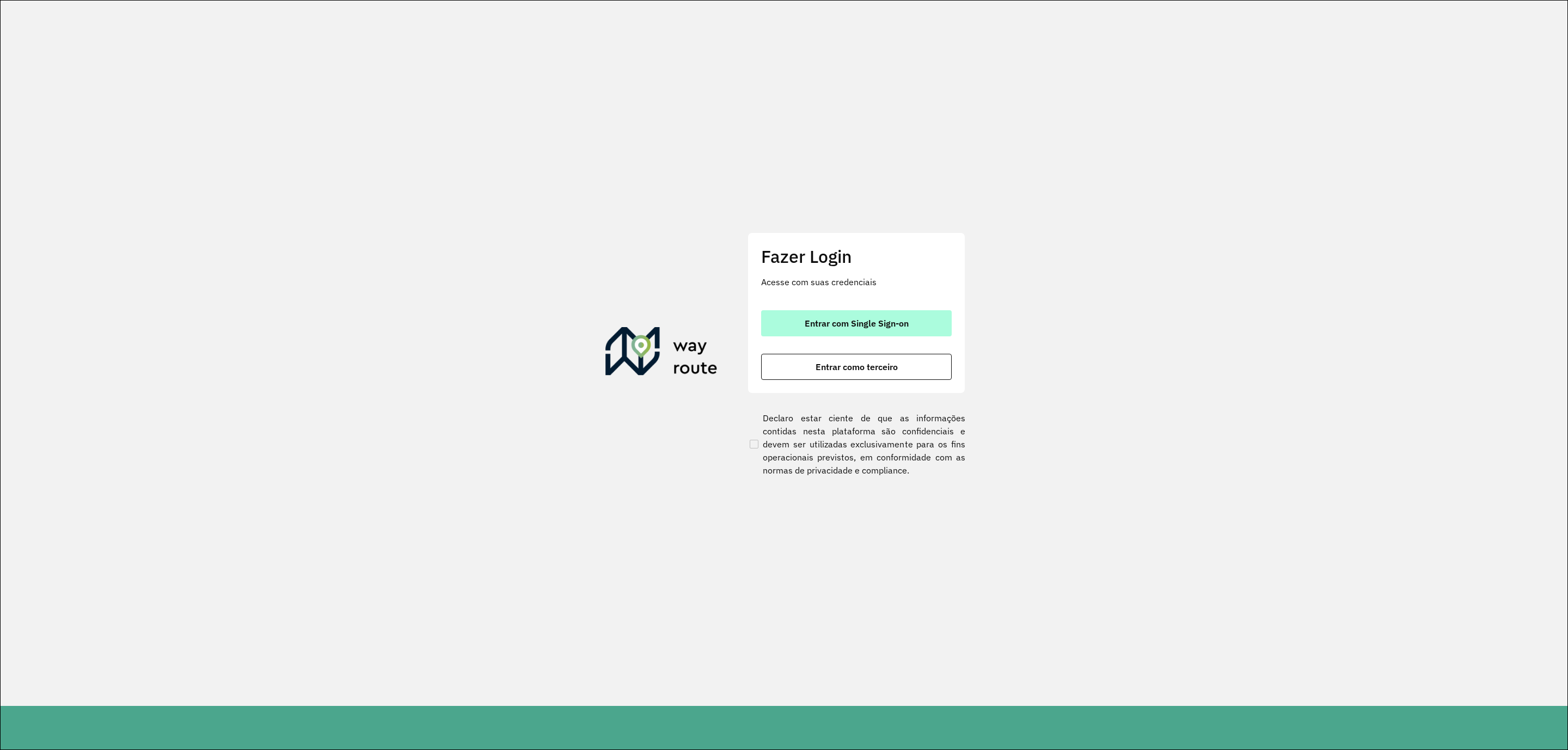
click at [891, 329] on button "Entrar com Single Sign-on" at bounding box center [856, 323] width 190 height 26
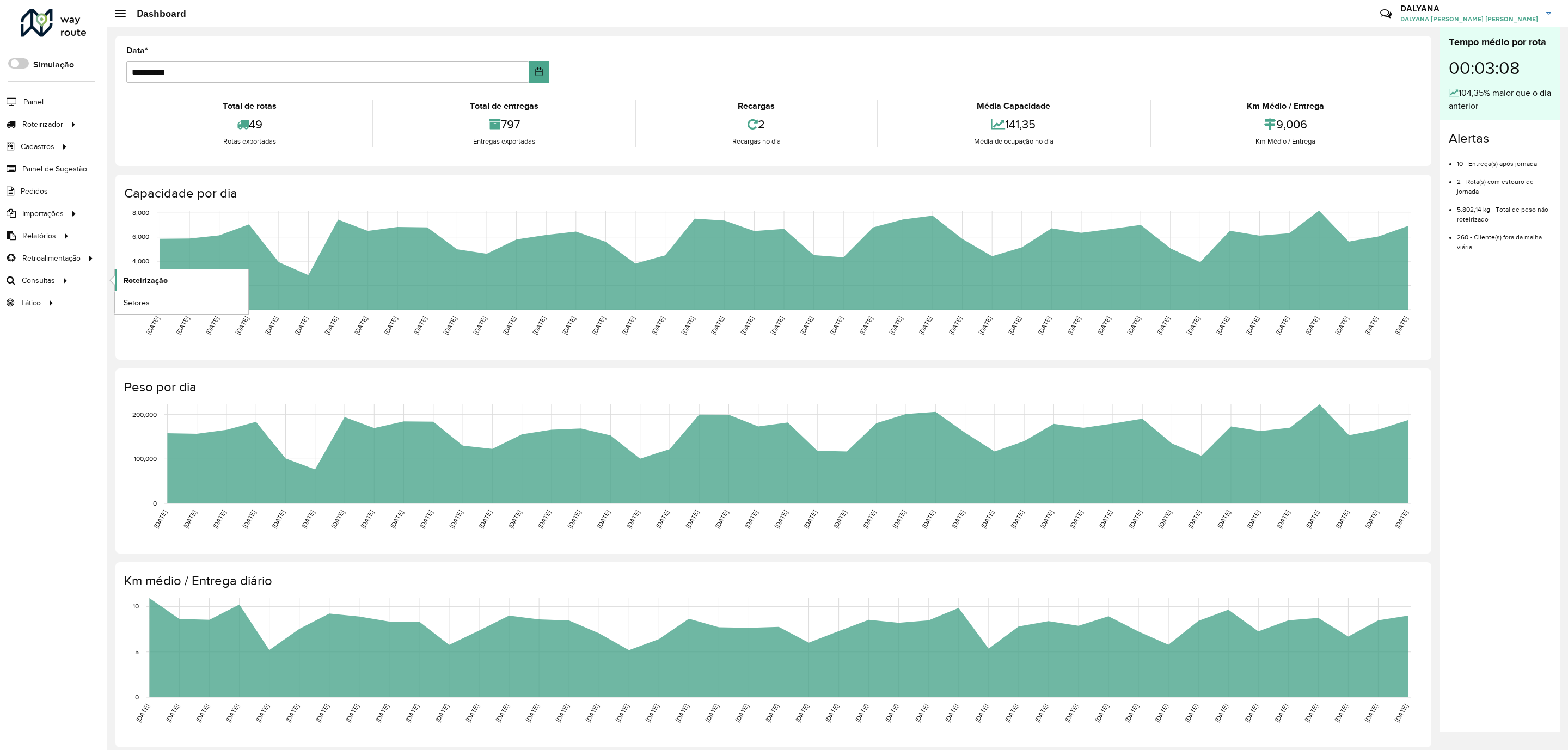
click at [161, 286] on span "Roteirização" at bounding box center [145, 280] width 44 height 12
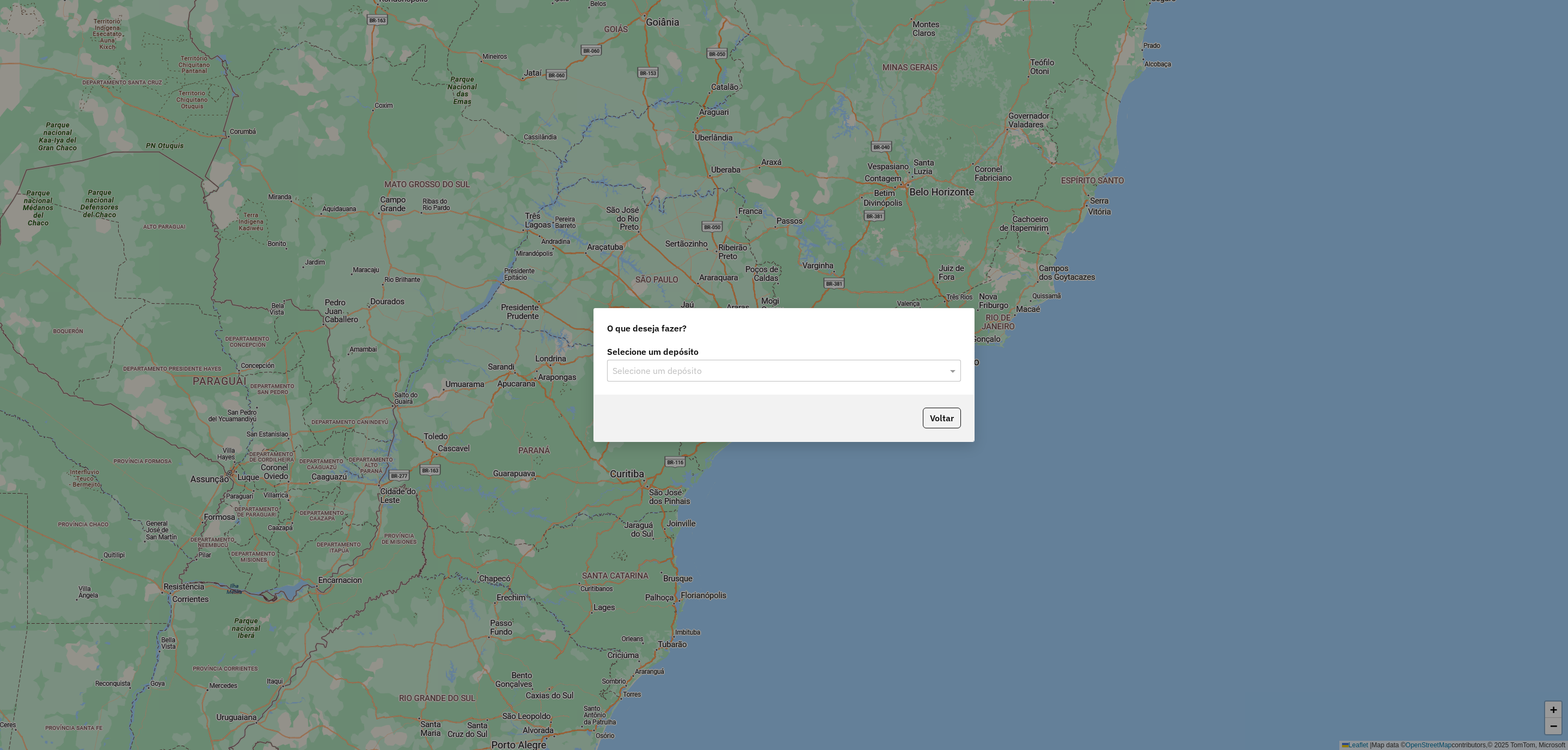
click at [800, 375] on input "text" at bounding box center [773, 371] width 321 height 13
click at [694, 406] on div "CDD [DATE] Novo" at bounding box center [784, 403] width 352 height 19
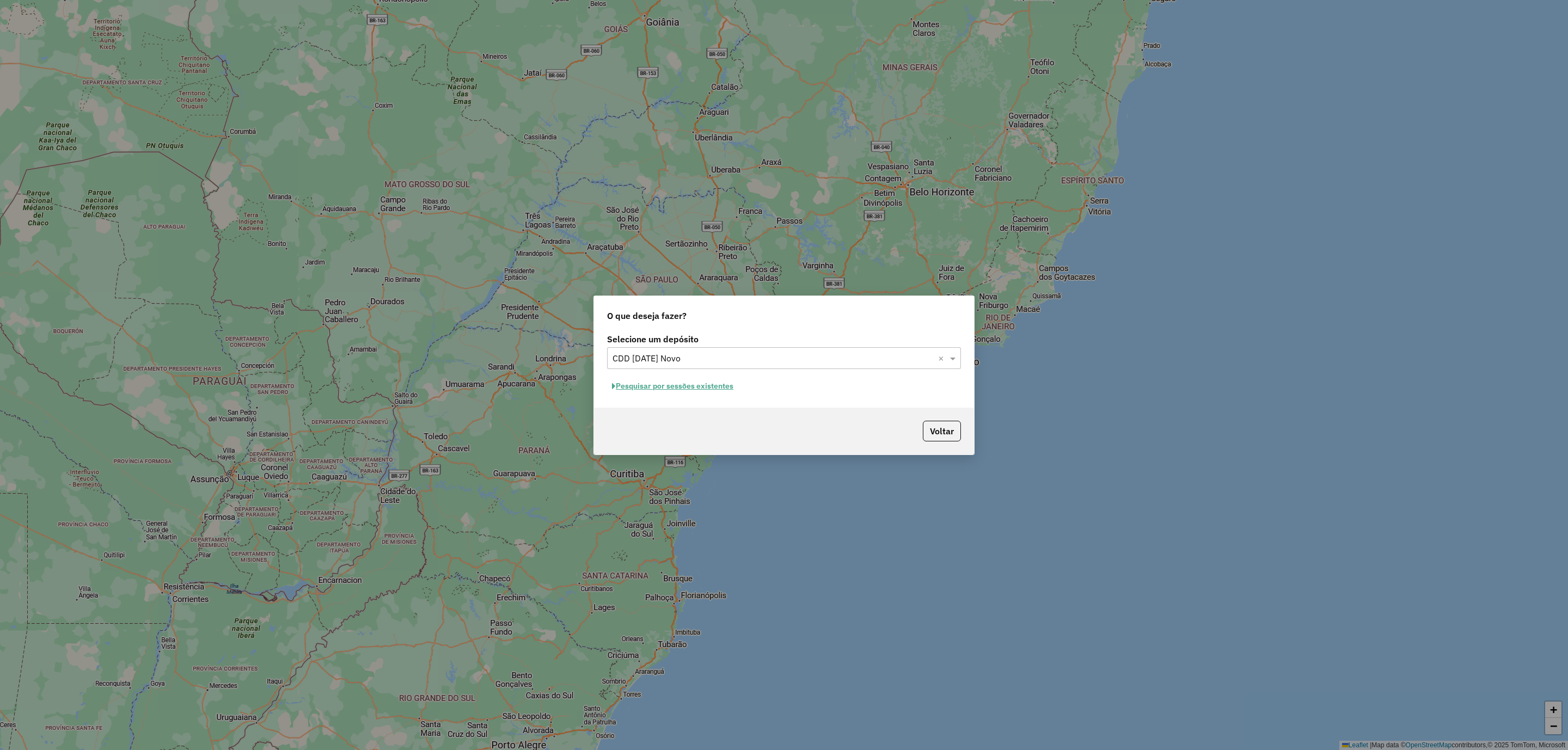
click at [692, 382] on button "Pesquisar por sessões existentes" at bounding box center [673, 386] width 131 height 17
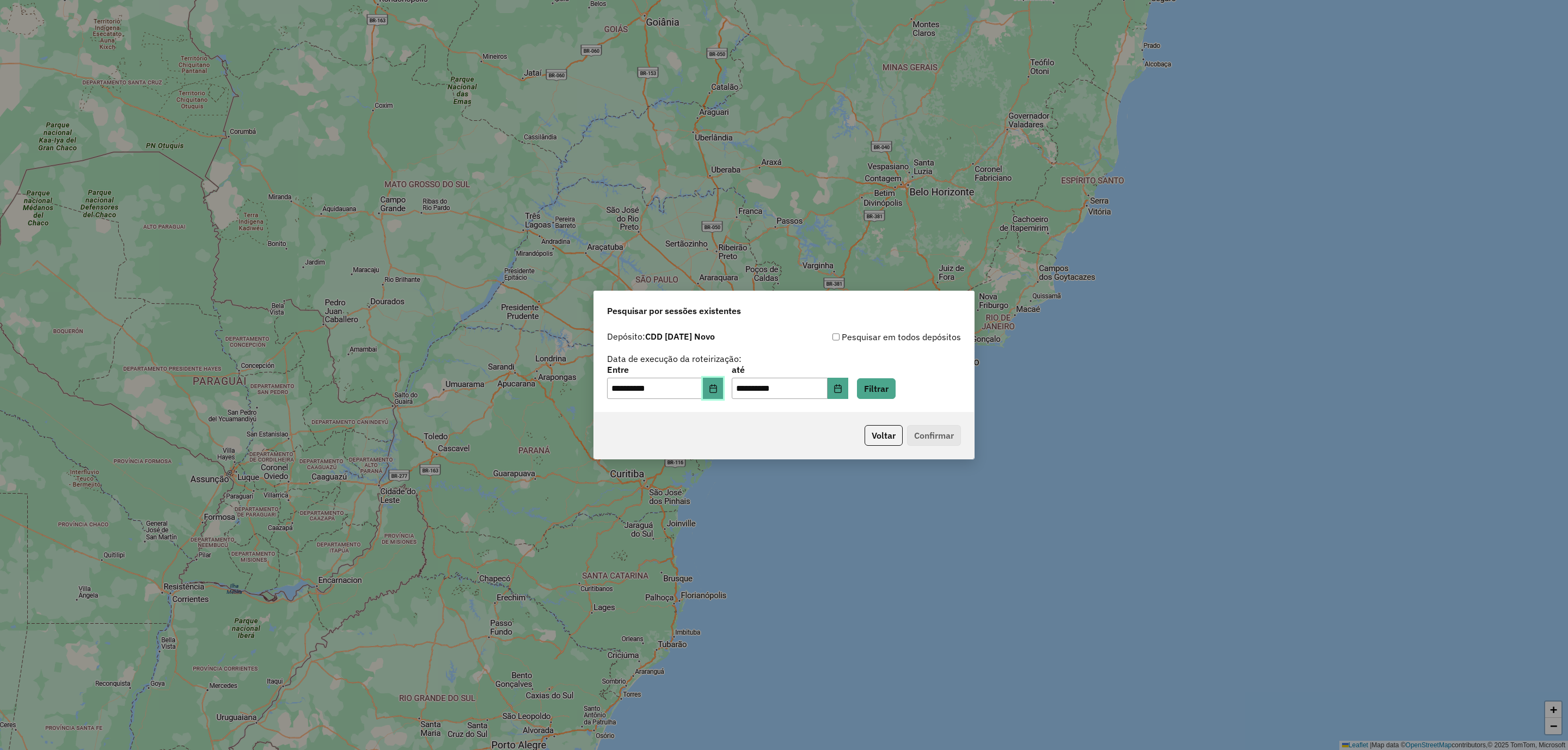
click at [717, 391] on icon "Choose Date" at bounding box center [713, 388] width 9 height 9
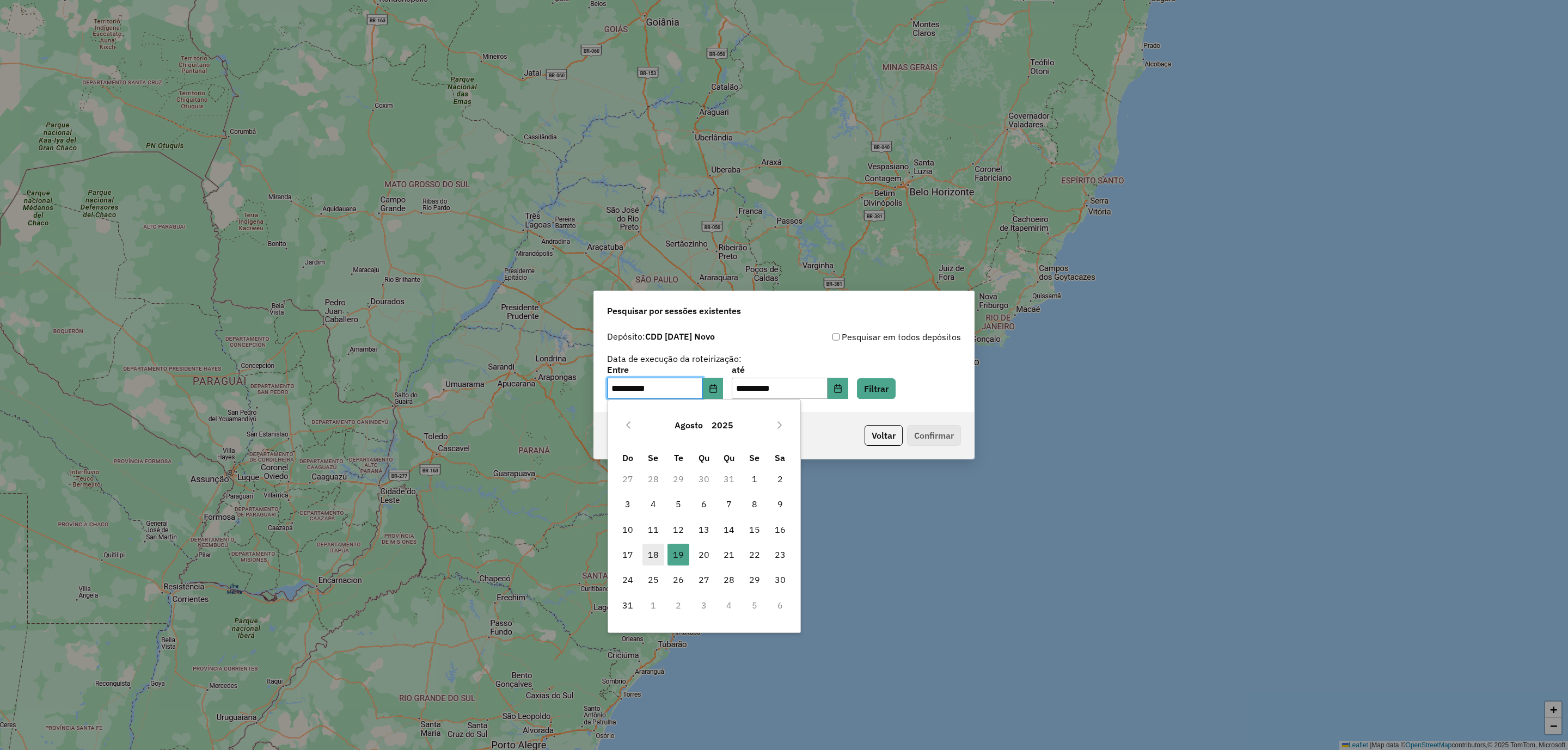
click at [650, 550] on span "18" at bounding box center [653, 555] width 22 height 22
type input "**********"
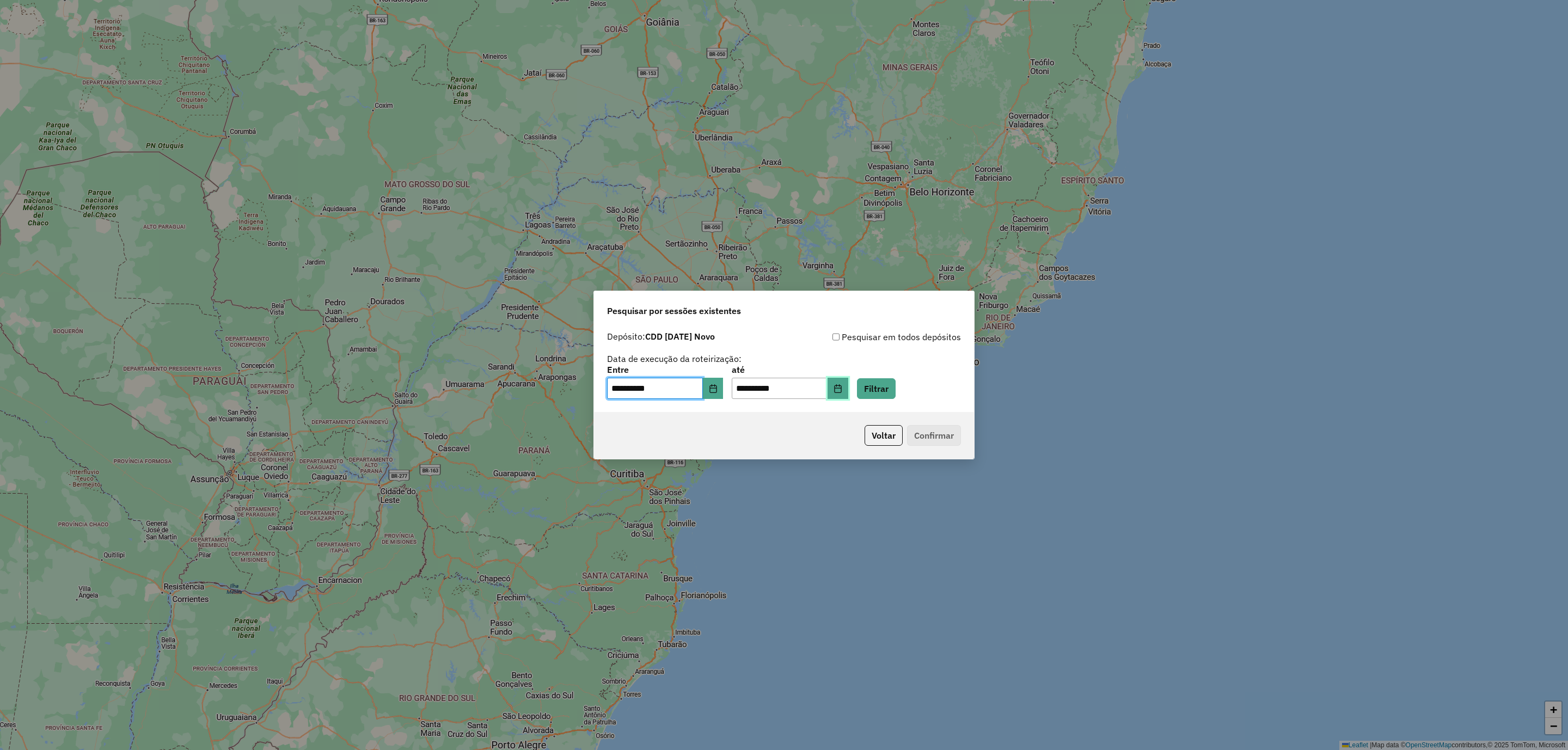
click at [848, 382] on button "Choose Date" at bounding box center [837, 389] width 21 height 22
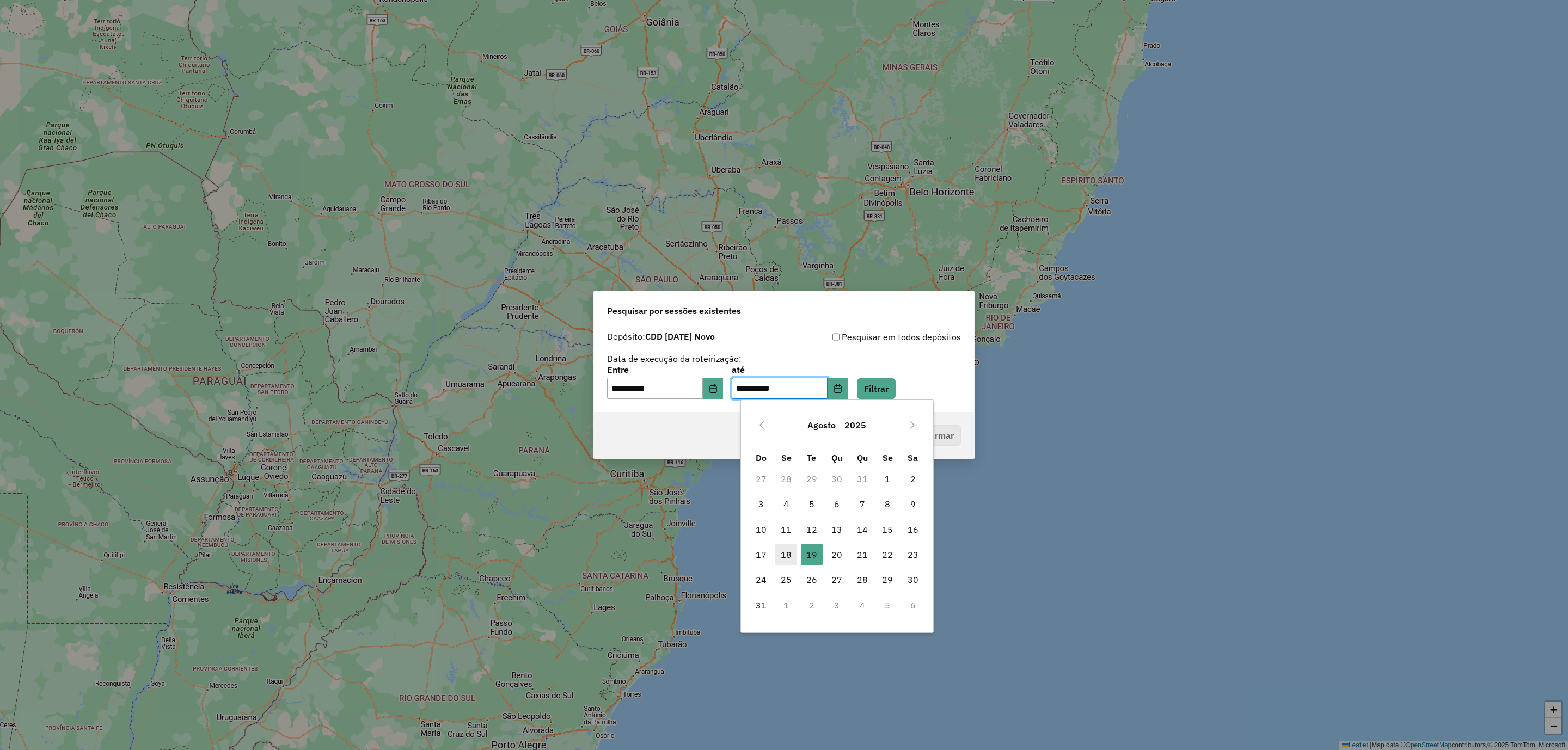
click at [782, 560] on span "18" at bounding box center [786, 555] width 22 height 22
type input "**********"
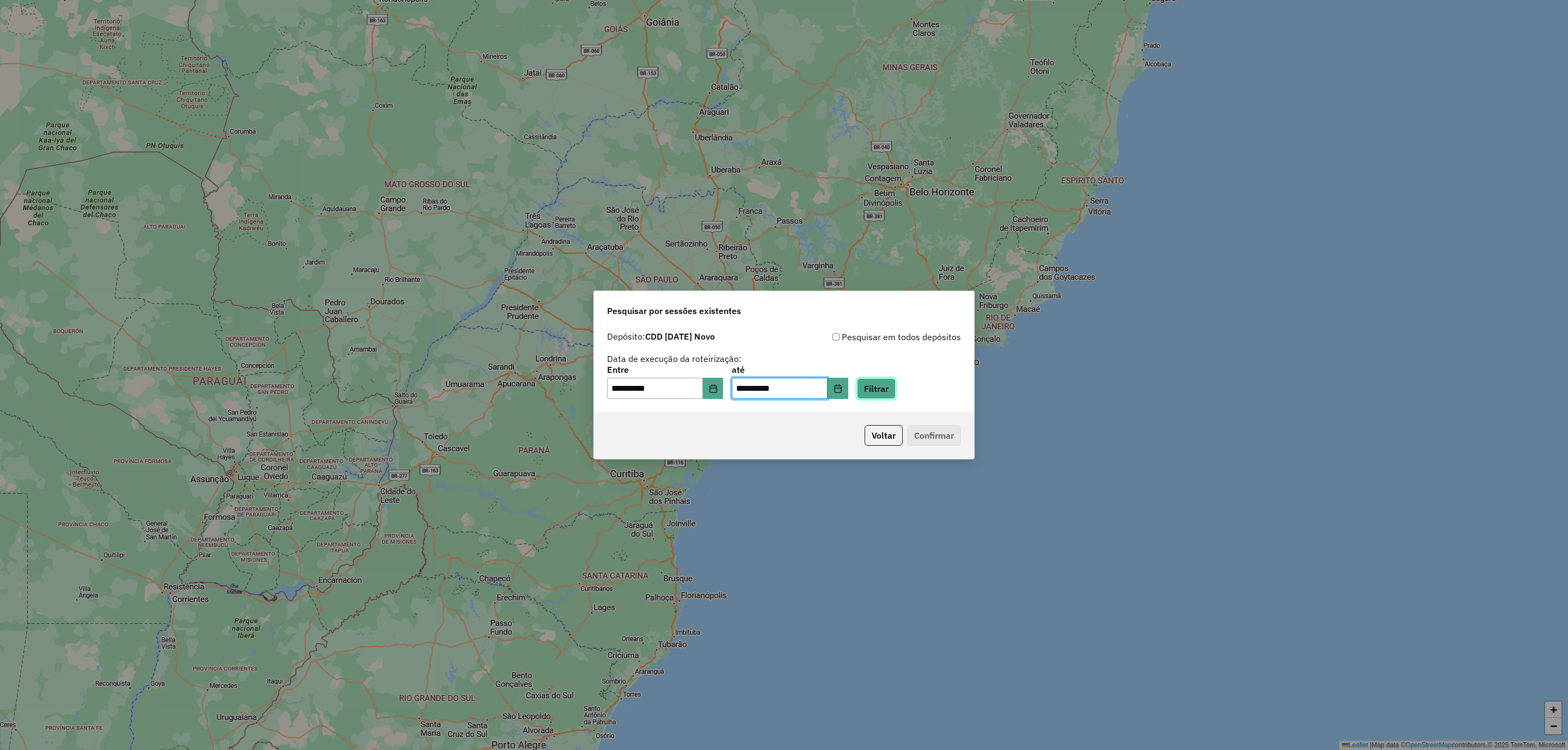
click at [884, 394] on button "Filtrar" at bounding box center [876, 389] width 39 height 21
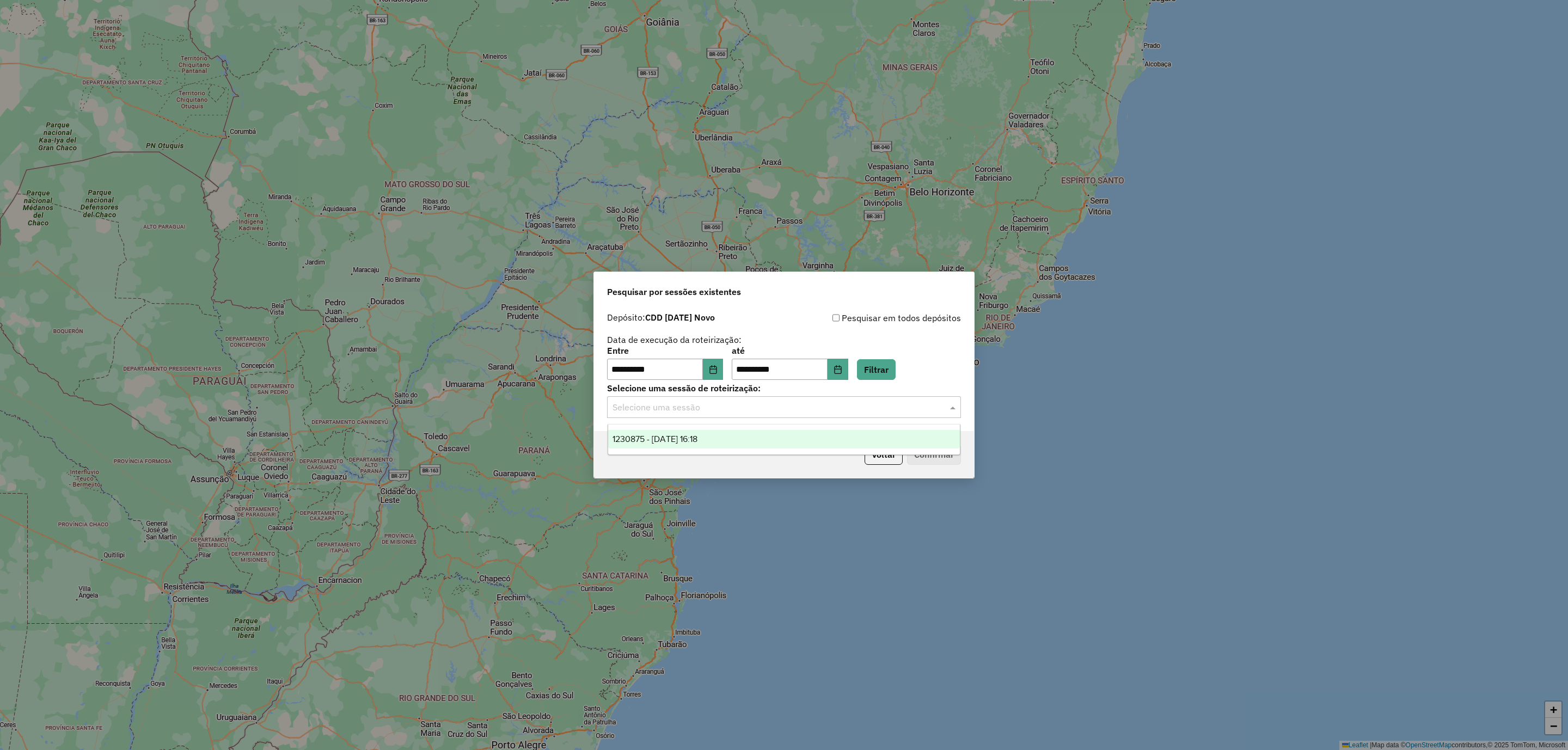
click at [801, 403] on input "text" at bounding box center [773, 407] width 321 height 13
click at [717, 440] on div "1230875 - [DATE] 16:18" at bounding box center [784, 439] width 352 height 19
click at [956, 454] on button "Confirmar" at bounding box center [933, 454] width 54 height 21
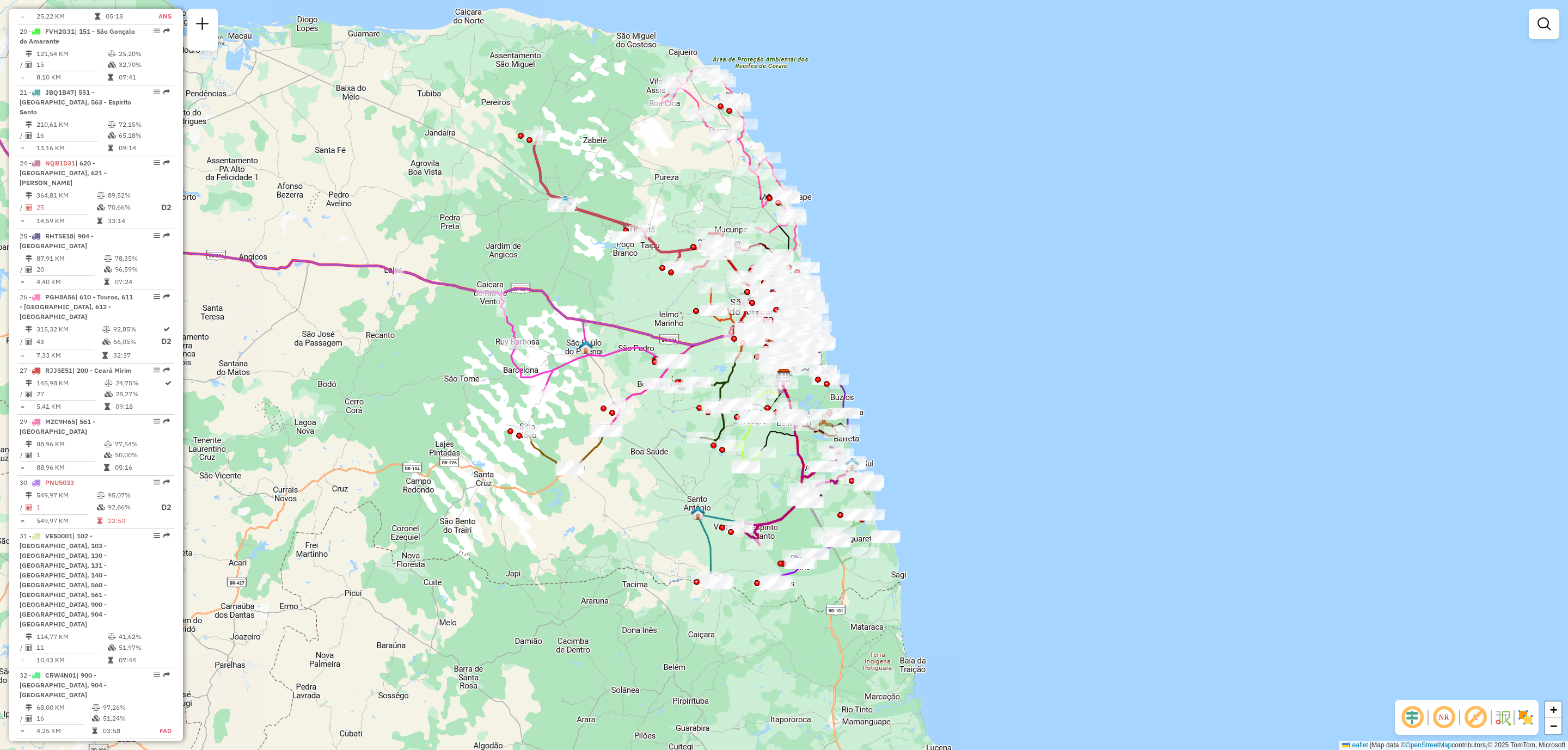
scroll to position [1797, 0]
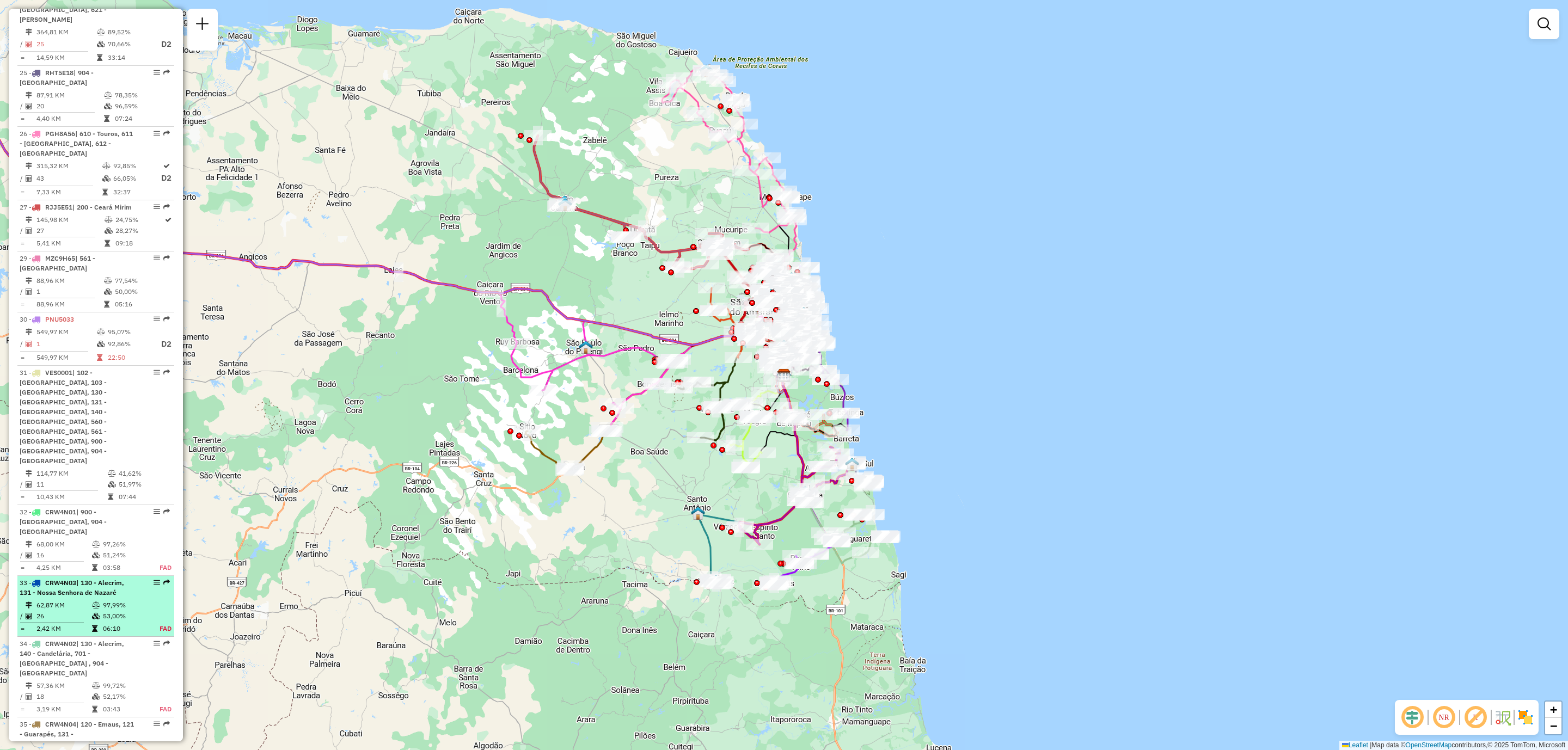
select select "**********"
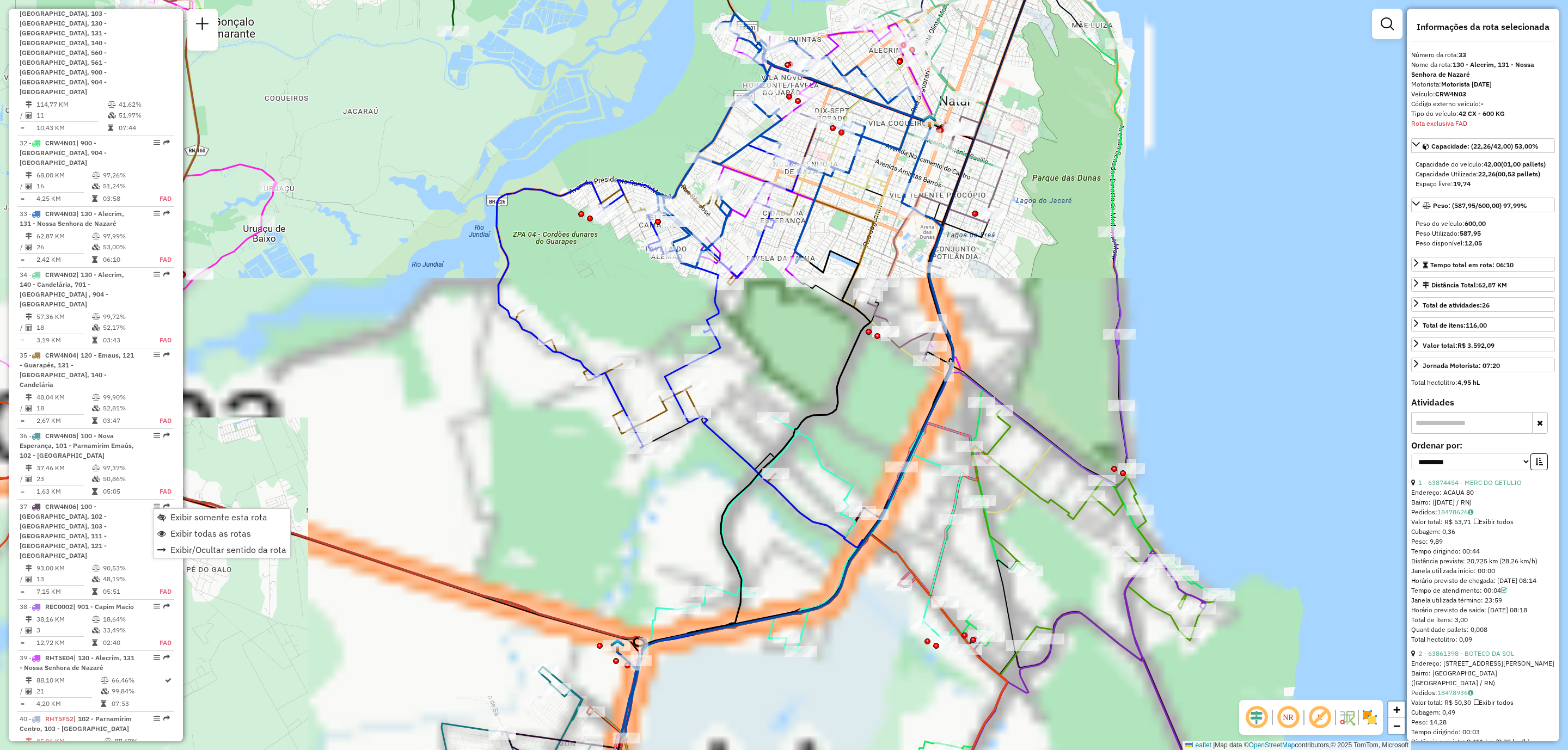
scroll to position [2290, 0]
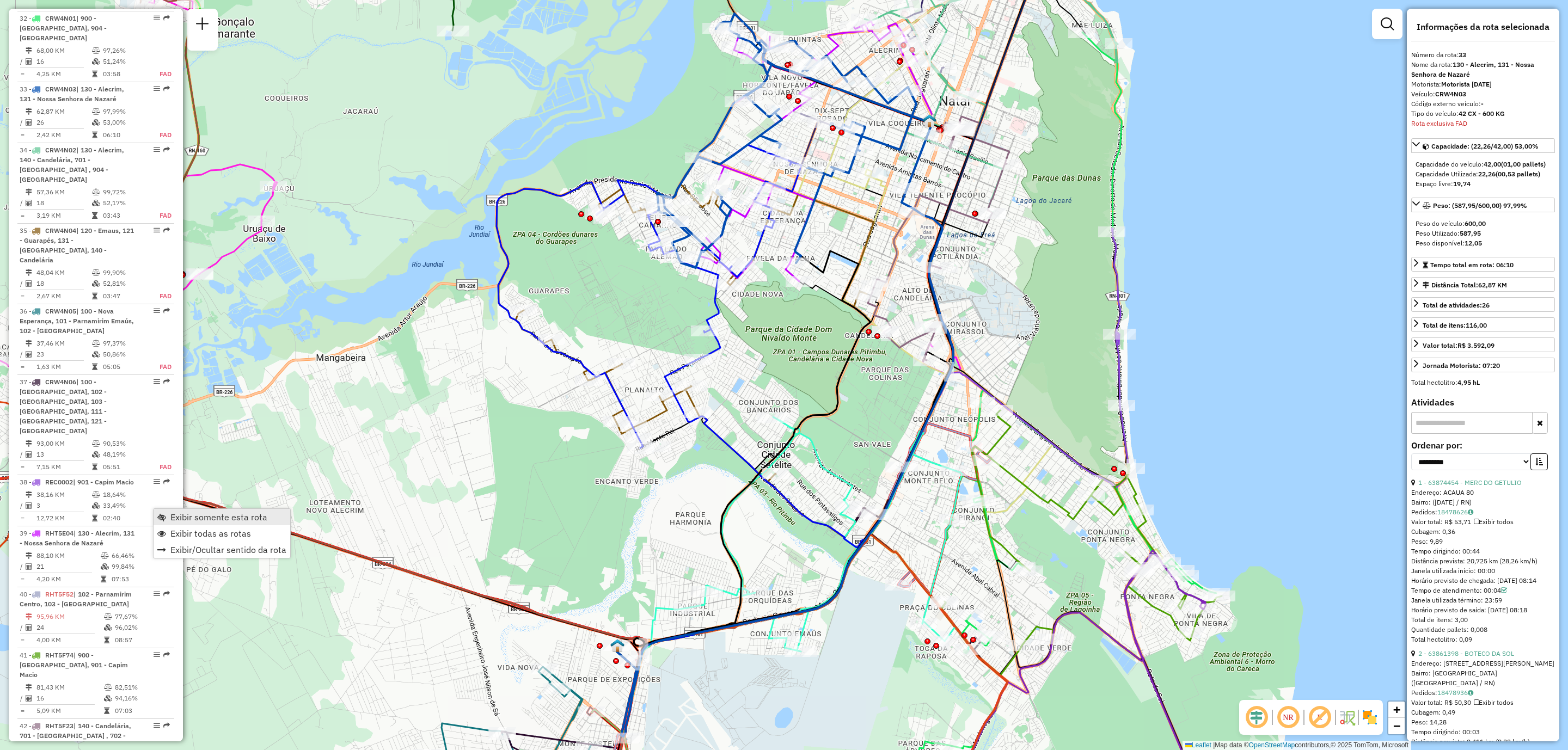
click at [214, 519] on span "Exibir somente esta rota" at bounding box center [219, 517] width 97 height 9
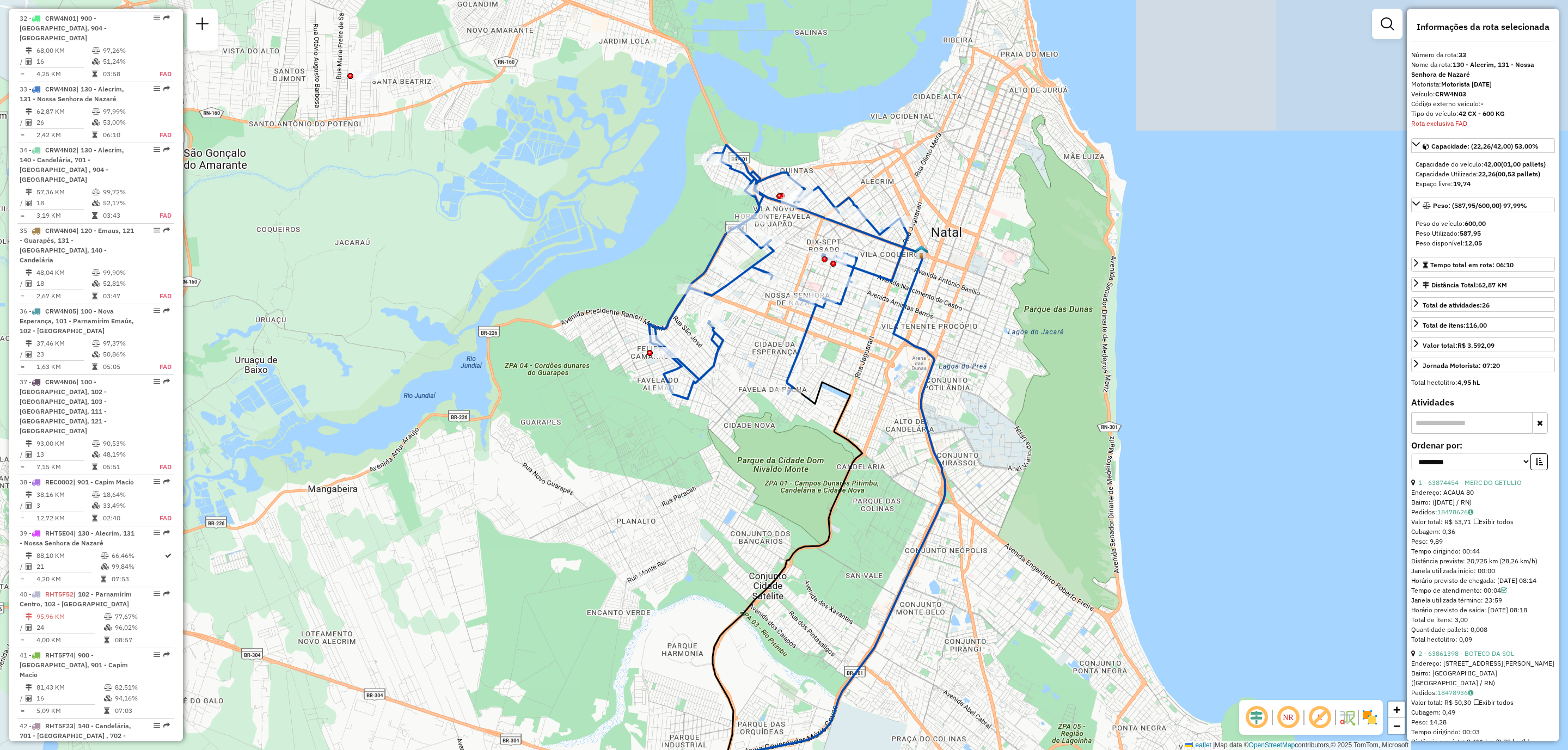
drag, startPoint x: 690, startPoint y: 325, endPoint x: 681, endPoint y: 456, distance: 131.3
click at [681, 456] on div "Janela de atendimento Grade de atendimento Capacidade Transportadoras Veículos …" at bounding box center [784, 375] width 1568 height 750
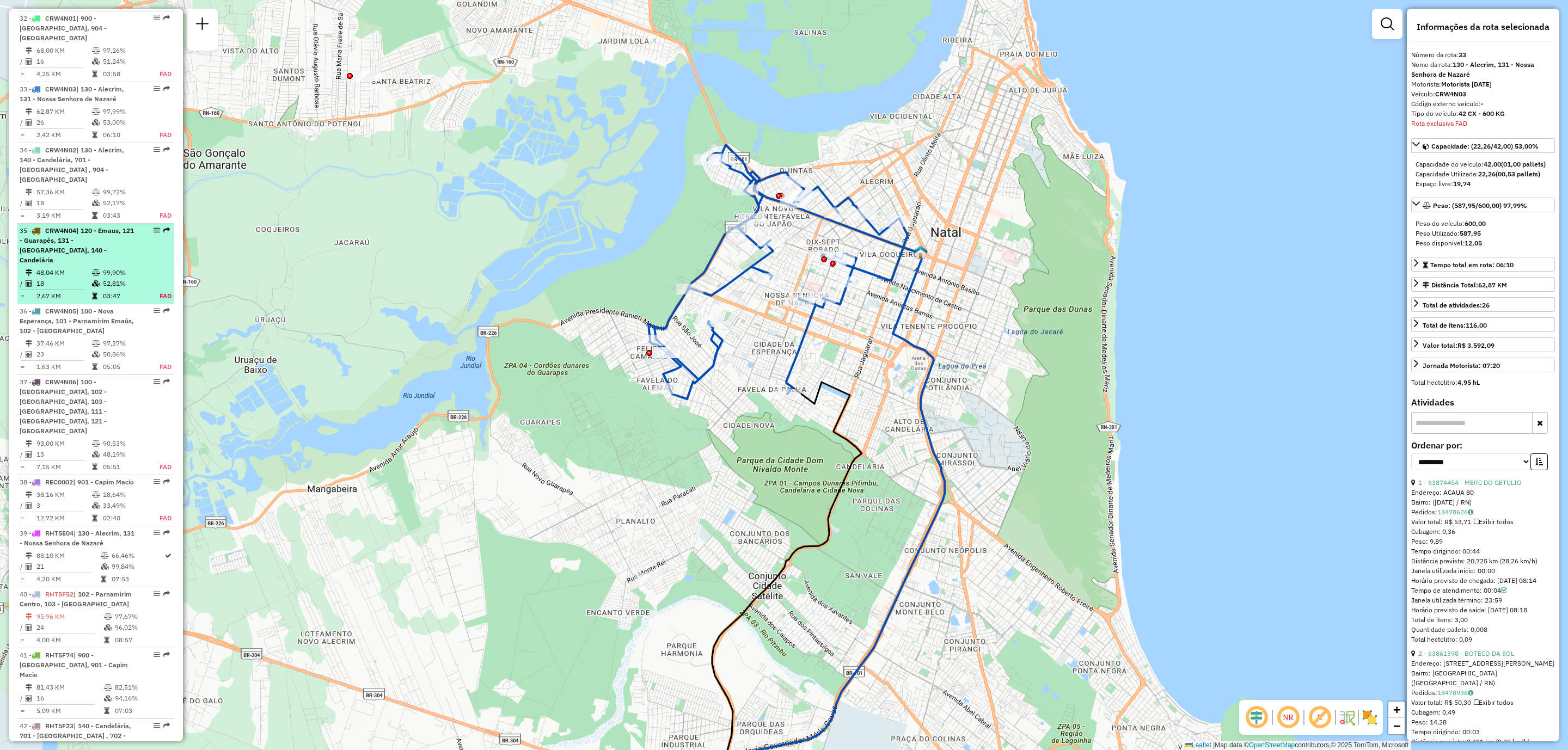
drag, startPoint x: 157, startPoint y: 71, endPoint x: 147, endPoint y: 148, distance: 77.6
click at [147, 227] on div at bounding box center [154, 230] width 33 height 6
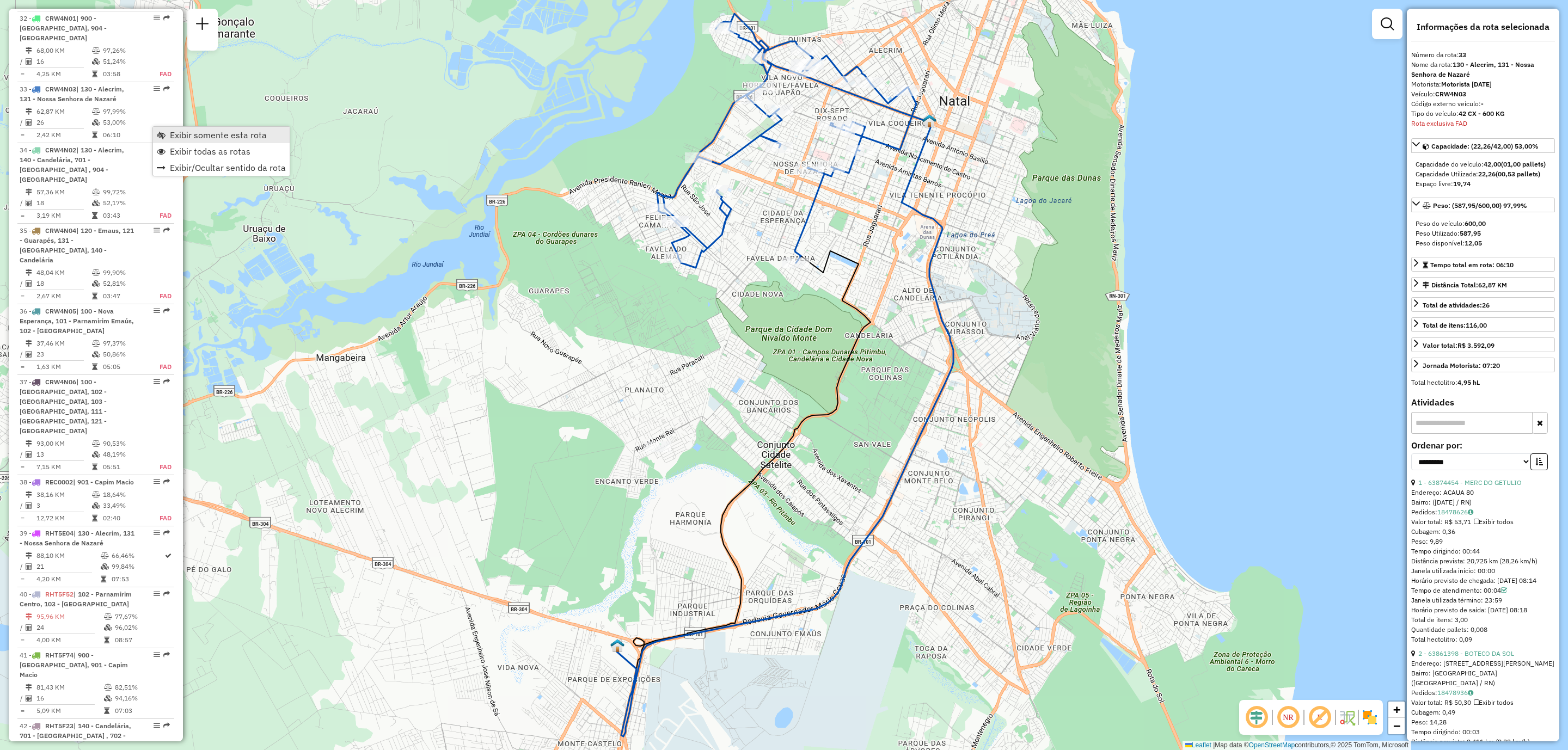
click at [190, 136] on span "Exibir somente esta rota" at bounding box center [219, 134] width 97 height 9
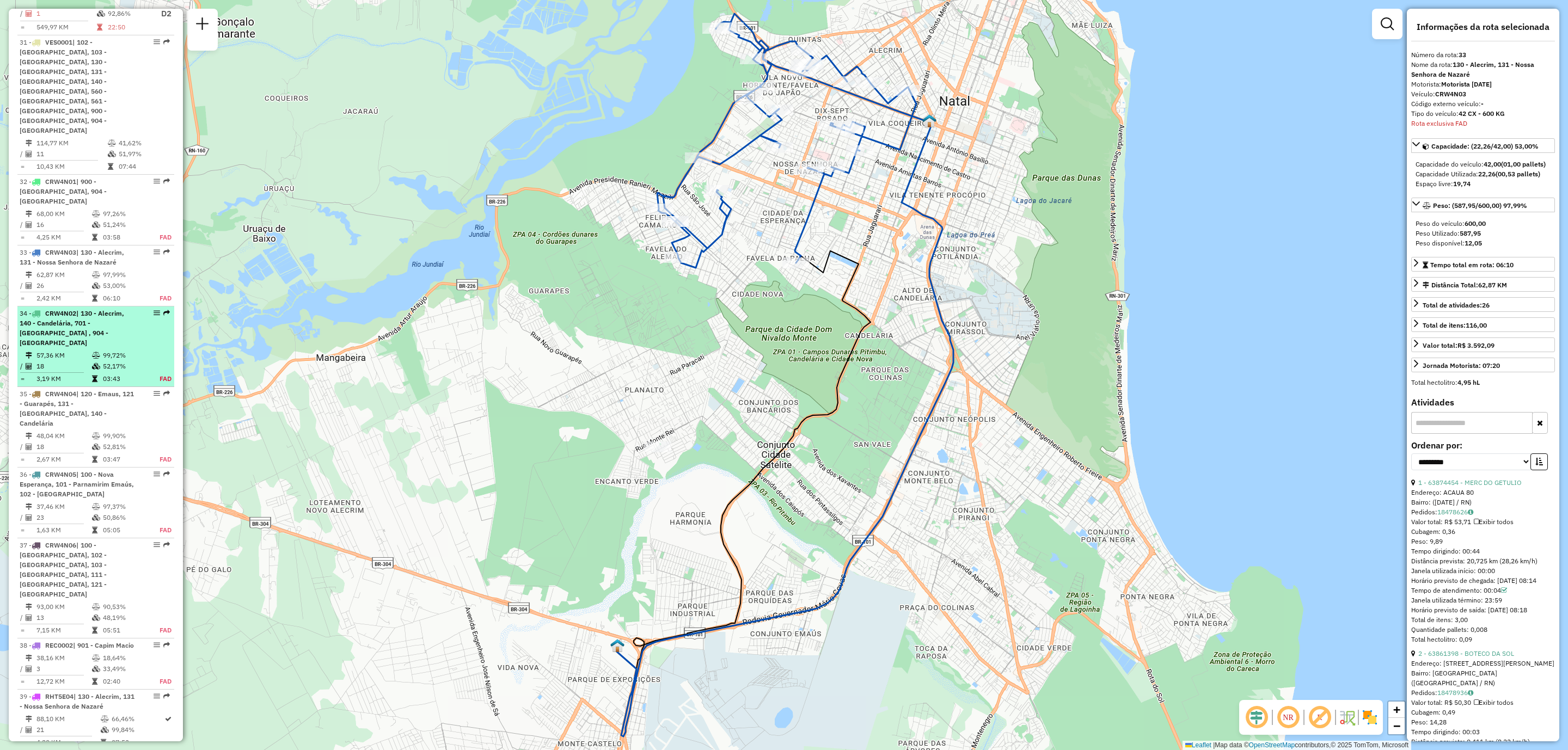
scroll to position [2045, 0]
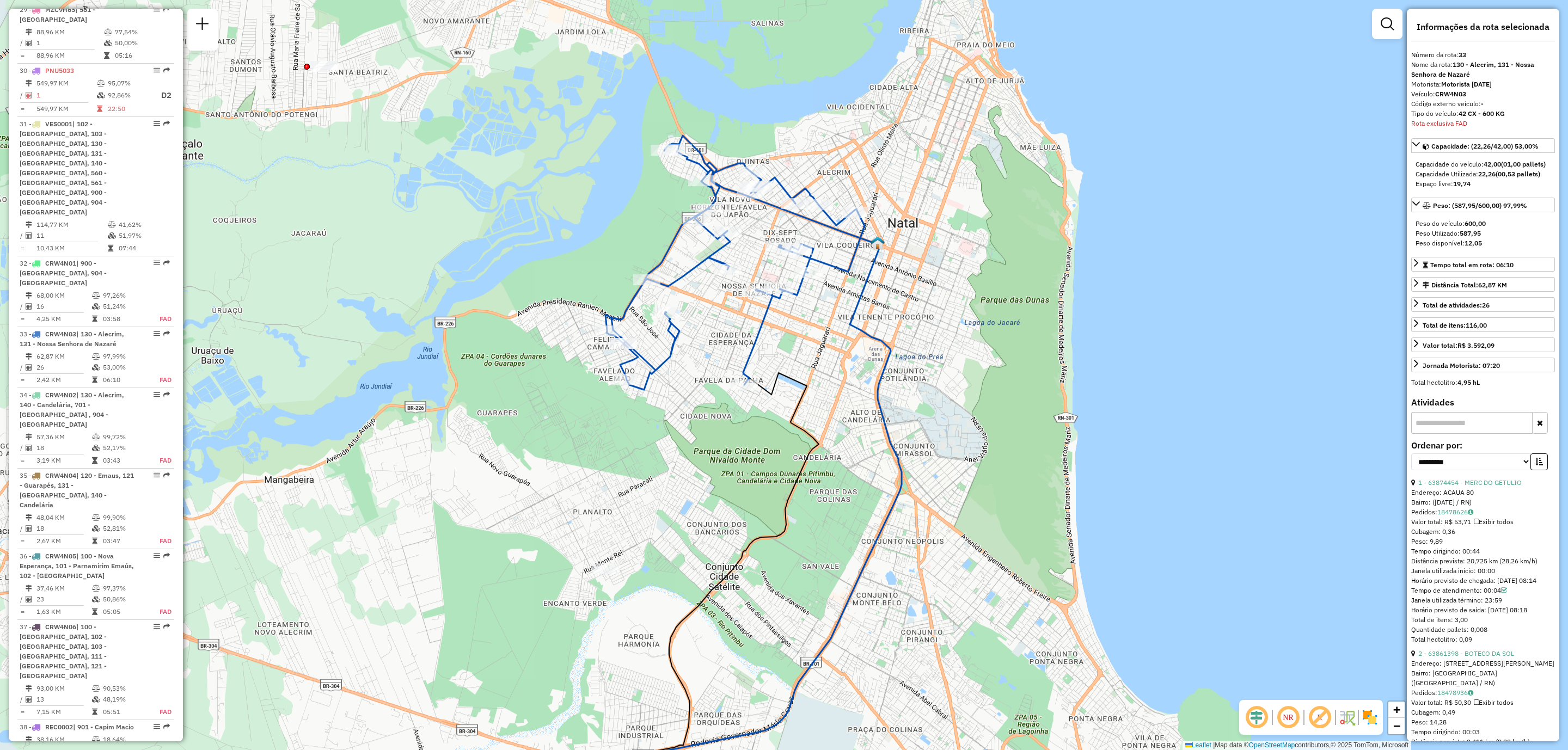
drag, startPoint x: 764, startPoint y: 311, endPoint x: 711, endPoint y: 438, distance: 137.6
click at [711, 438] on div "Janela de atendimento Grade de atendimento Capacidade Transportadoras Veículos …" at bounding box center [784, 375] width 1568 height 750
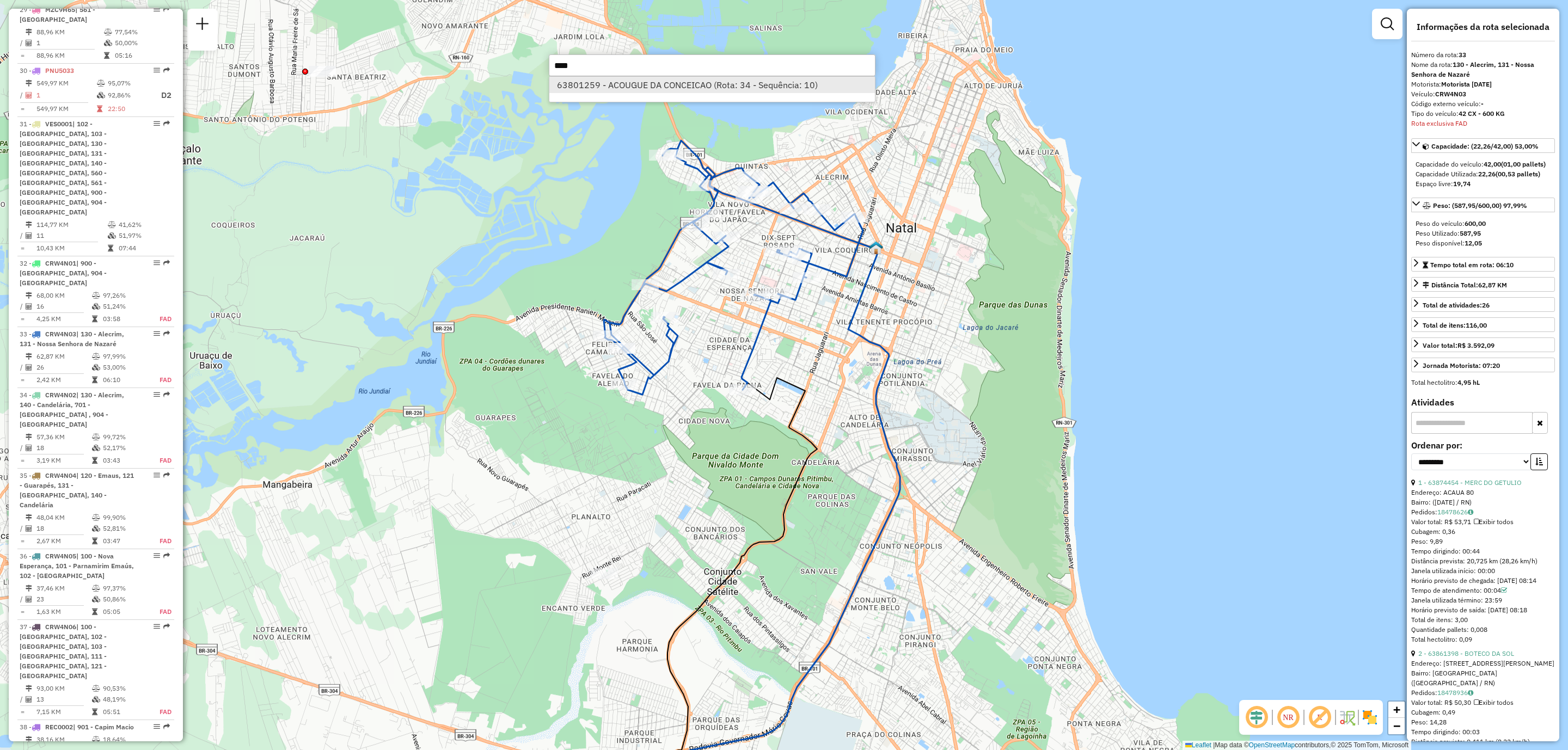
type input "****"
click at [647, 87] on li "63801259 - ACOUGUE DA CONCEICAO (Rota: 34 - Sequência: 10)" at bounding box center [712, 84] width 325 height 16
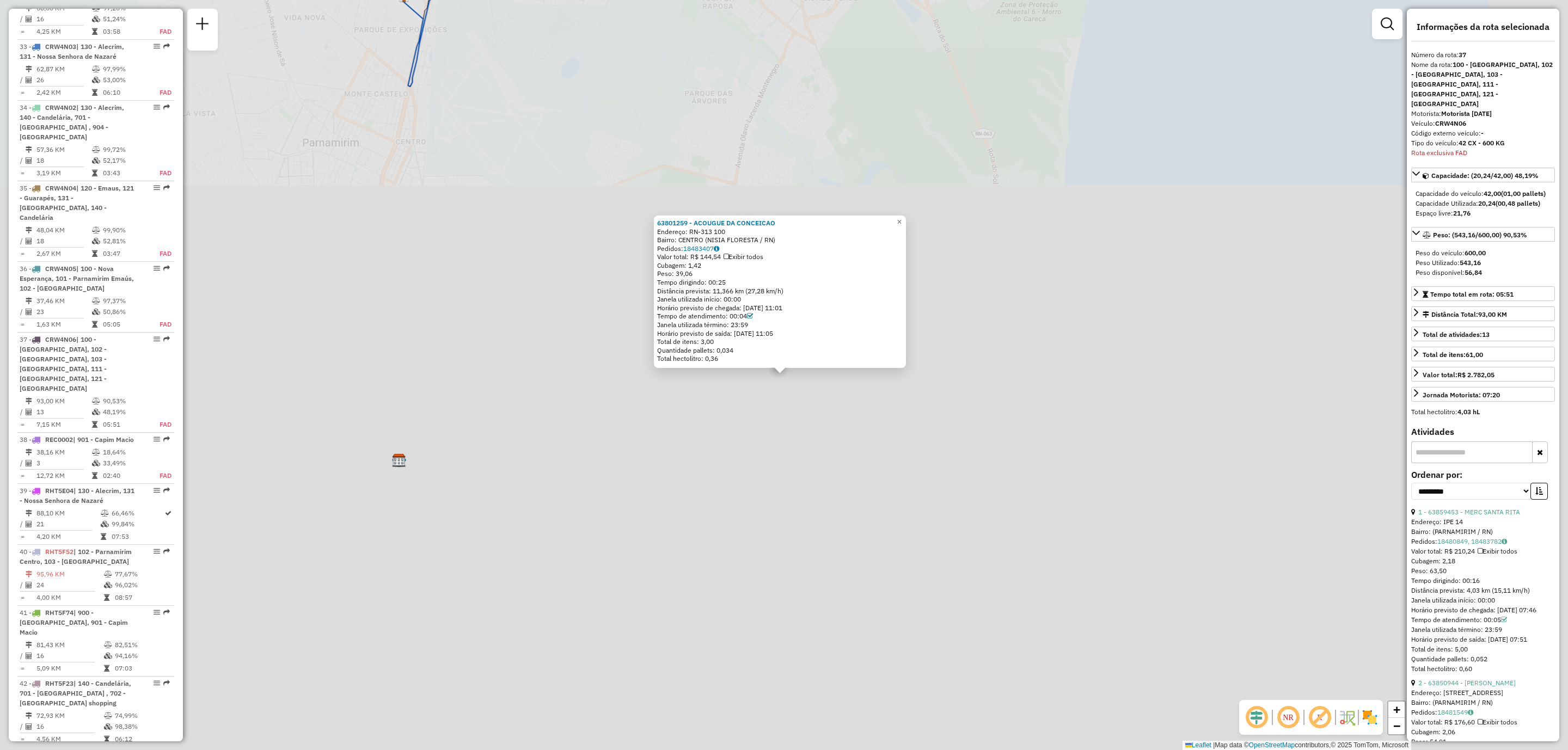
scroll to position [2565, 0]
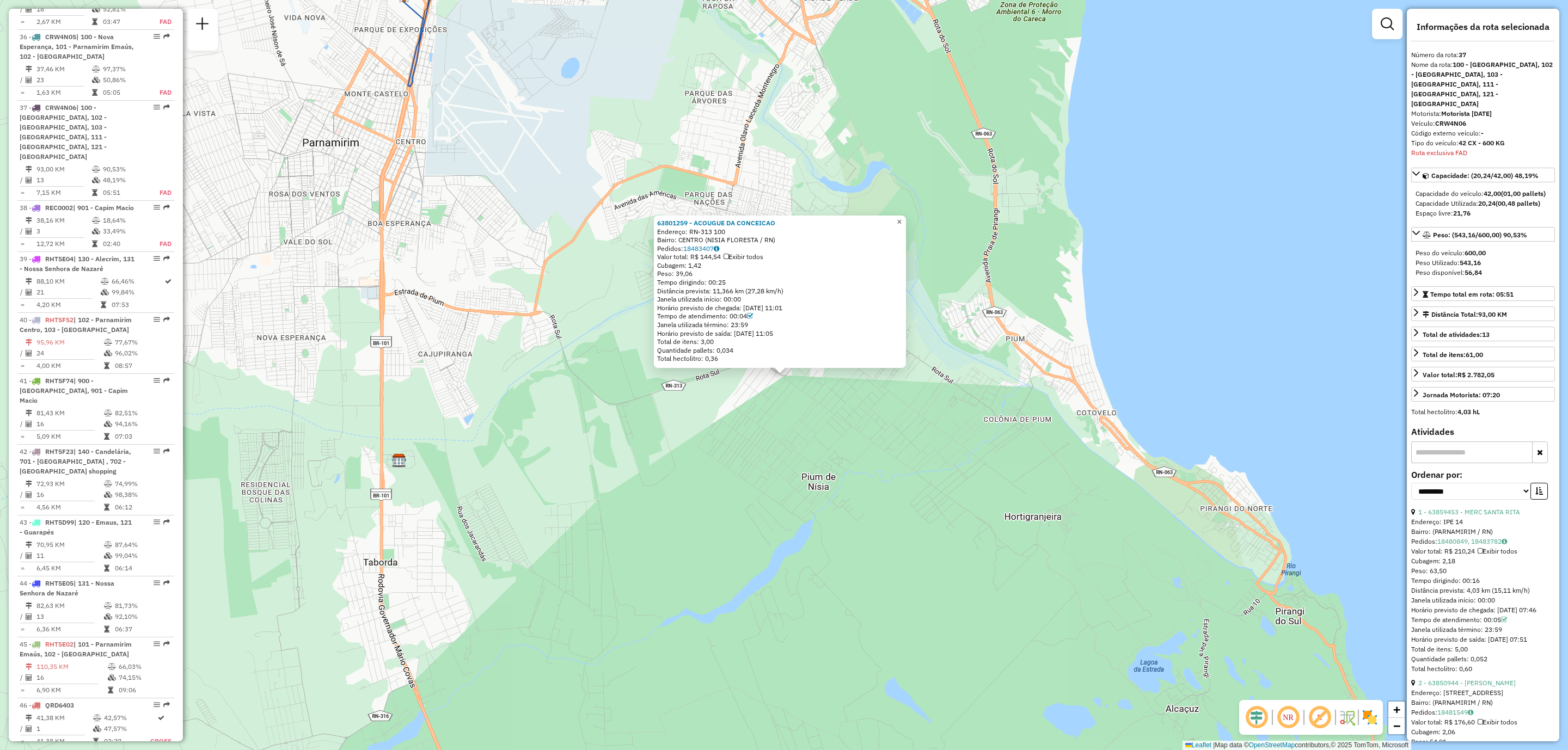
click at [901, 220] on span "×" at bounding box center [899, 222] width 5 height 9
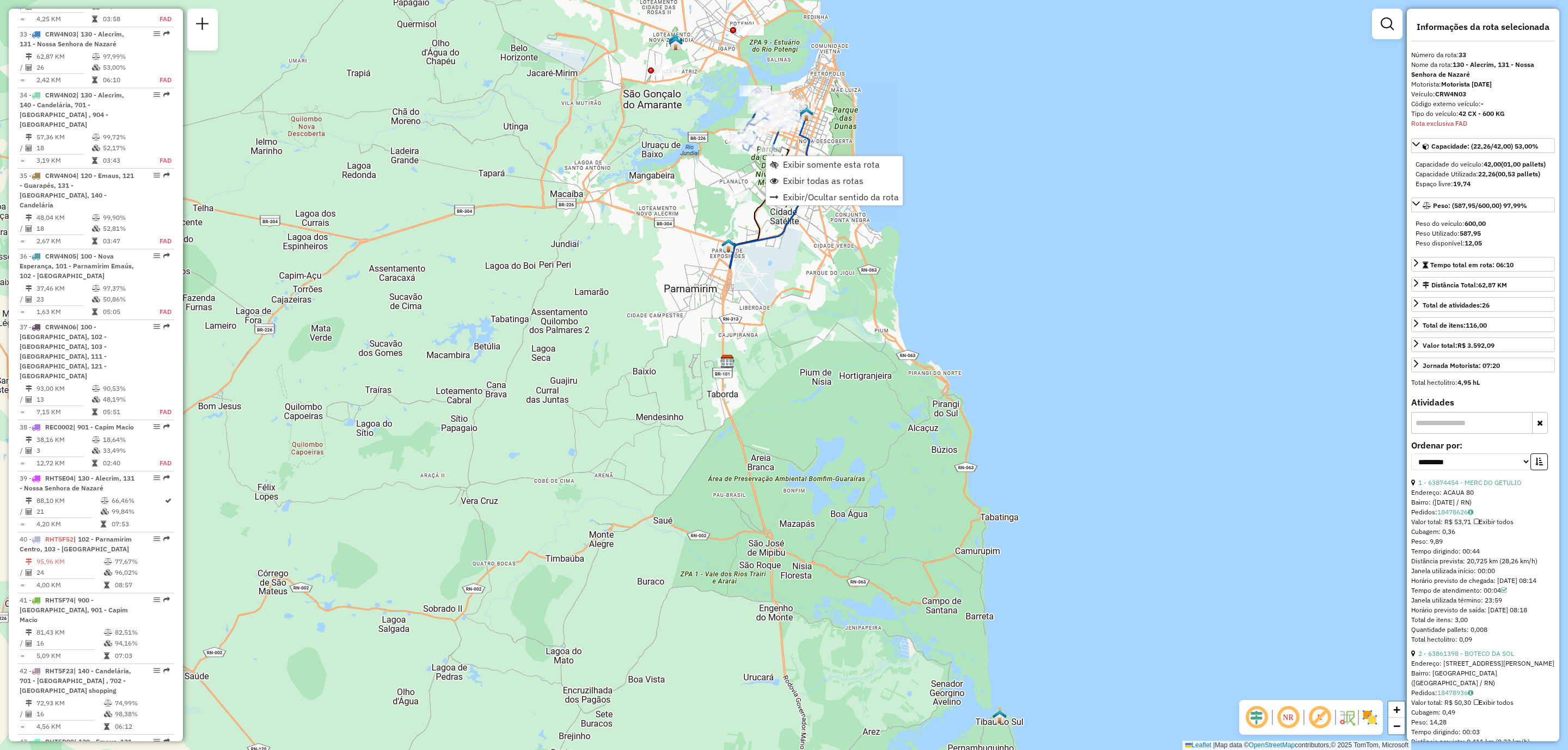
scroll to position [2291, 0]
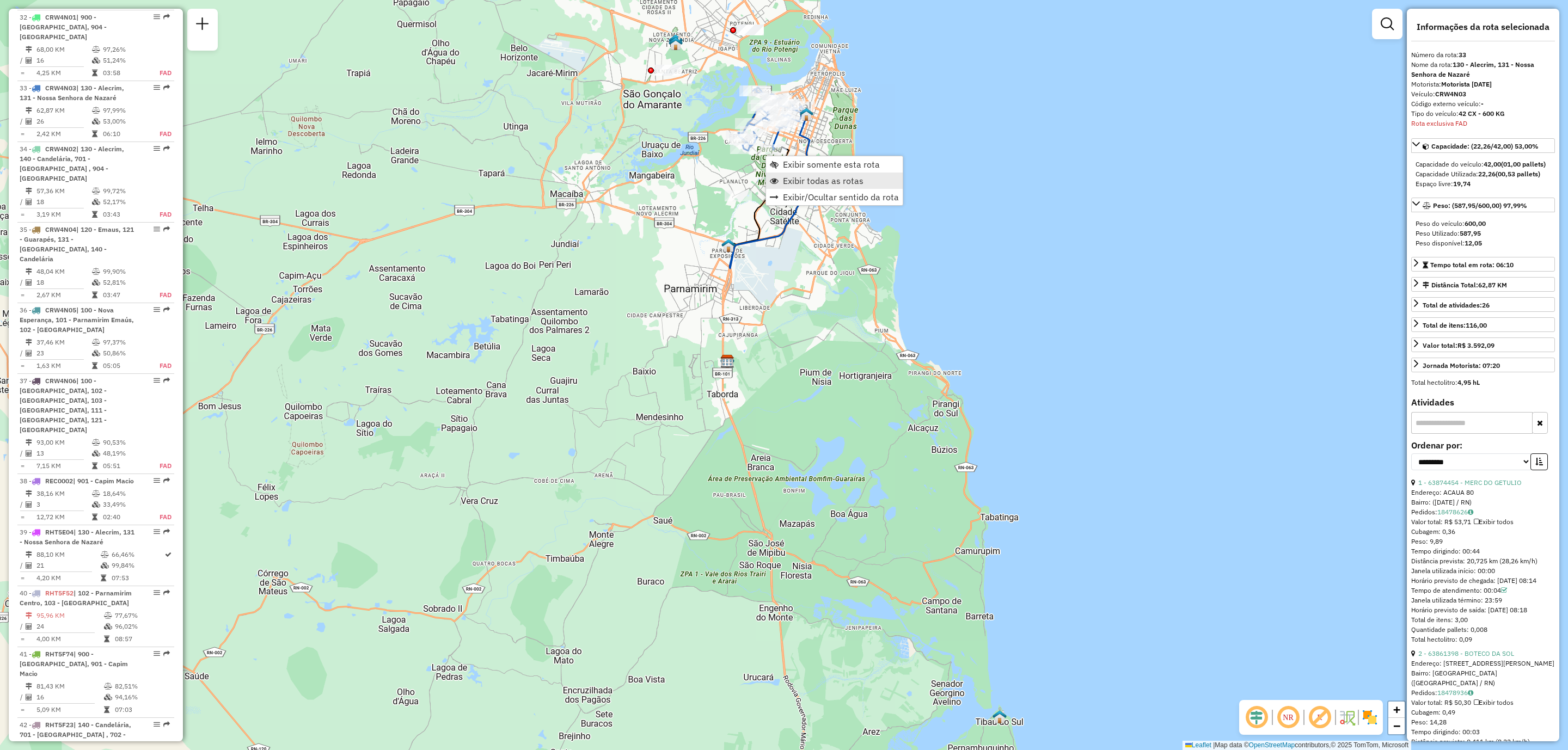
click at [823, 177] on span "Exibir todas as rotas" at bounding box center [823, 180] width 80 height 9
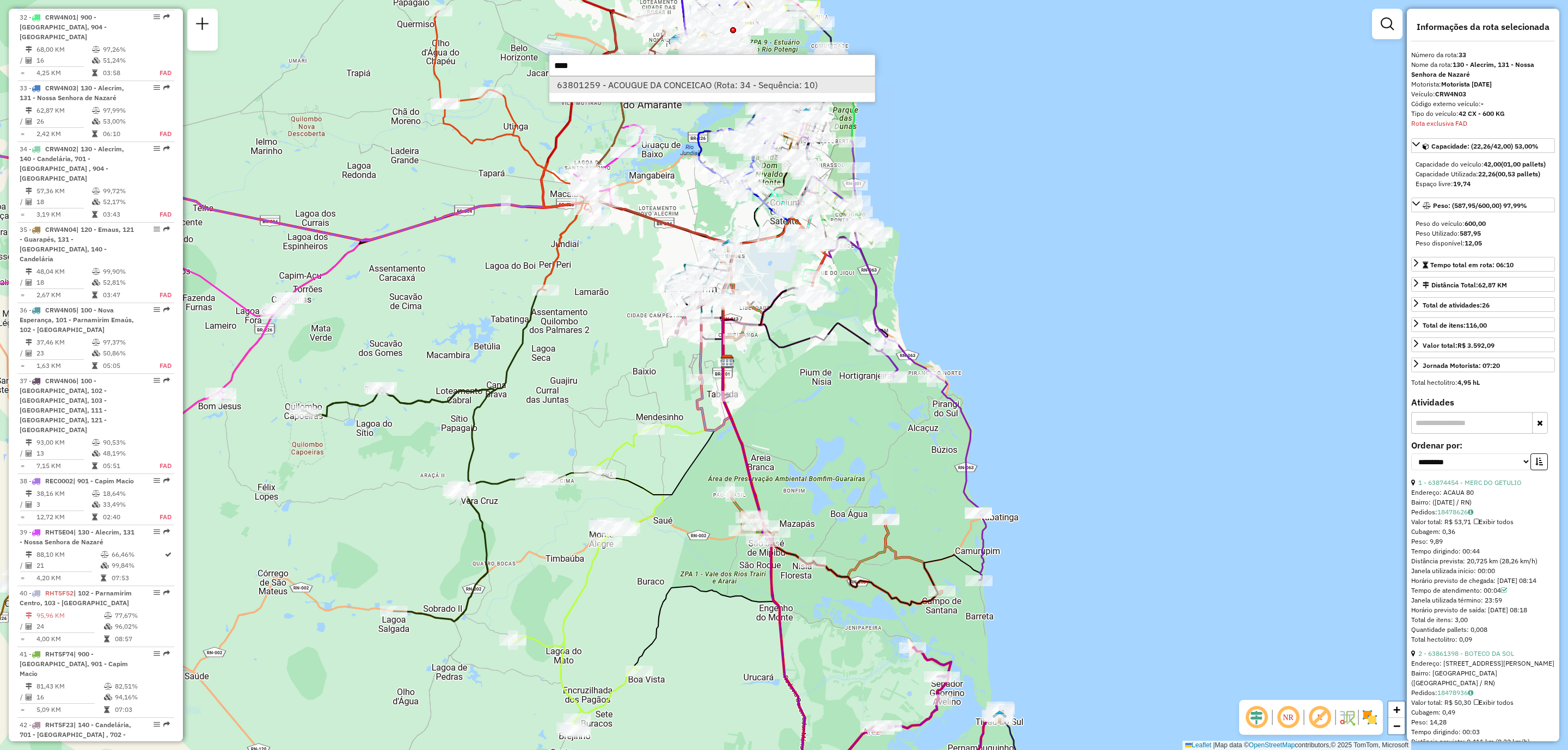
type input "****"
click at [774, 84] on li "63801259 - ACOUGUE DA CONCEICAO (Rota: 34 - Sequência: 10)" at bounding box center [712, 84] width 325 height 16
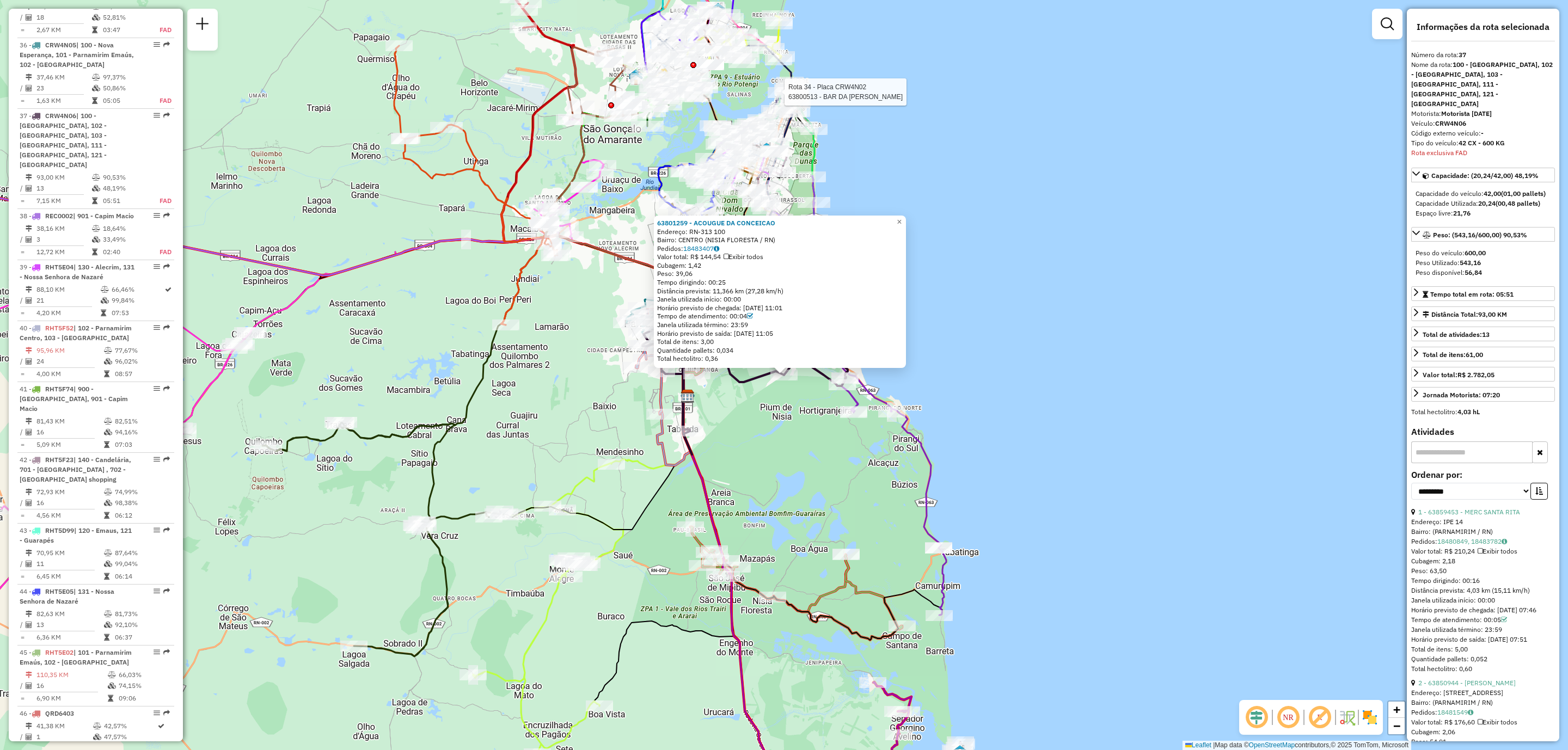
scroll to position [2565, 0]
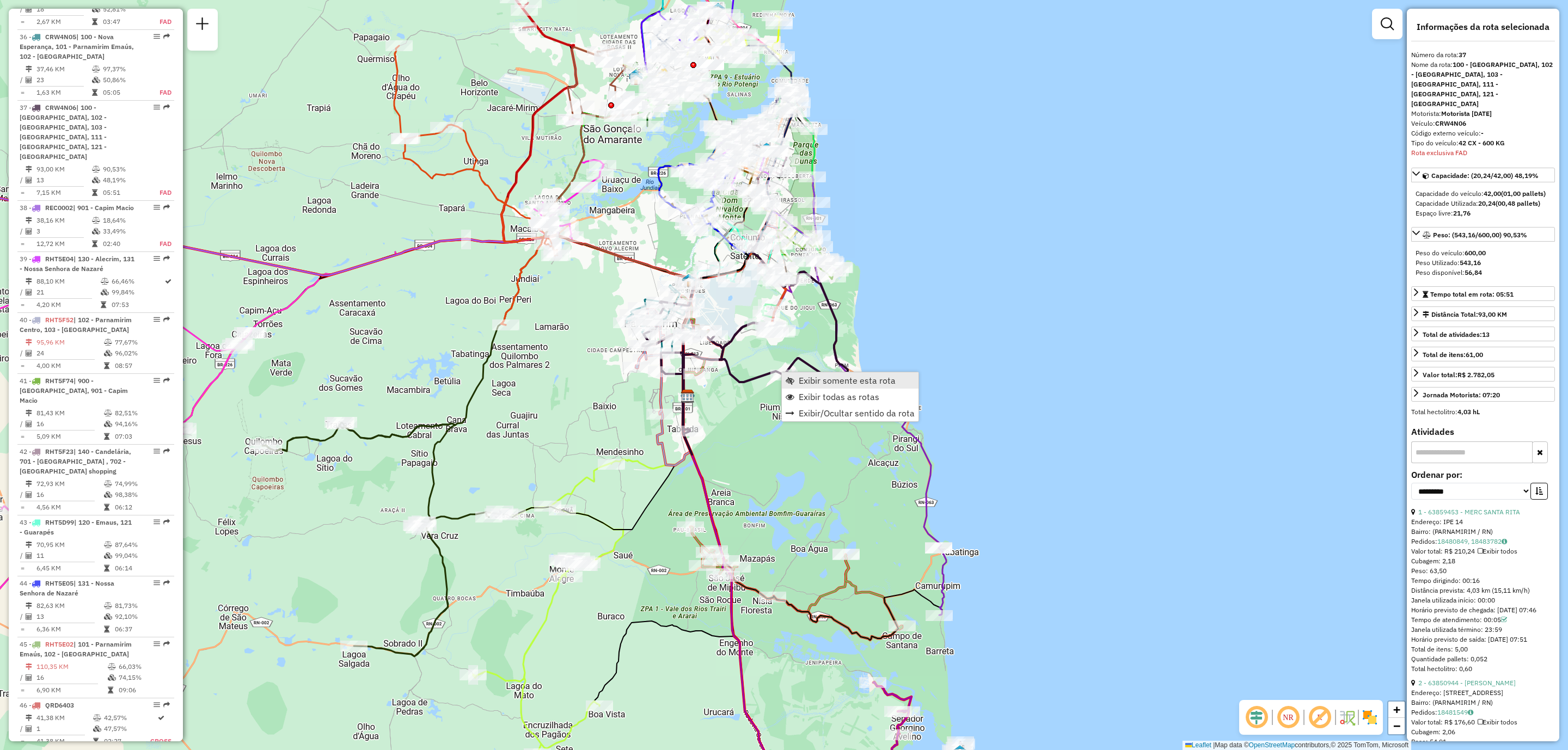
click at [858, 382] on span "Exibir somente esta rota" at bounding box center [847, 380] width 97 height 9
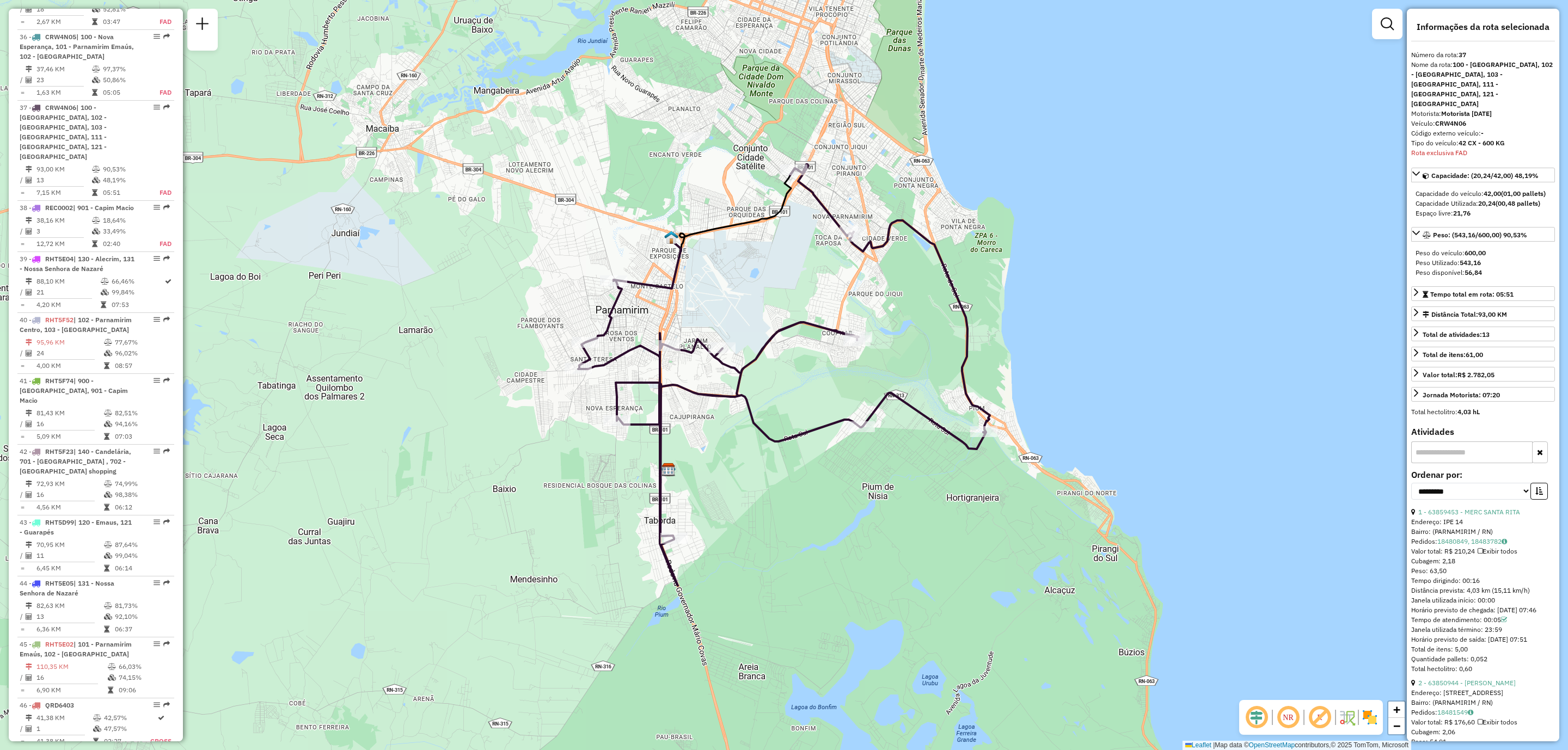
click at [1333, 179] on div "Janela de atendimento Grade de atendimento Capacidade Transportadoras Veículos …" at bounding box center [784, 375] width 1568 height 750
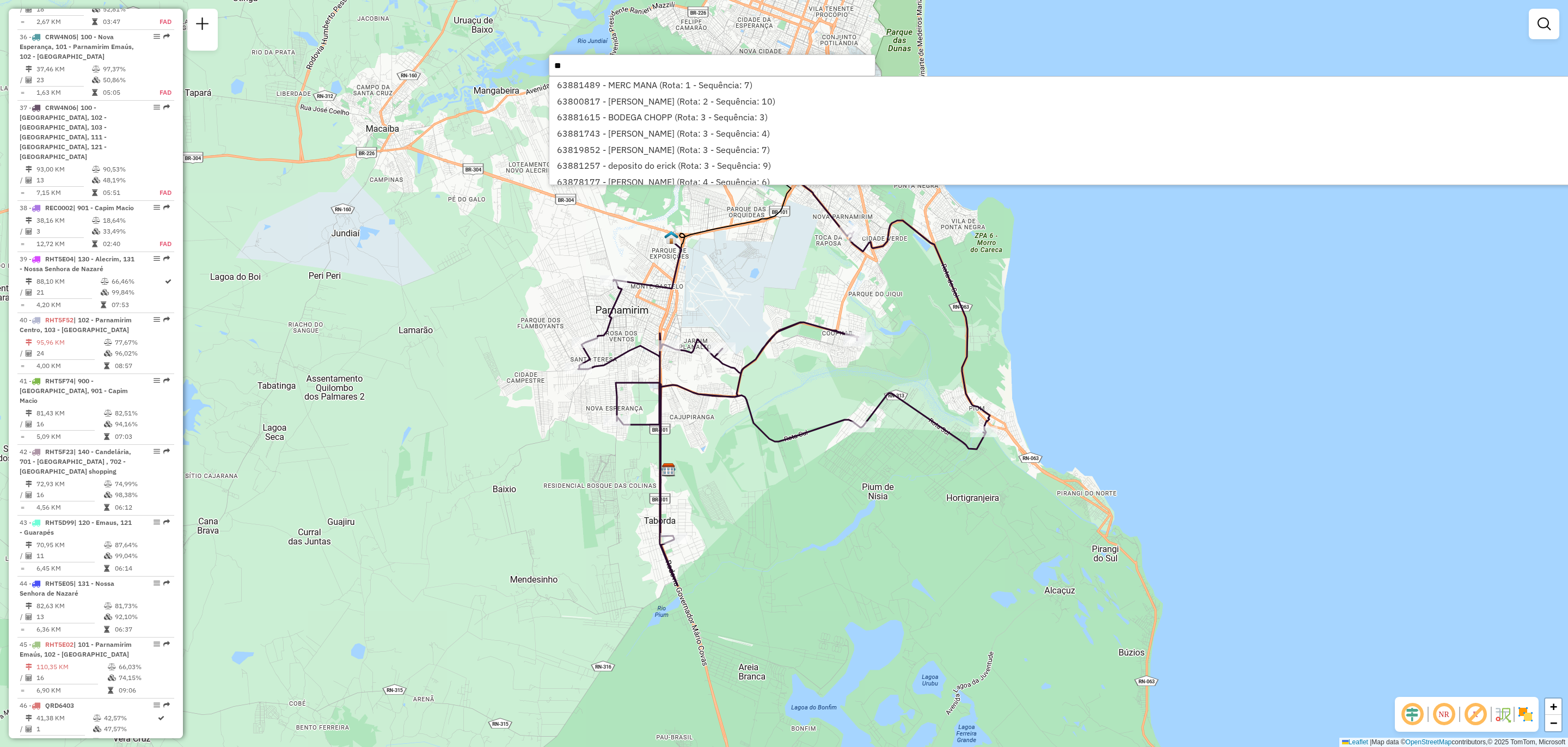
type input "*"
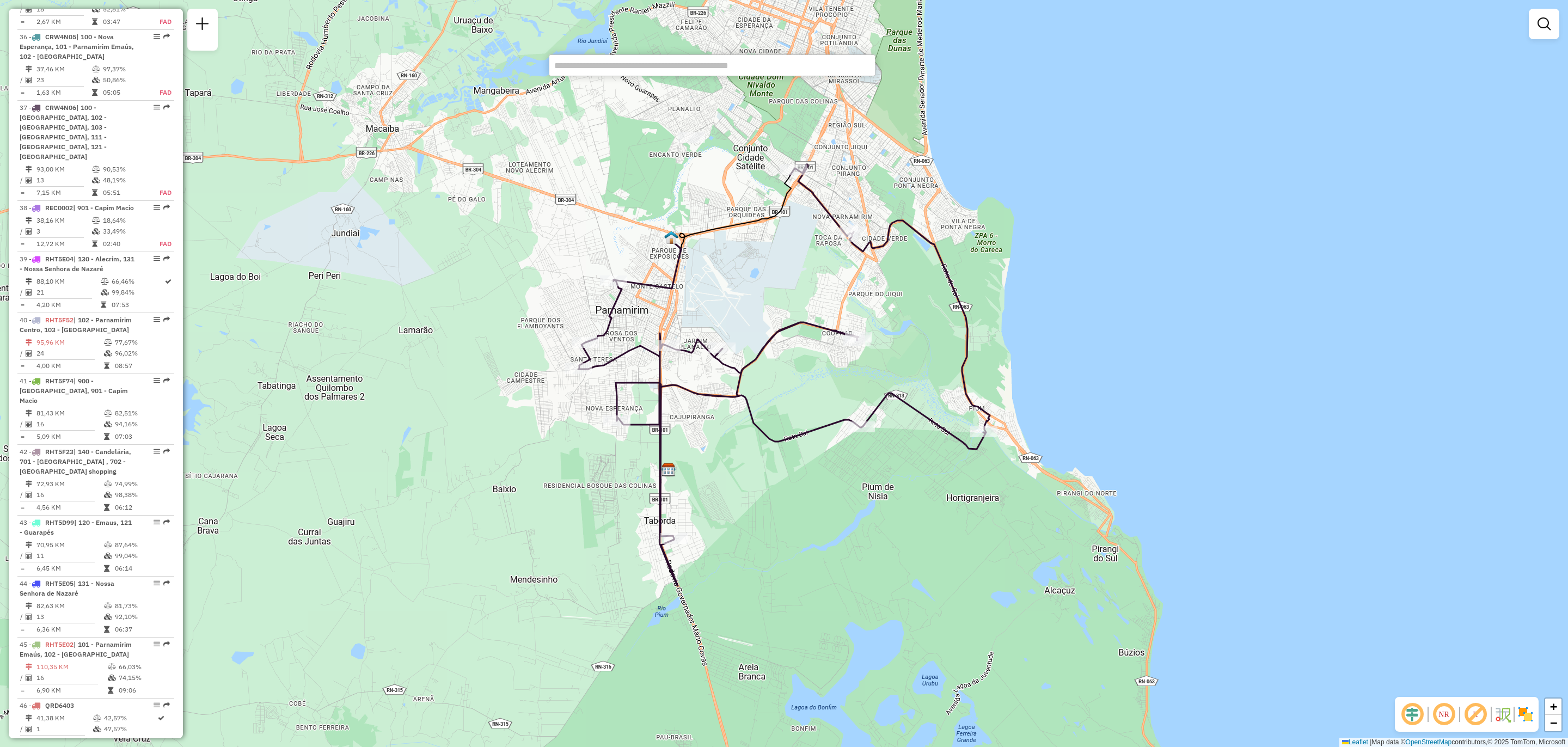
paste input "*****"
type input "*****"
click at [650, 92] on li "63881940 - BAR SOL NASCENTER (Rota: 34 - Sequência: 11)" at bounding box center [712, 84] width 325 height 16
select select "**********"
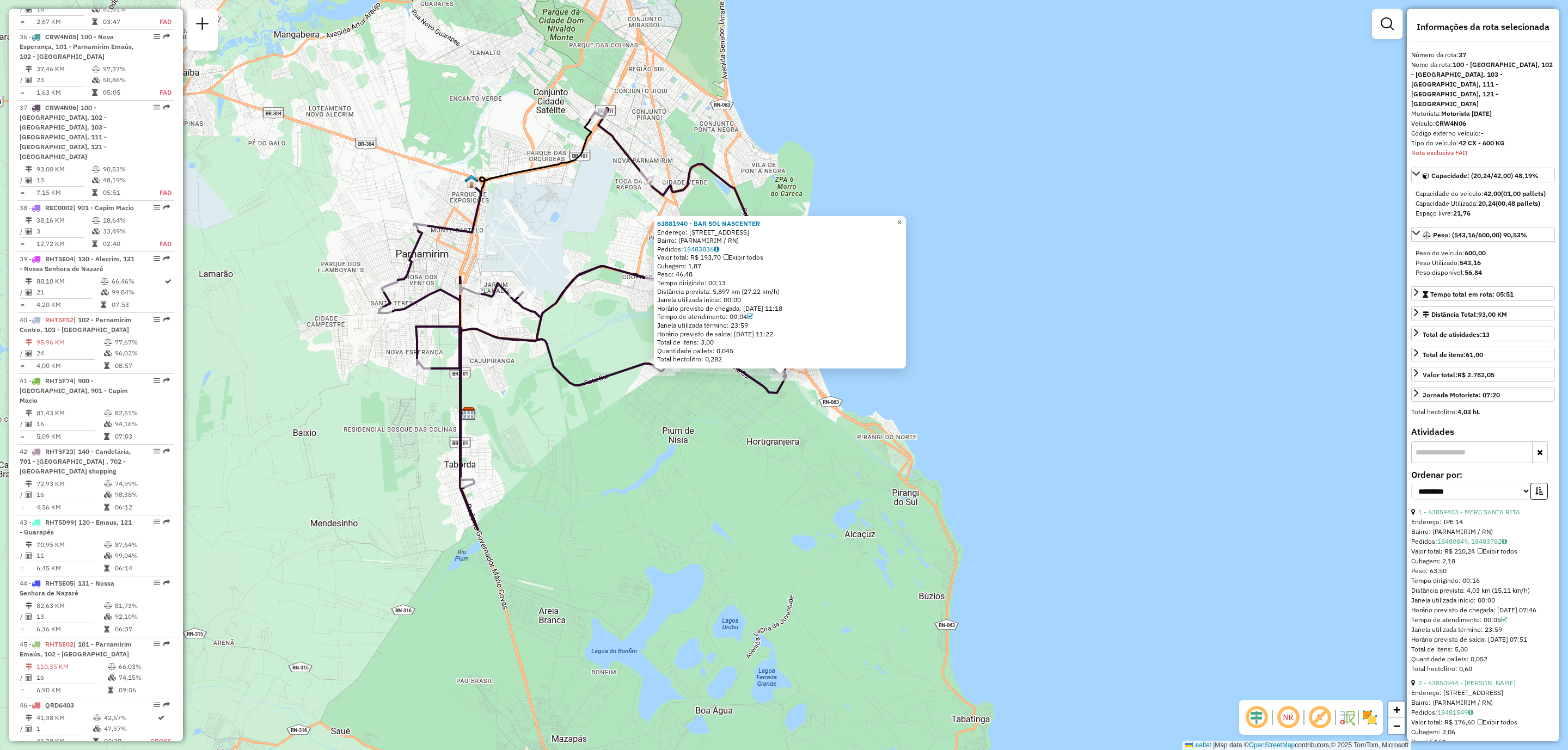
click at [905, 224] on link "×" at bounding box center [899, 222] width 13 height 13
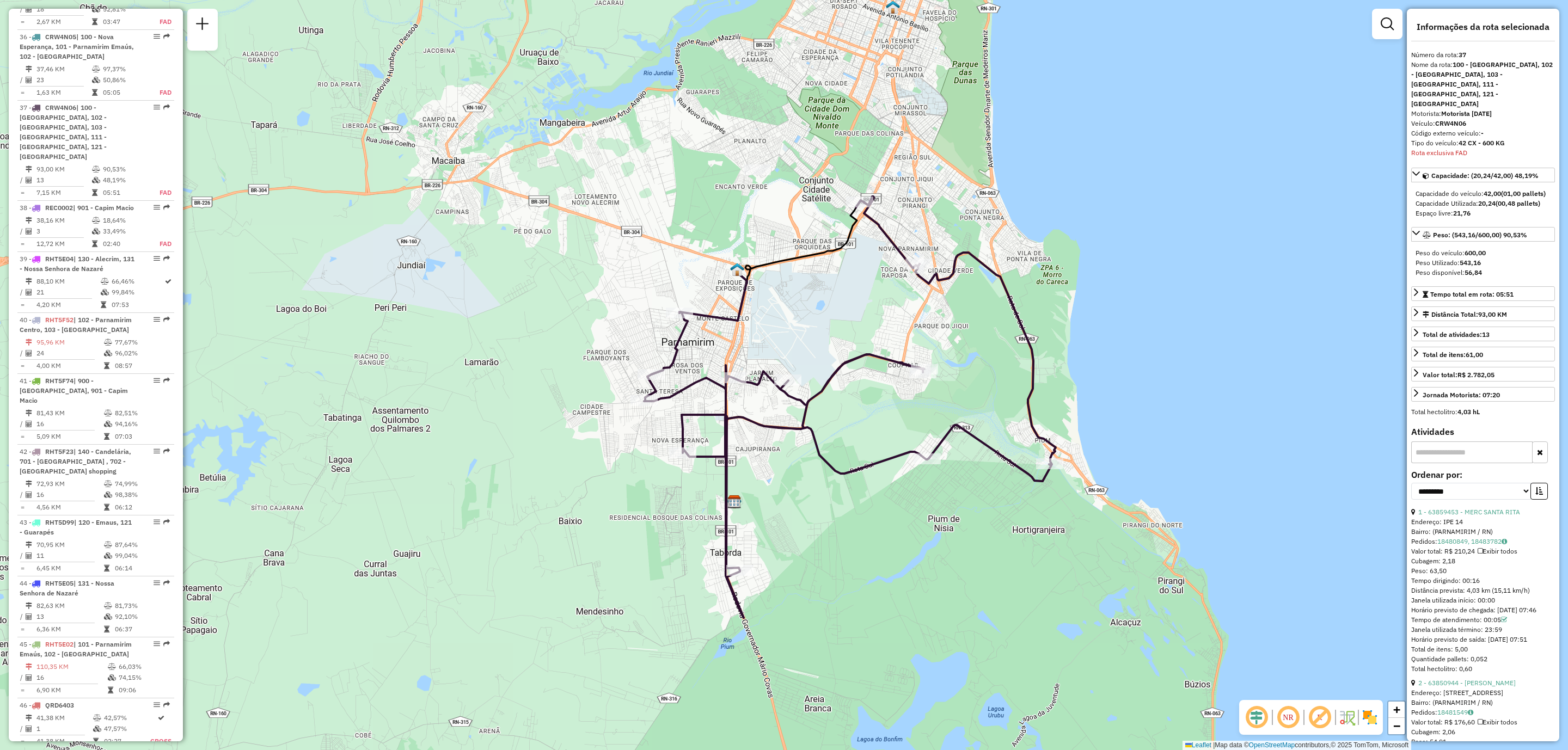
drag, startPoint x: 698, startPoint y: 489, endPoint x: 963, endPoint y: 577, distance: 279.2
click at [963, 577] on div "Janela de atendimento Grade de atendimento Capacidade Transportadoras Veículos …" at bounding box center [784, 375] width 1568 height 750
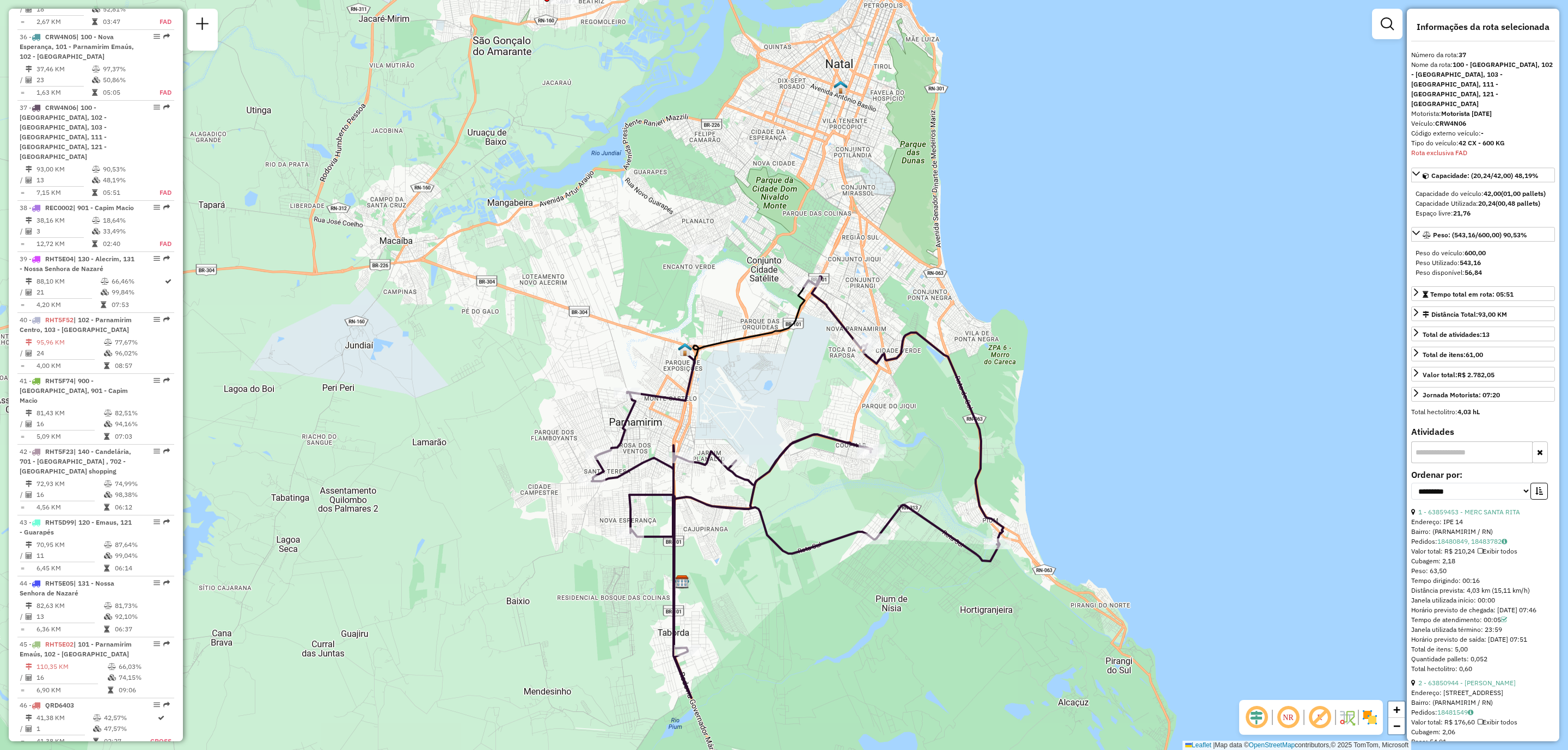
drag, startPoint x: 748, startPoint y: 105, endPoint x: 697, endPoint y: 173, distance: 85.0
click at [697, 173] on div "Janela de atendimento Grade de atendimento Capacidade Transportadoras Veículos …" at bounding box center [784, 375] width 1568 height 750
